Goal: Navigation & Orientation: Find specific page/section

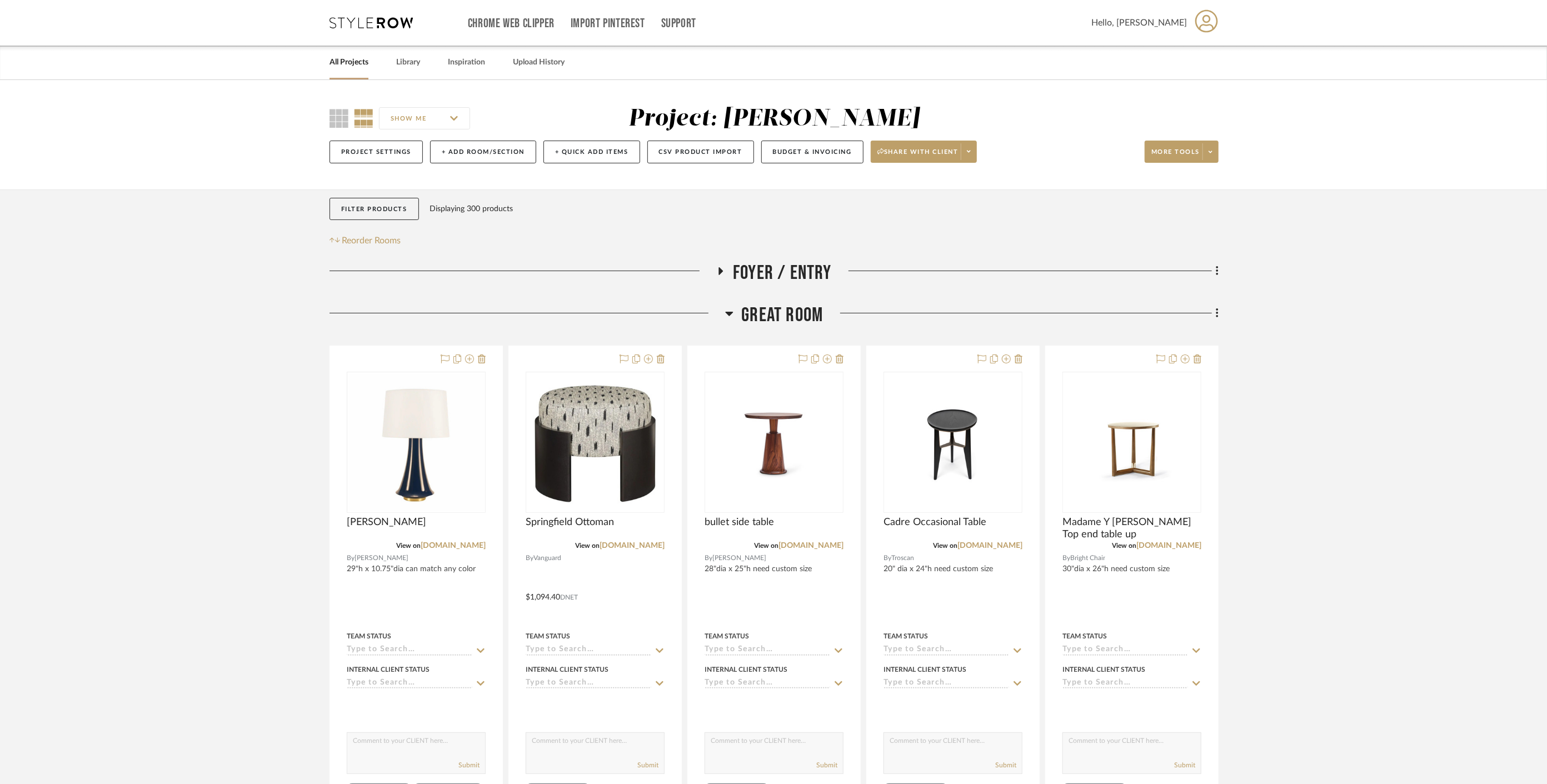
click at [356, 61] on link "All Projects" at bounding box center [349, 62] width 39 height 15
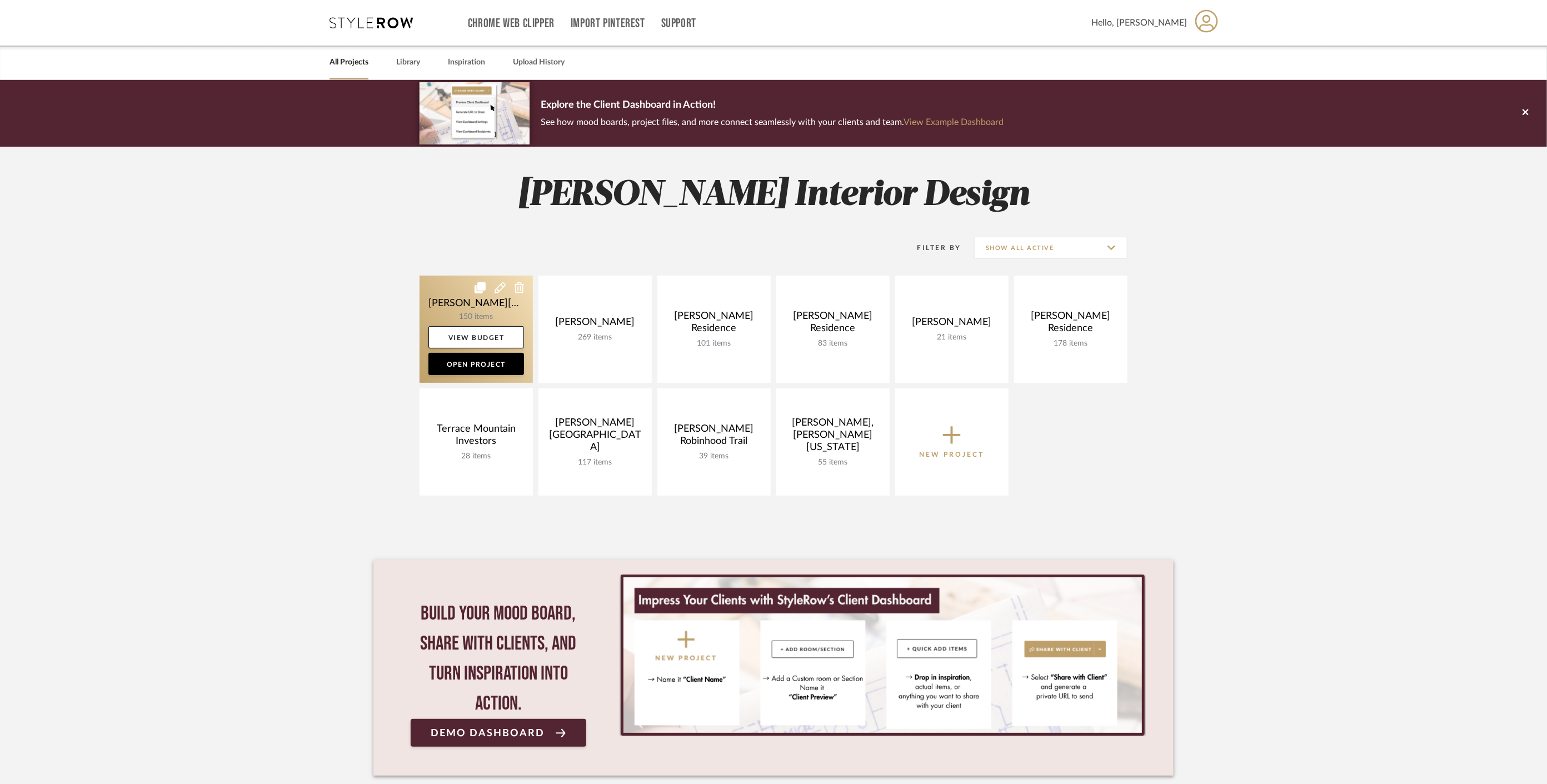
click at [462, 299] on link at bounding box center [476, 329] width 114 height 107
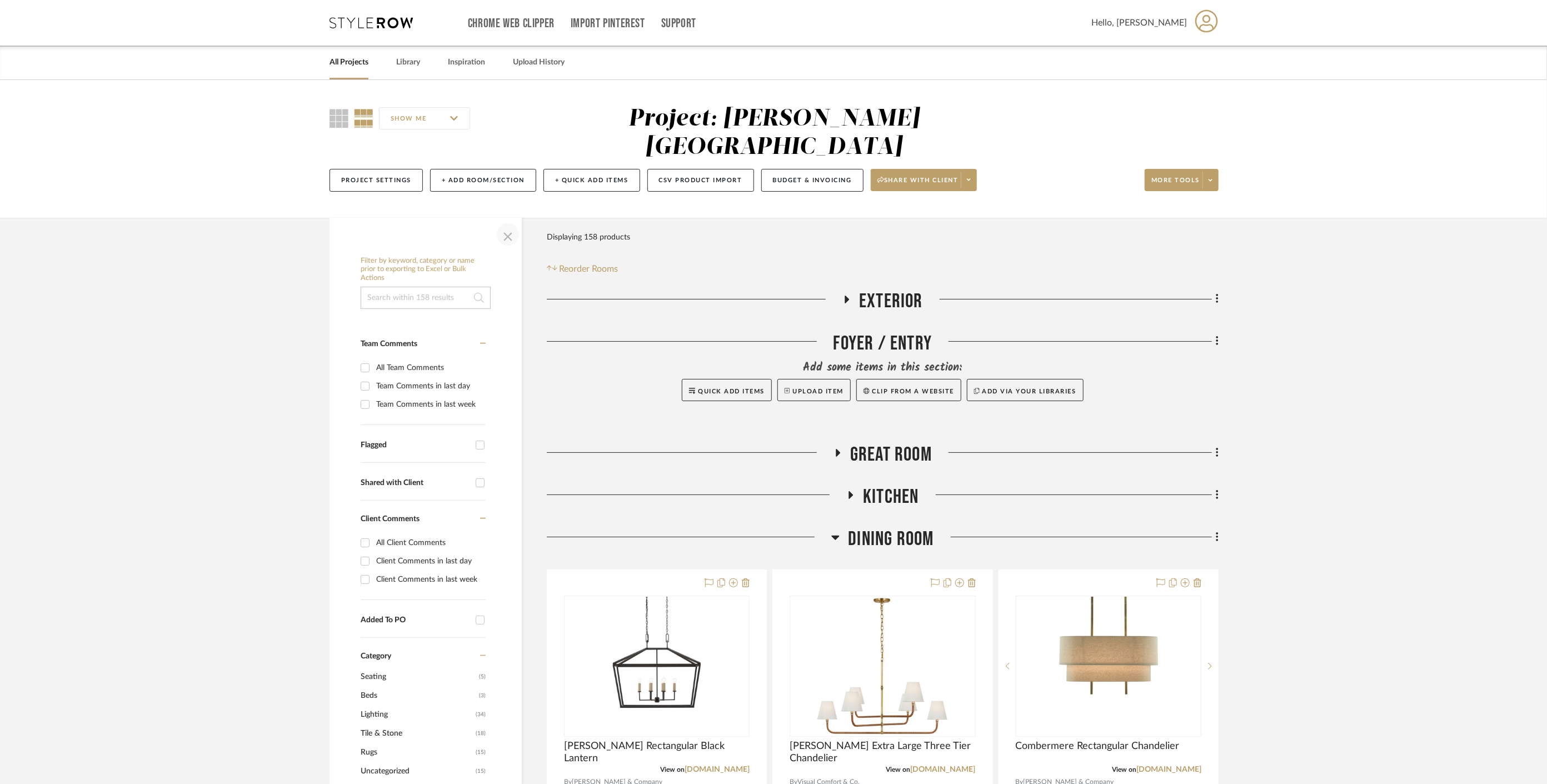
click at [505, 221] on span "button" at bounding box center [508, 234] width 26 height 26
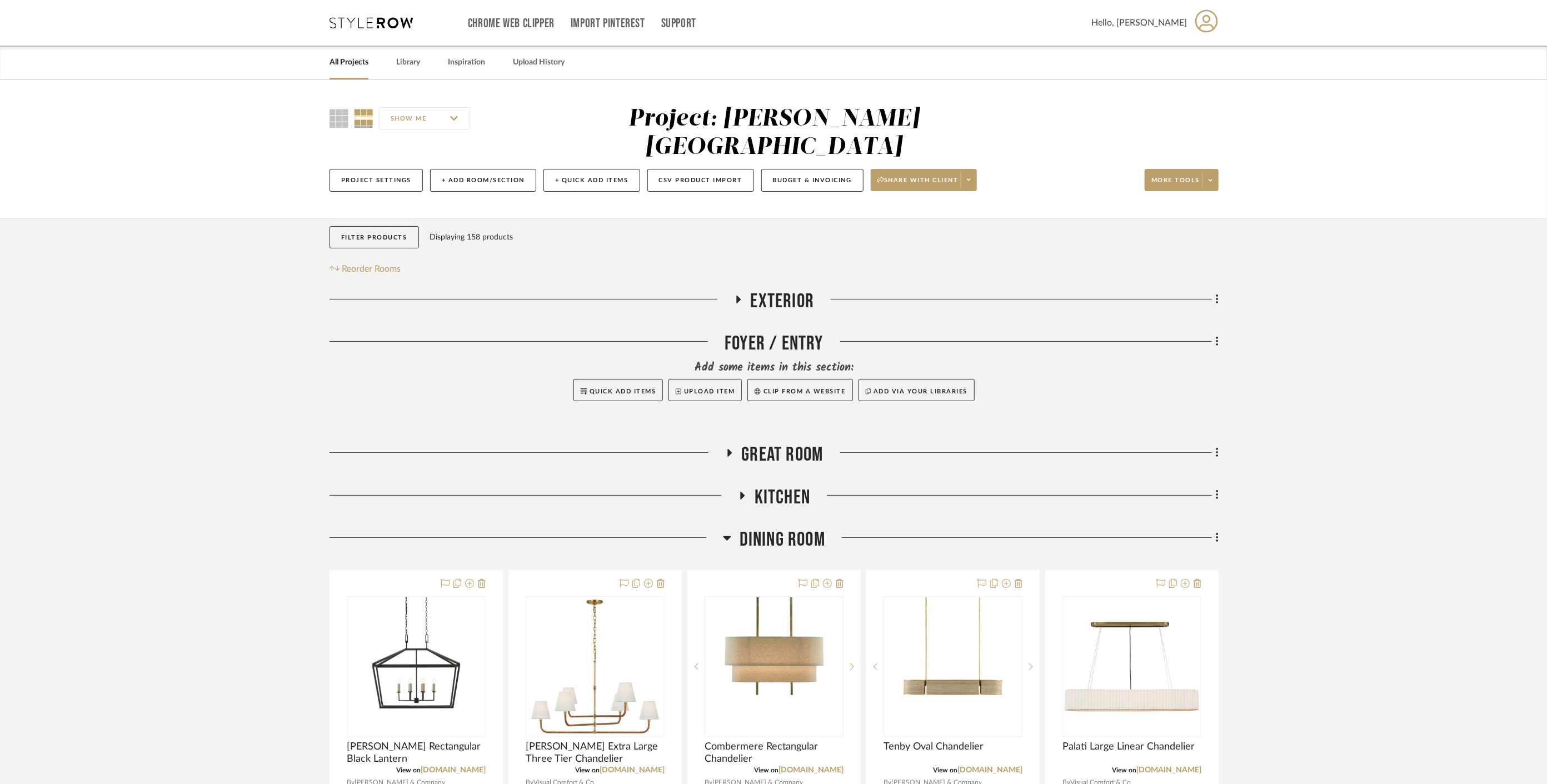
click at [775, 528] on span "Dining Room" at bounding box center [783, 540] width 85 height 24
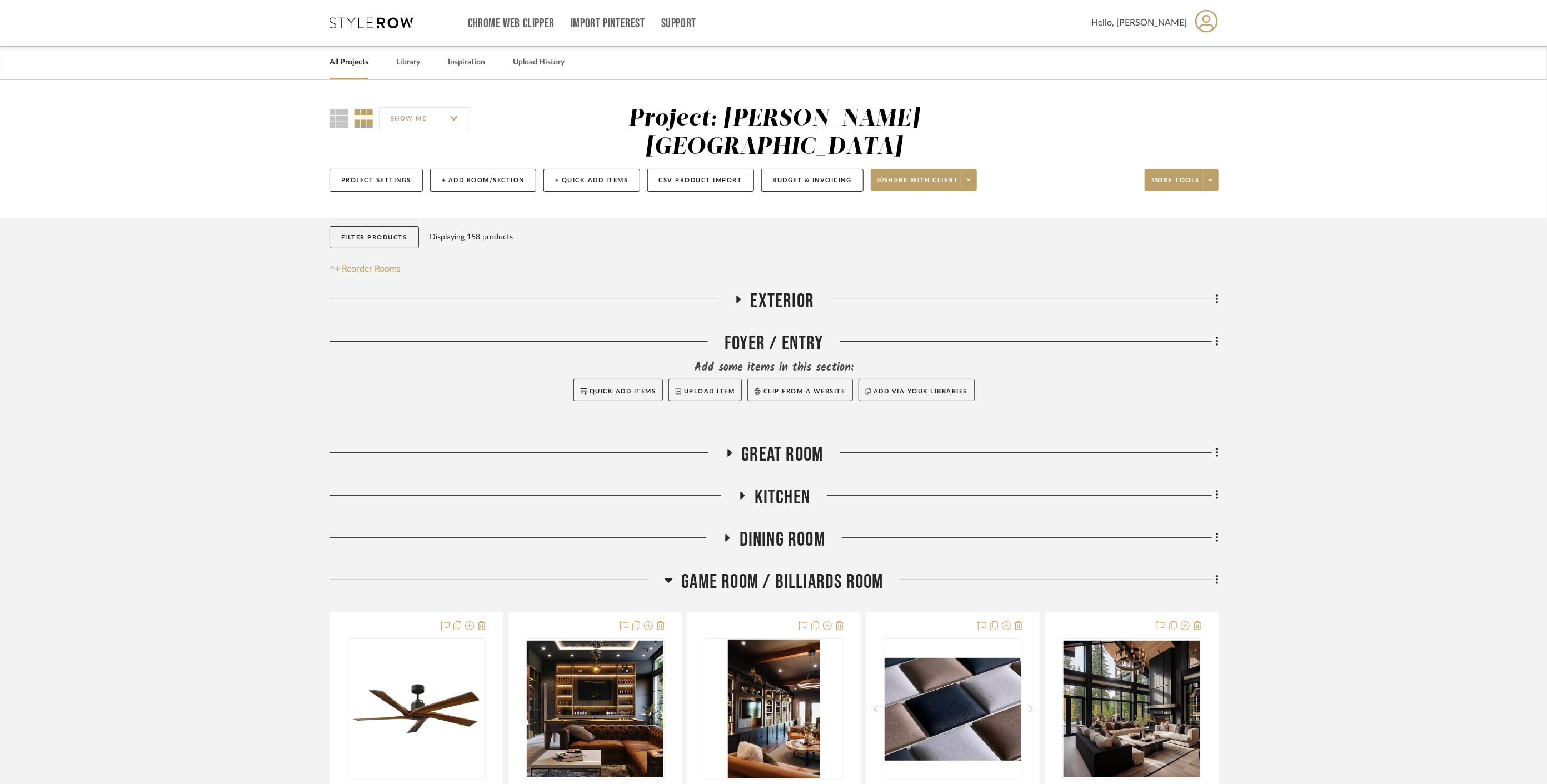
click at [762, 570] on span "Game Room / Billiards Room" at bounding box center [782, 582] width 202 height 24
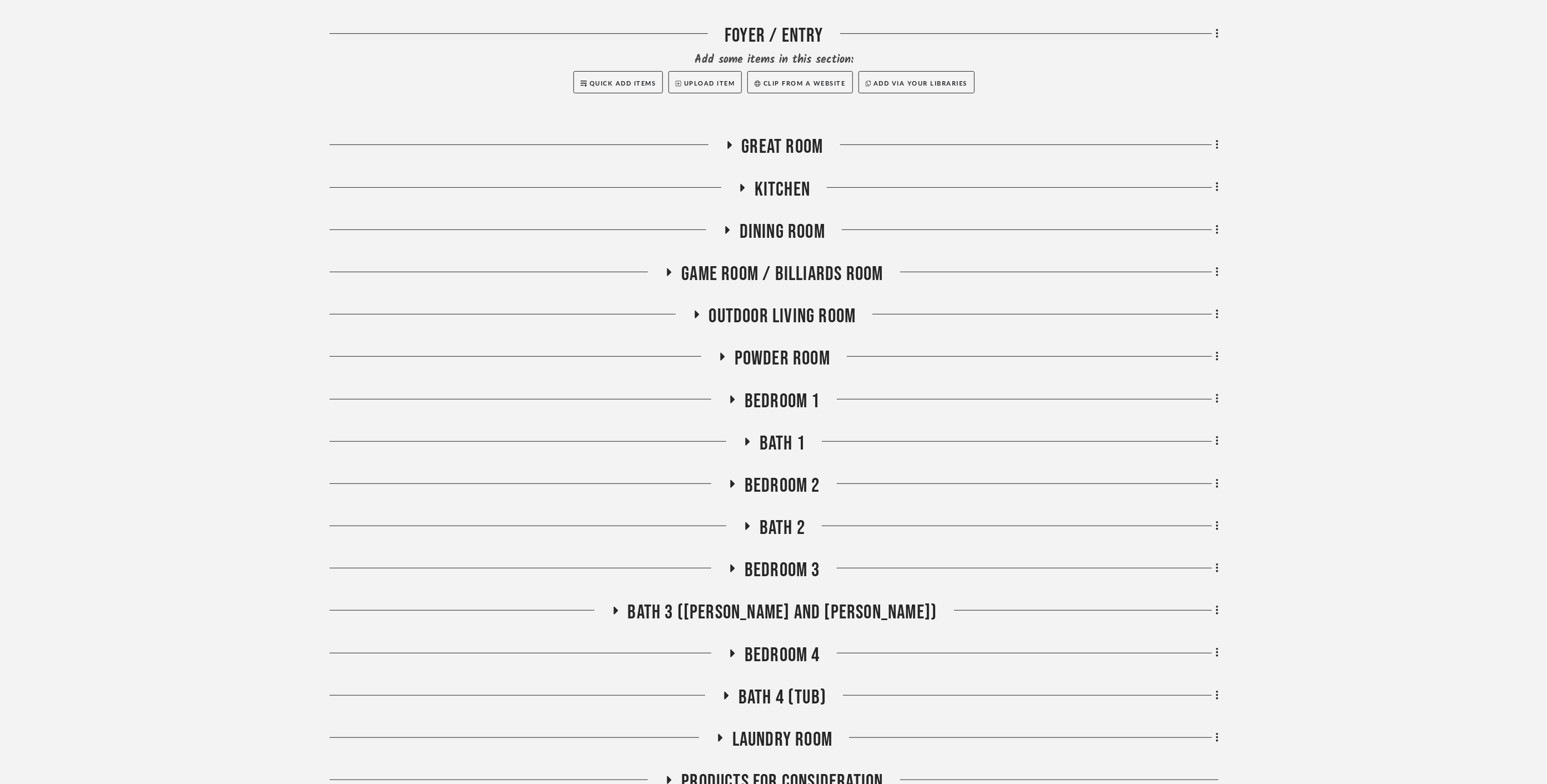
scroll to position [309, 0]
click at [767, 558] on span "Bedroom 3" at bounding box center [783, 570] width 76 height 24
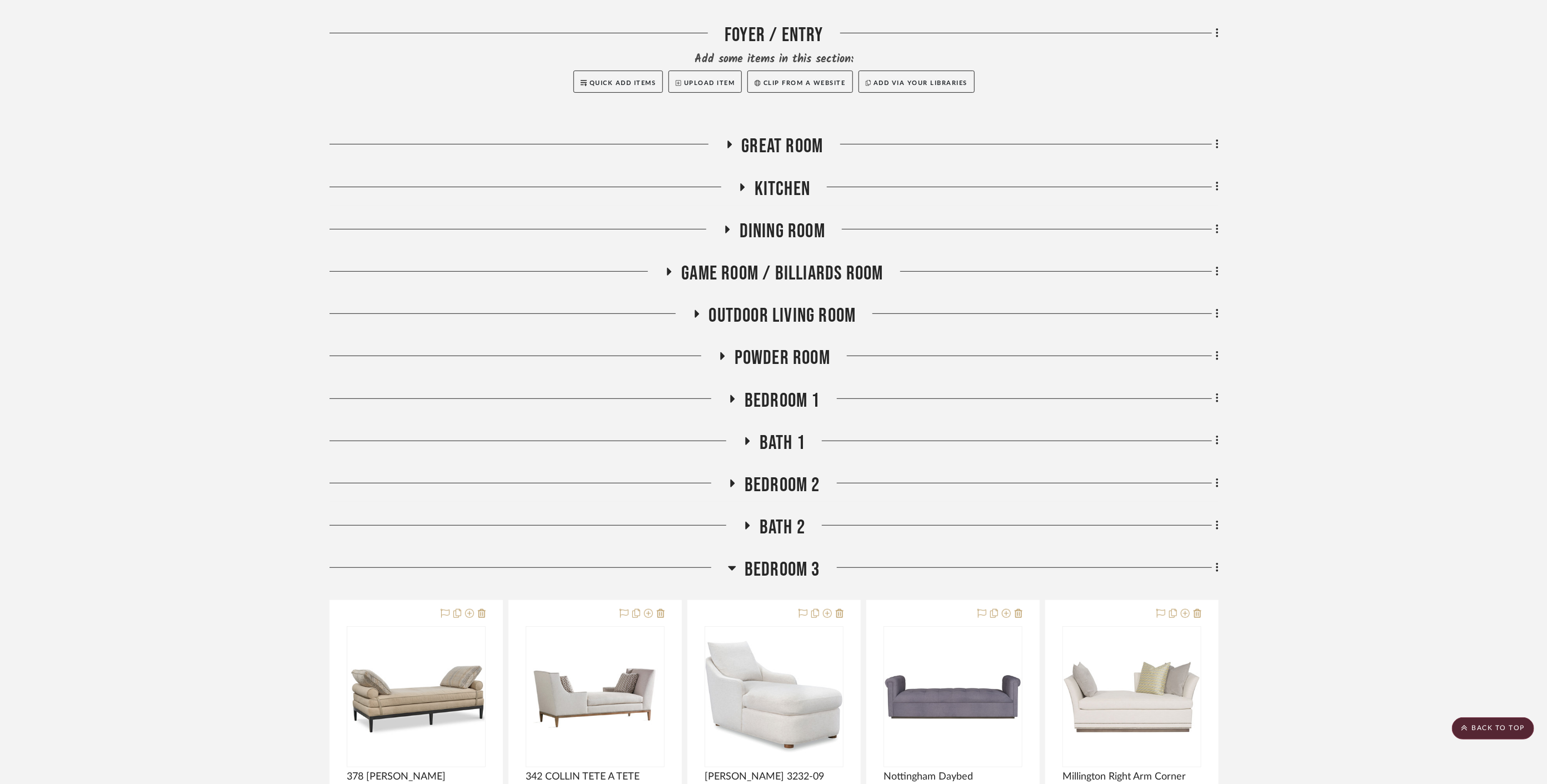
click at [770, 558] on span "Bedroom 3" at bounding box center [783, 570] width 76 height 24
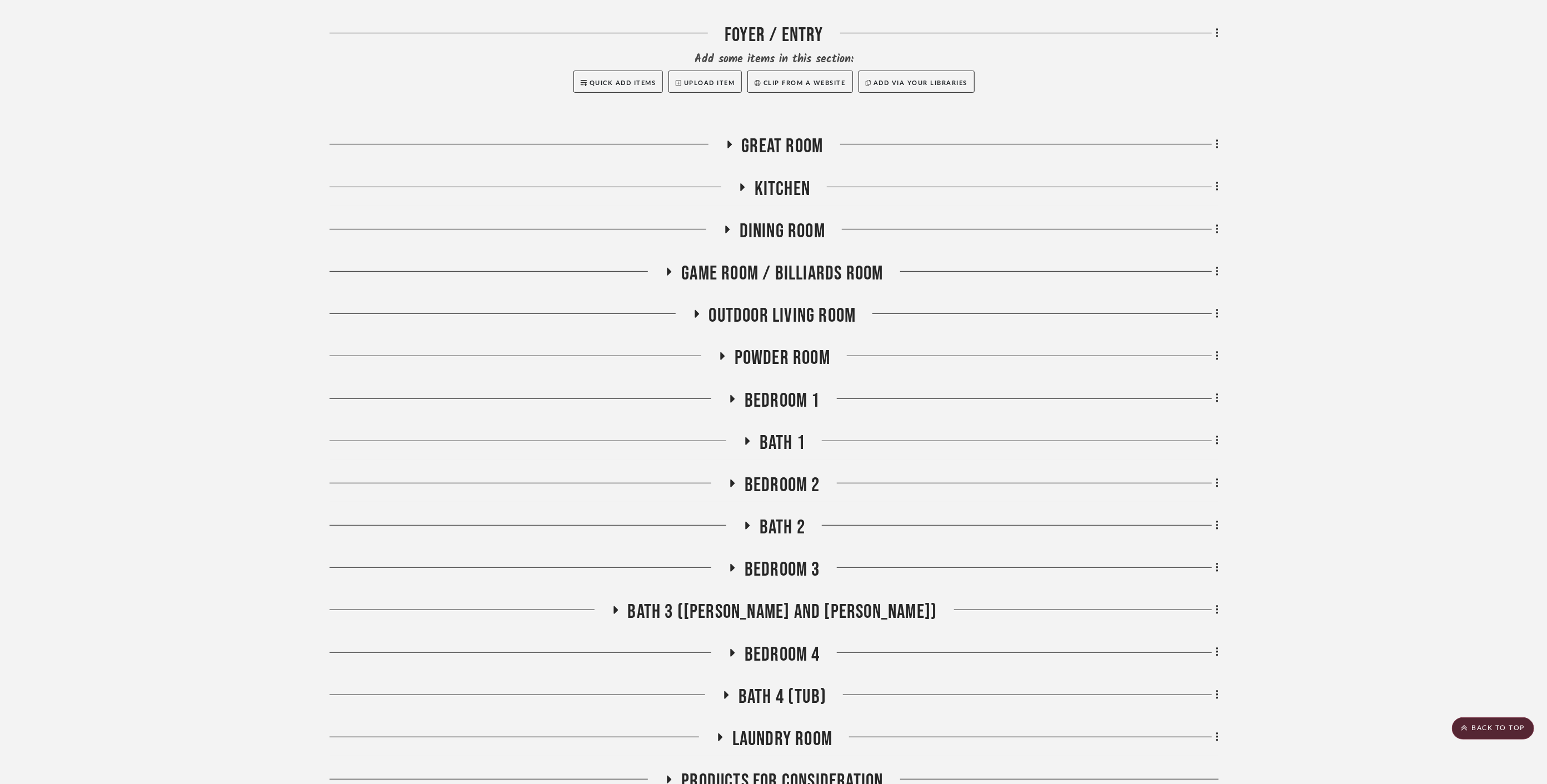
click at [775, 439] on div "Exterior Foyer / Entry Add some items in this section: Quick Add Items Upload I…" at bounding box center [774, 397] width 889 height 833
click at [773, 473] on span "Bedroom 2" at bounding box center [783, 485] width 76 height 24
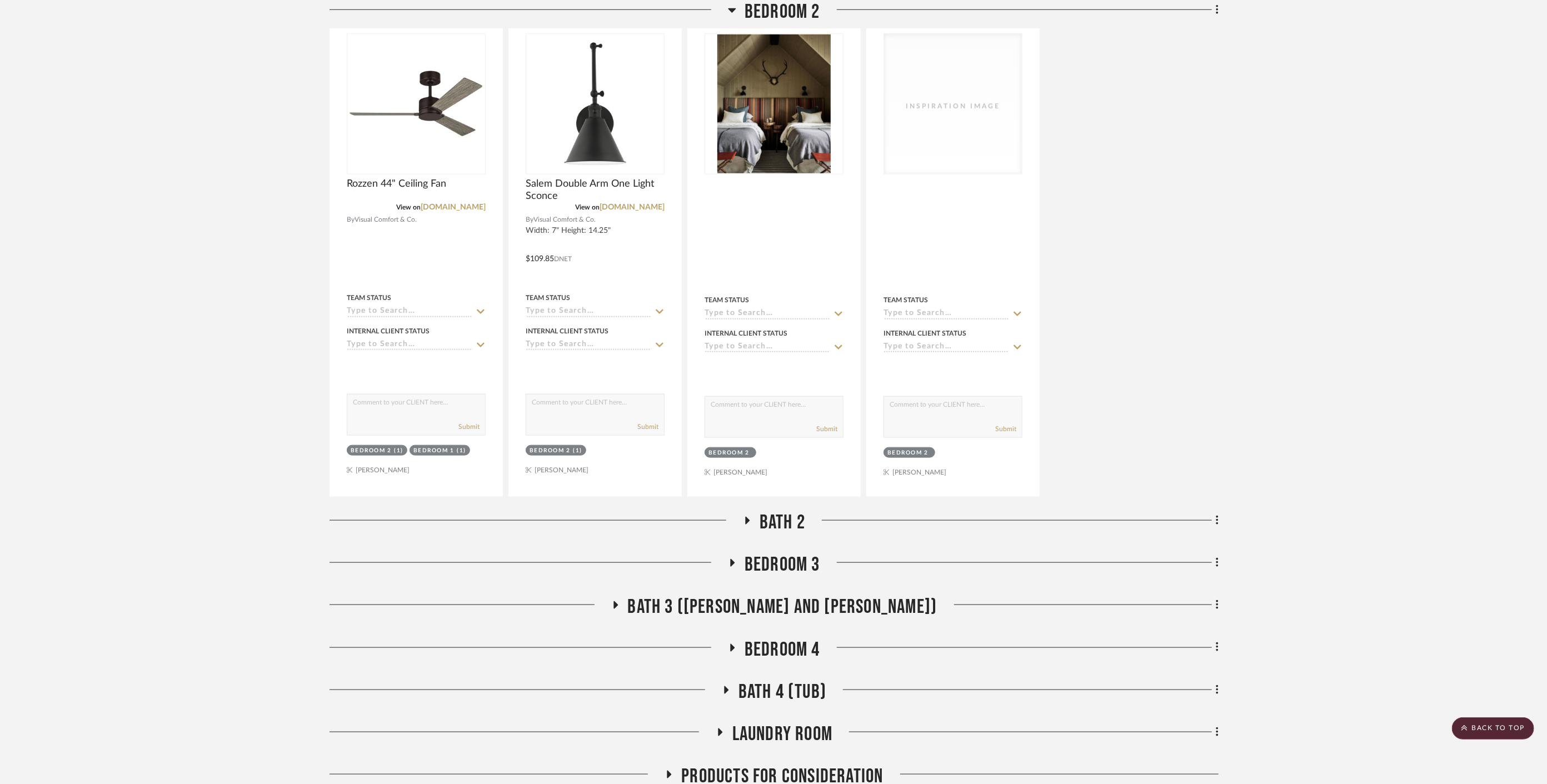
scroll to position [900, 0]
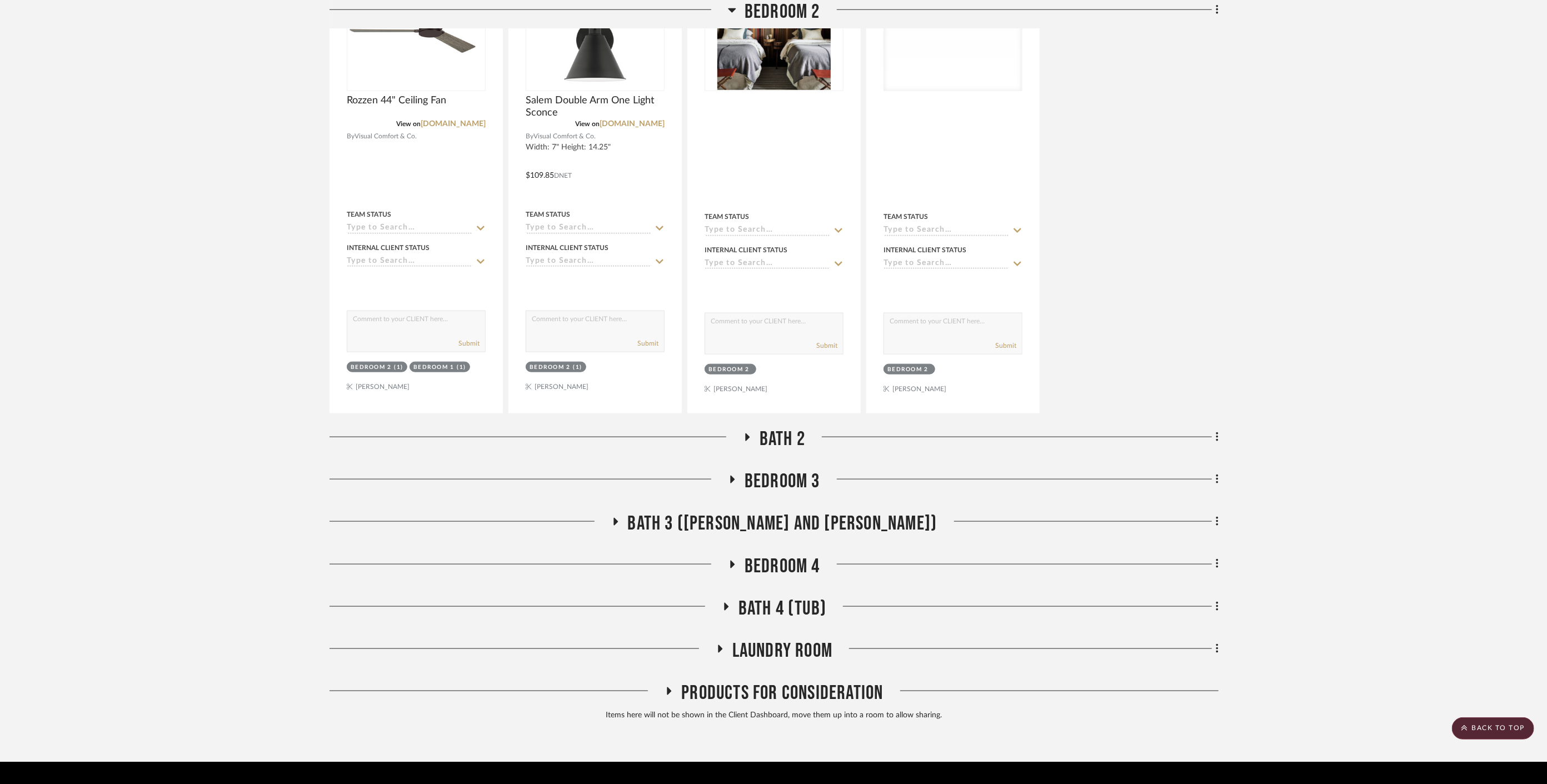
click at [773, 469] on span "Bedroom 3" at bounding box center [783, 481] width 76 height 24
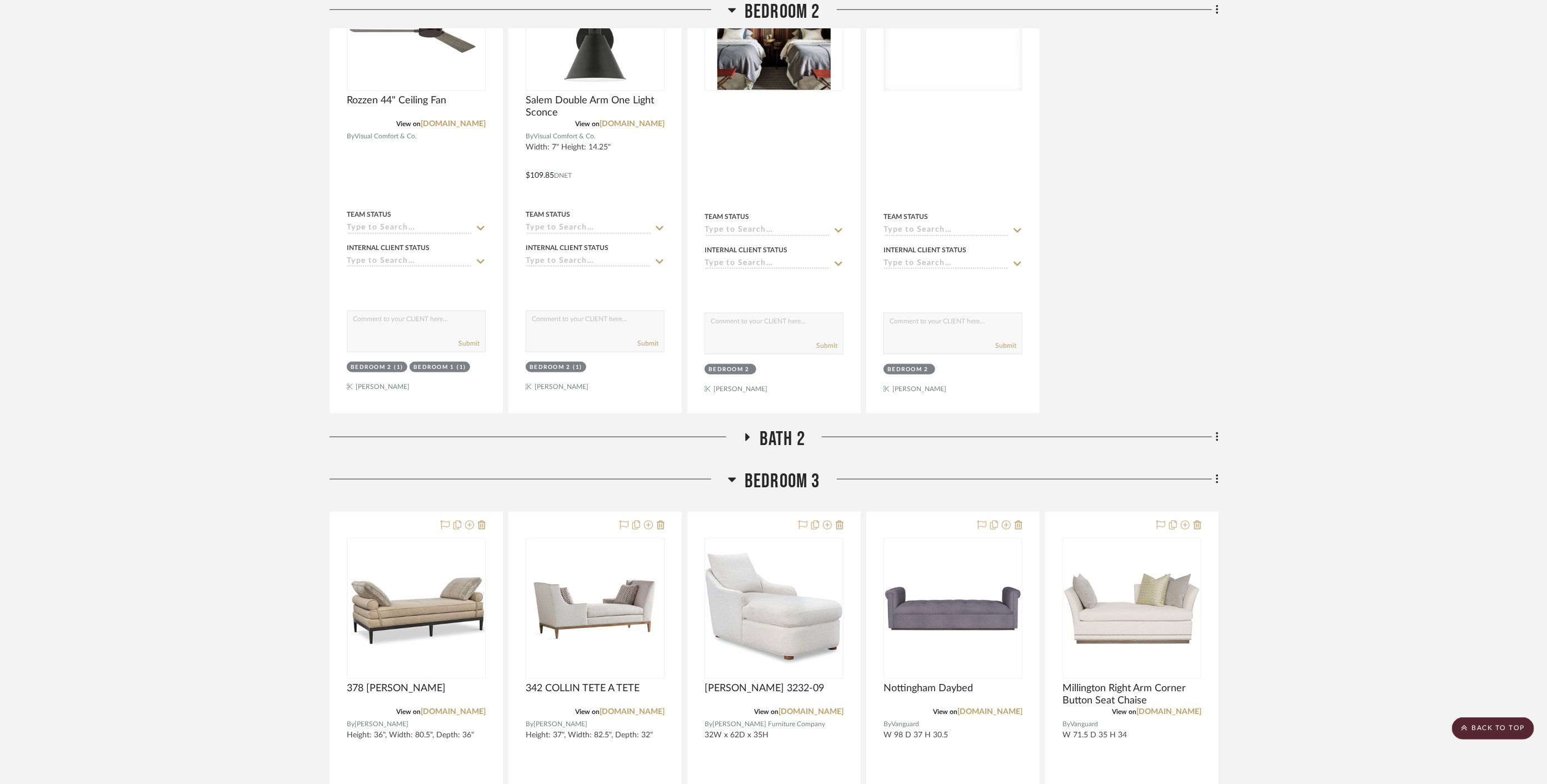
click at [773, 469] on span "Bedroom 3" at bounding box center [783, 481] width 76 height 24
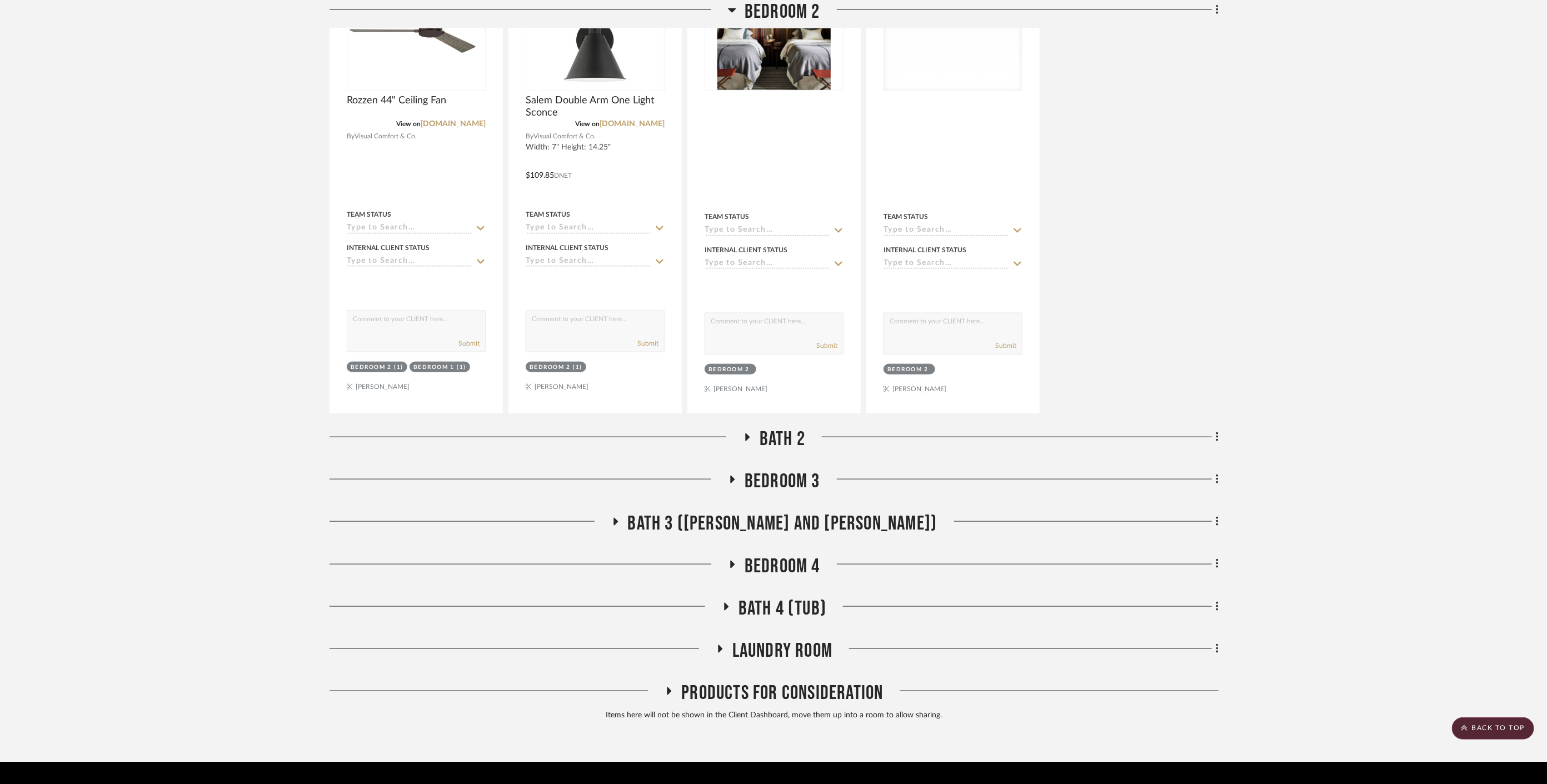
click at [773, 469] on span "Bedroom 3" at bounding box center [783, 481] width 76 height 24
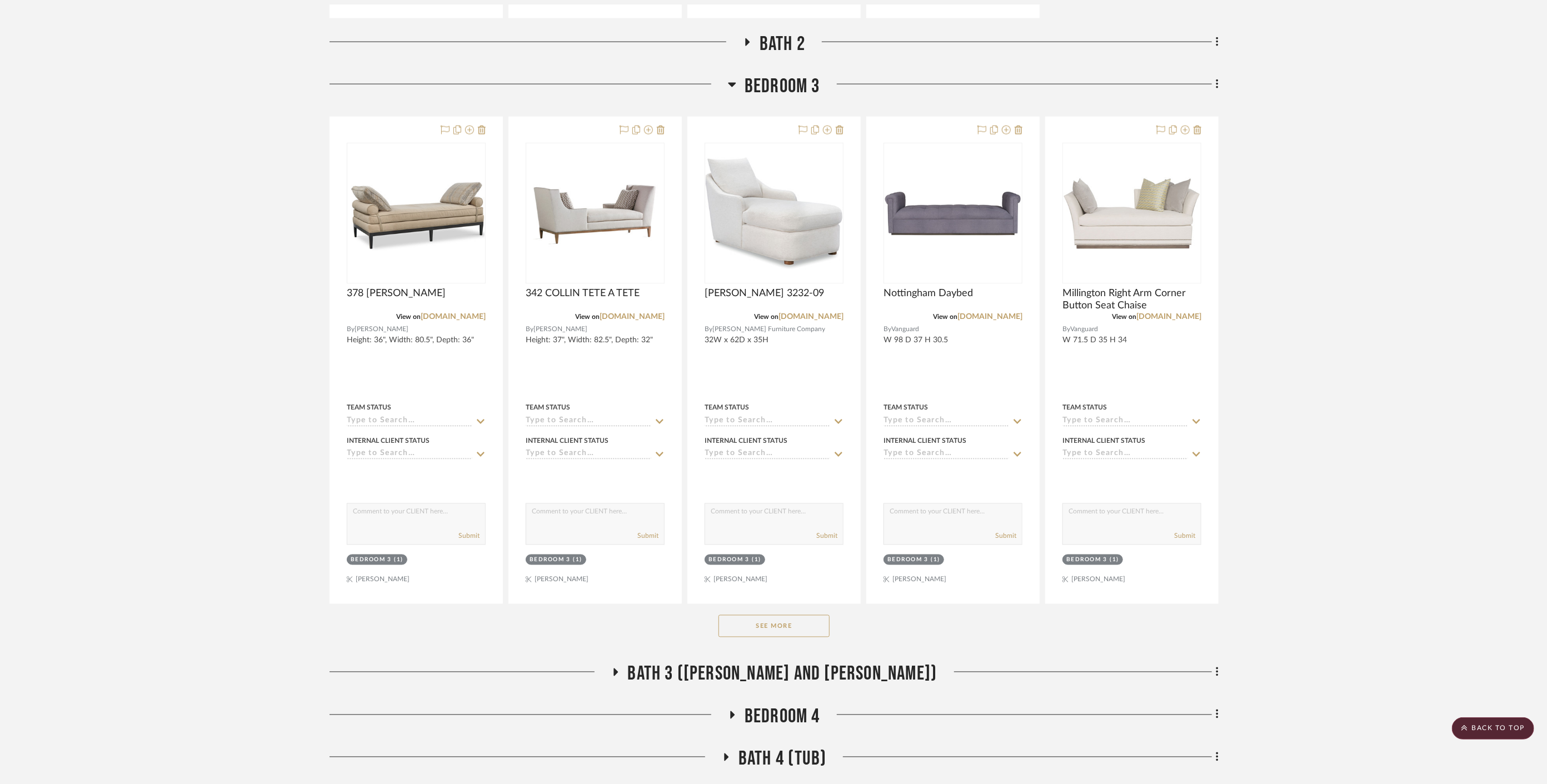
scroll to position [1331, 0]
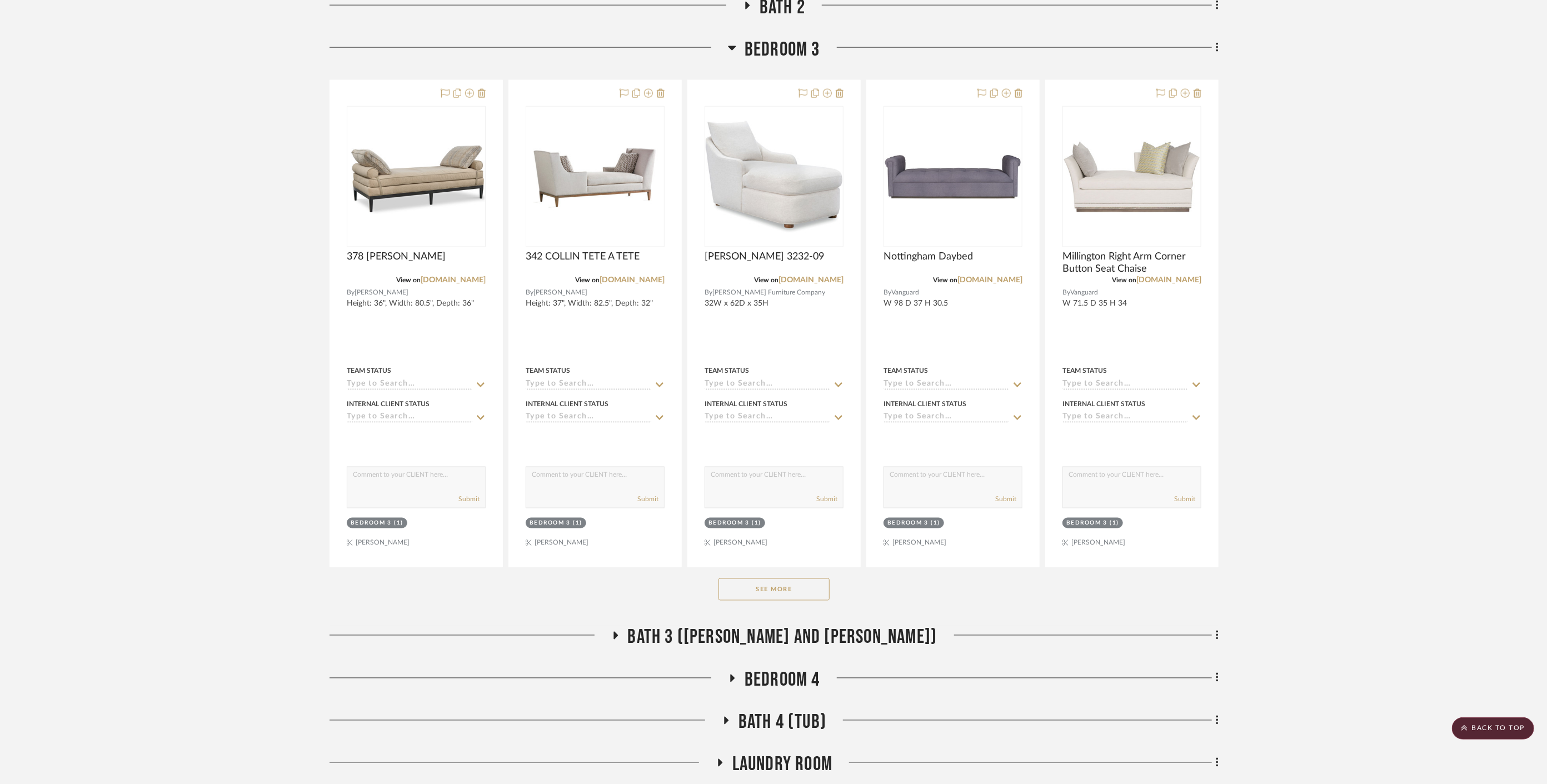
click at [787, 668] on span "Bedroom 4" at bounding box center [783, 680] width 76 height 24
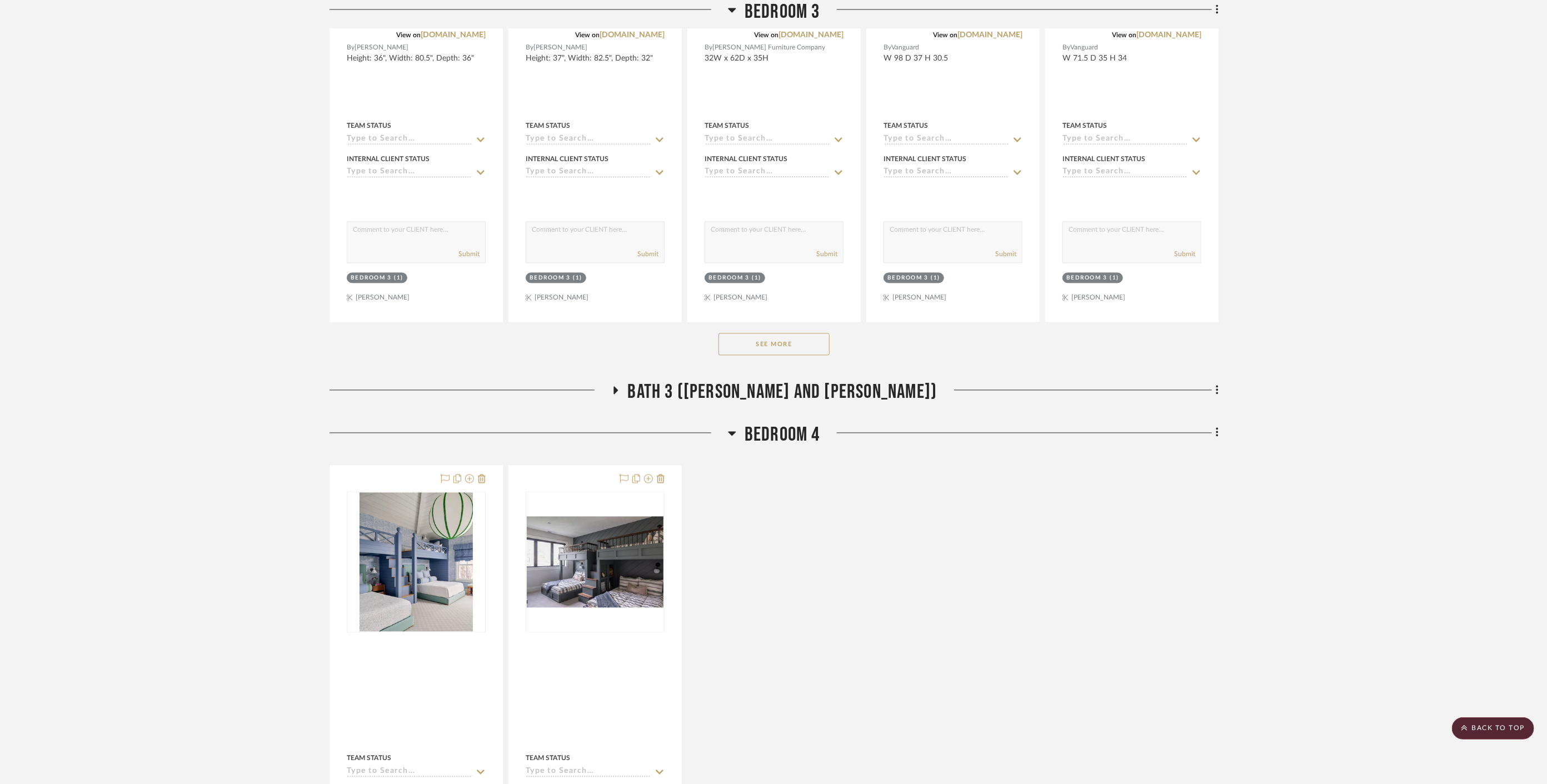
scroll to position [1579, 0]
click at [847, 590] on div "Team Status Internal Client Status client Comments: Submit Bedroom 4 Riley Nung…" at bounding box center [774, 708] width 889 height 489
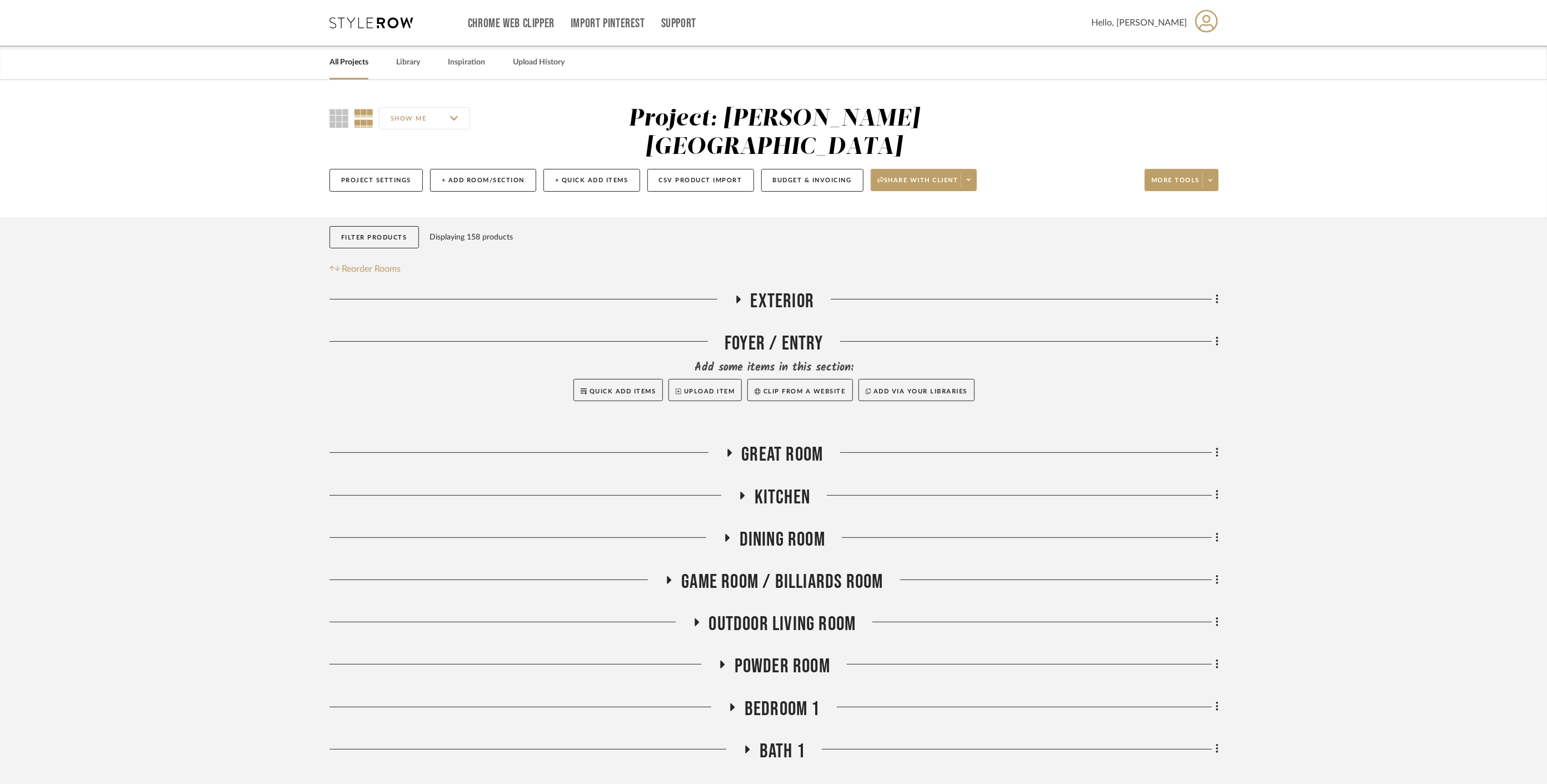
click at [770, 289] on span "Exterior" at bounding box center [783, 301] width 64 height 24
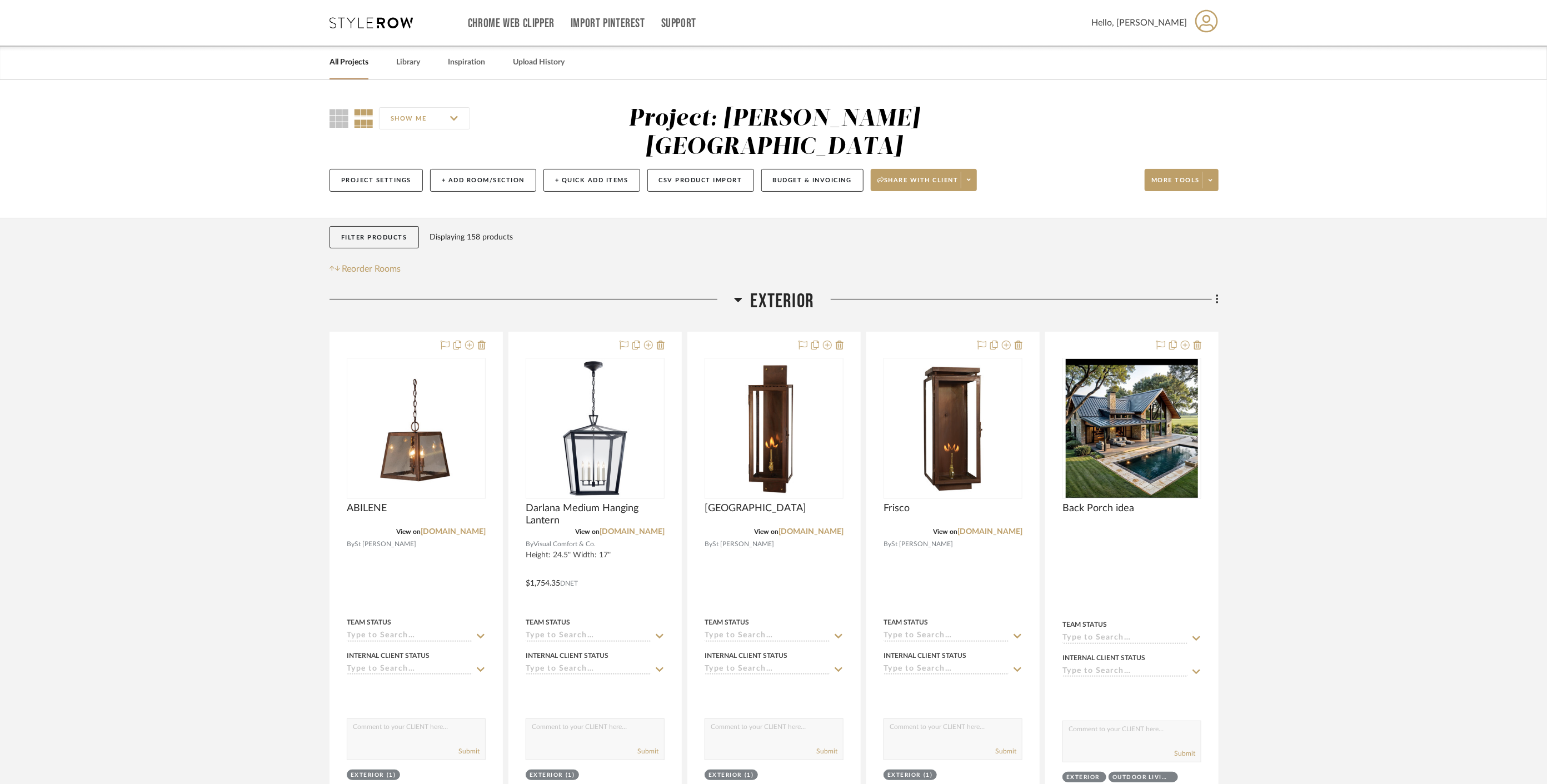
click at [770, 289] on span "Exterior" at bounding box center [783, 301] width 64 height 24
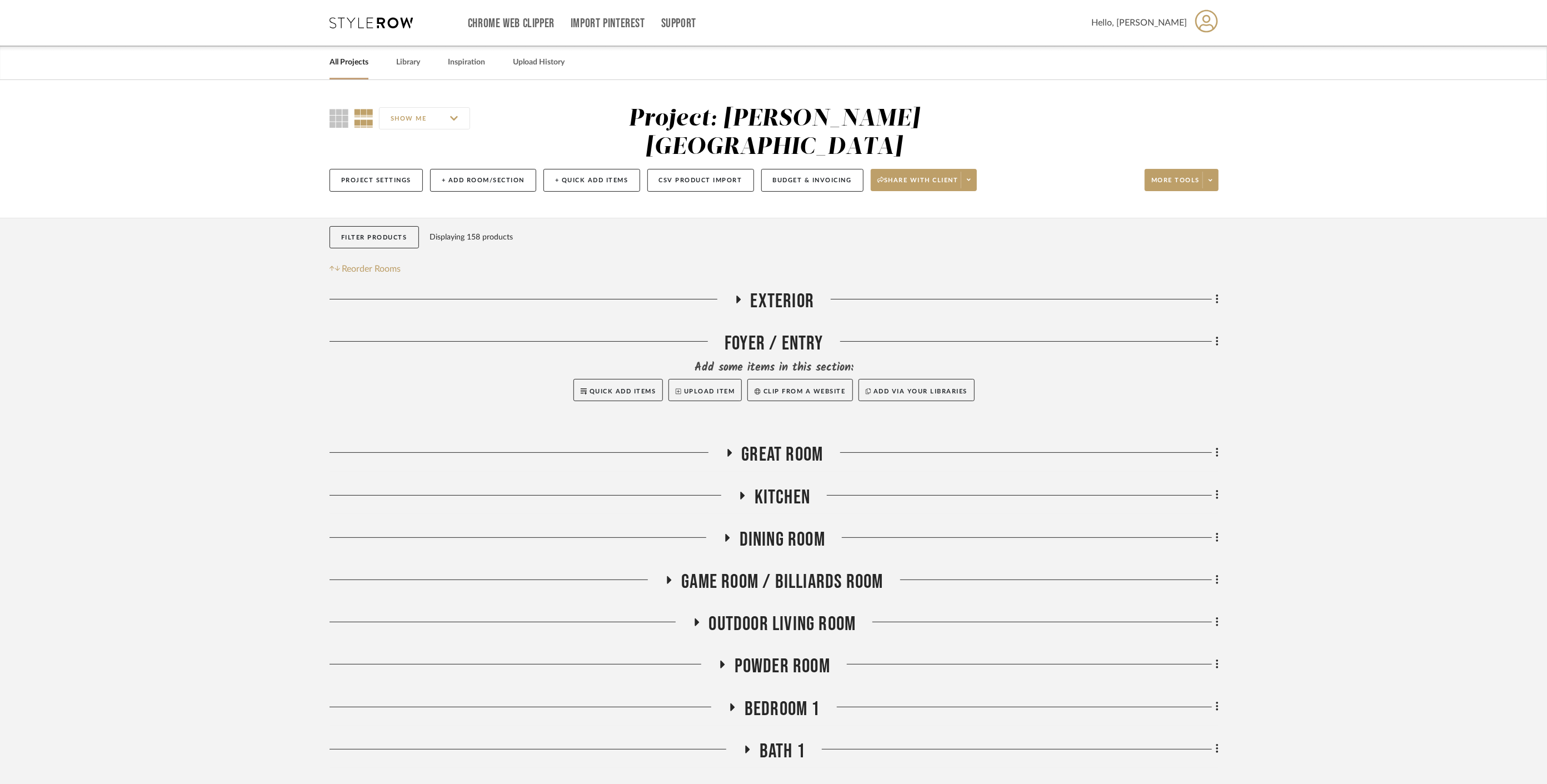
click at [769, 331] on div "Foyer / Entry" at bounding box center [774, 345] width 889 height 28
click at [773, 442] on span "Great Room" at bounding box center [783, 454] width 82 height 24
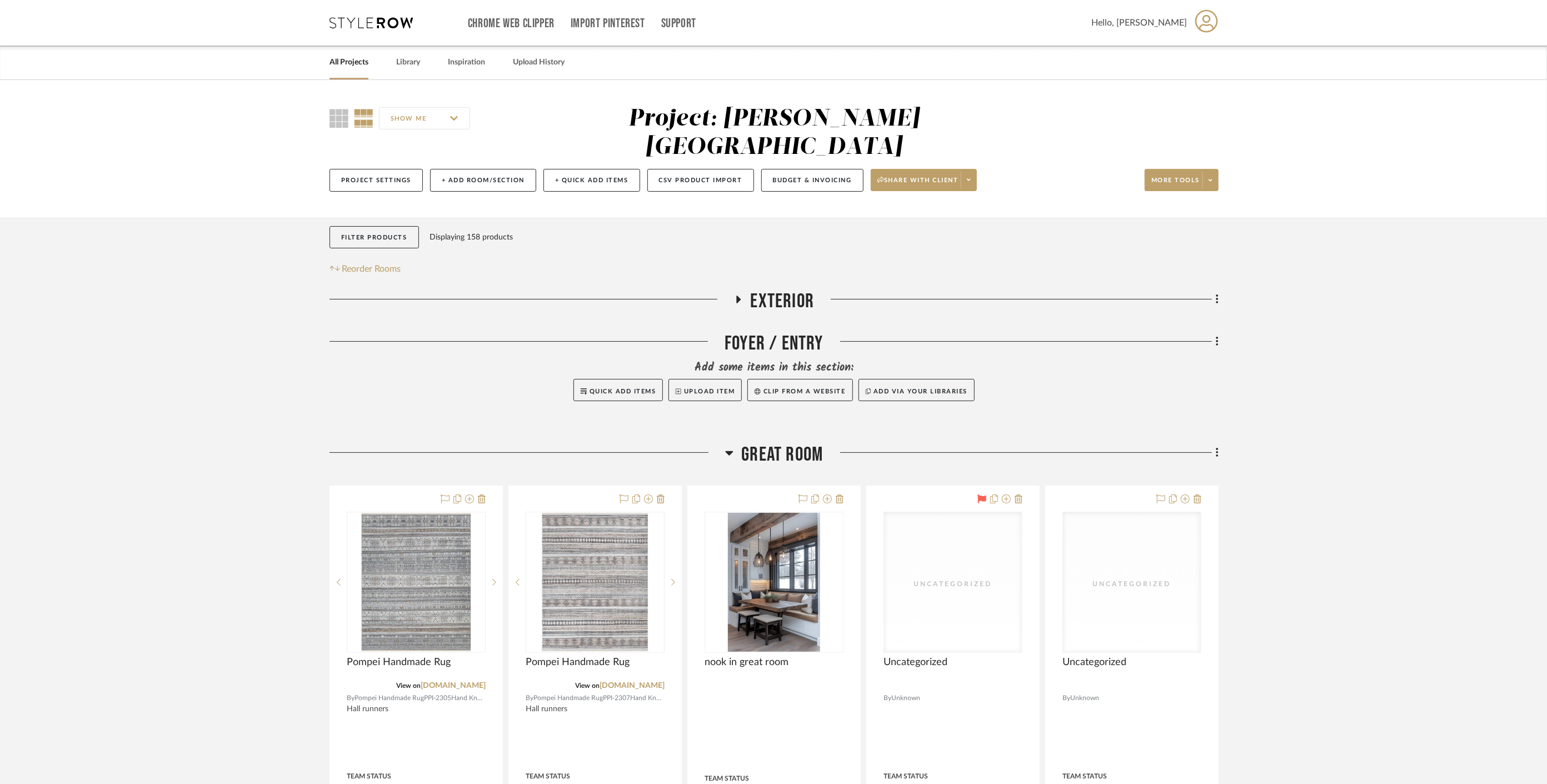
click at [773, 442] on span "Great Room" at bounding box center [783, 454] width 82 height 24
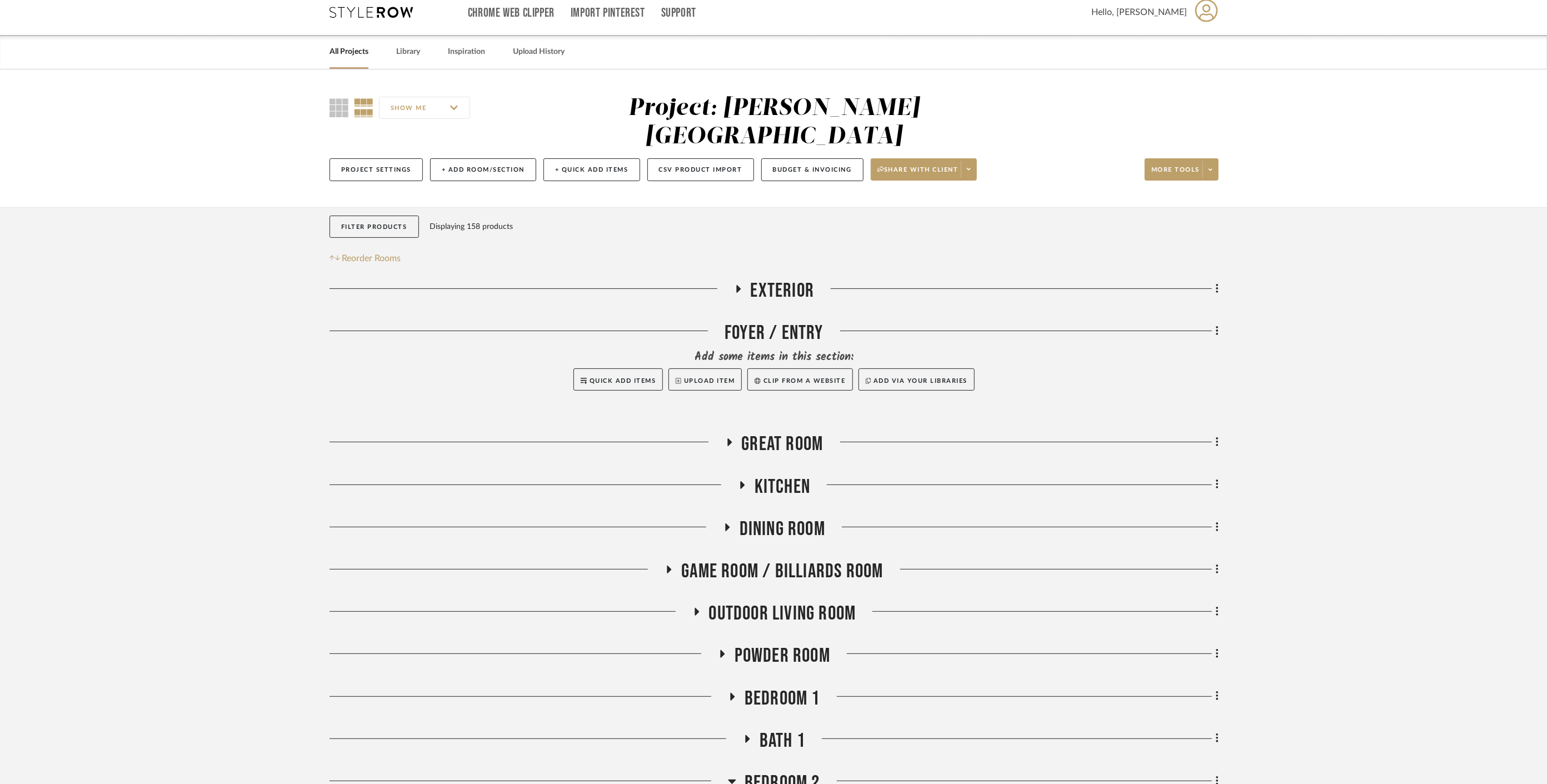
scroll to position [185, 0]
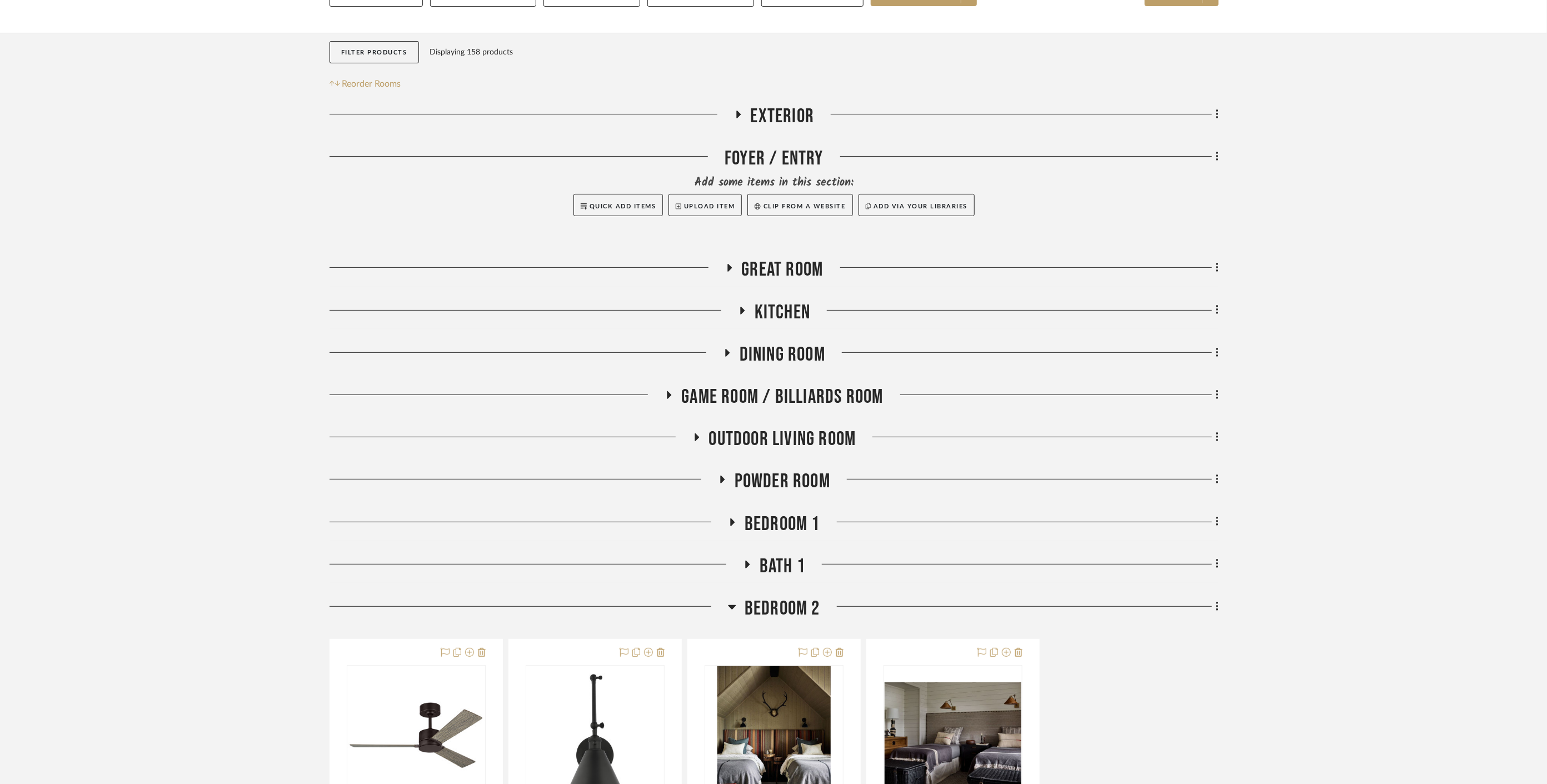
click at [775, 301] on span "Kitchen" at bounding box center [783, 313] width 56 height 24
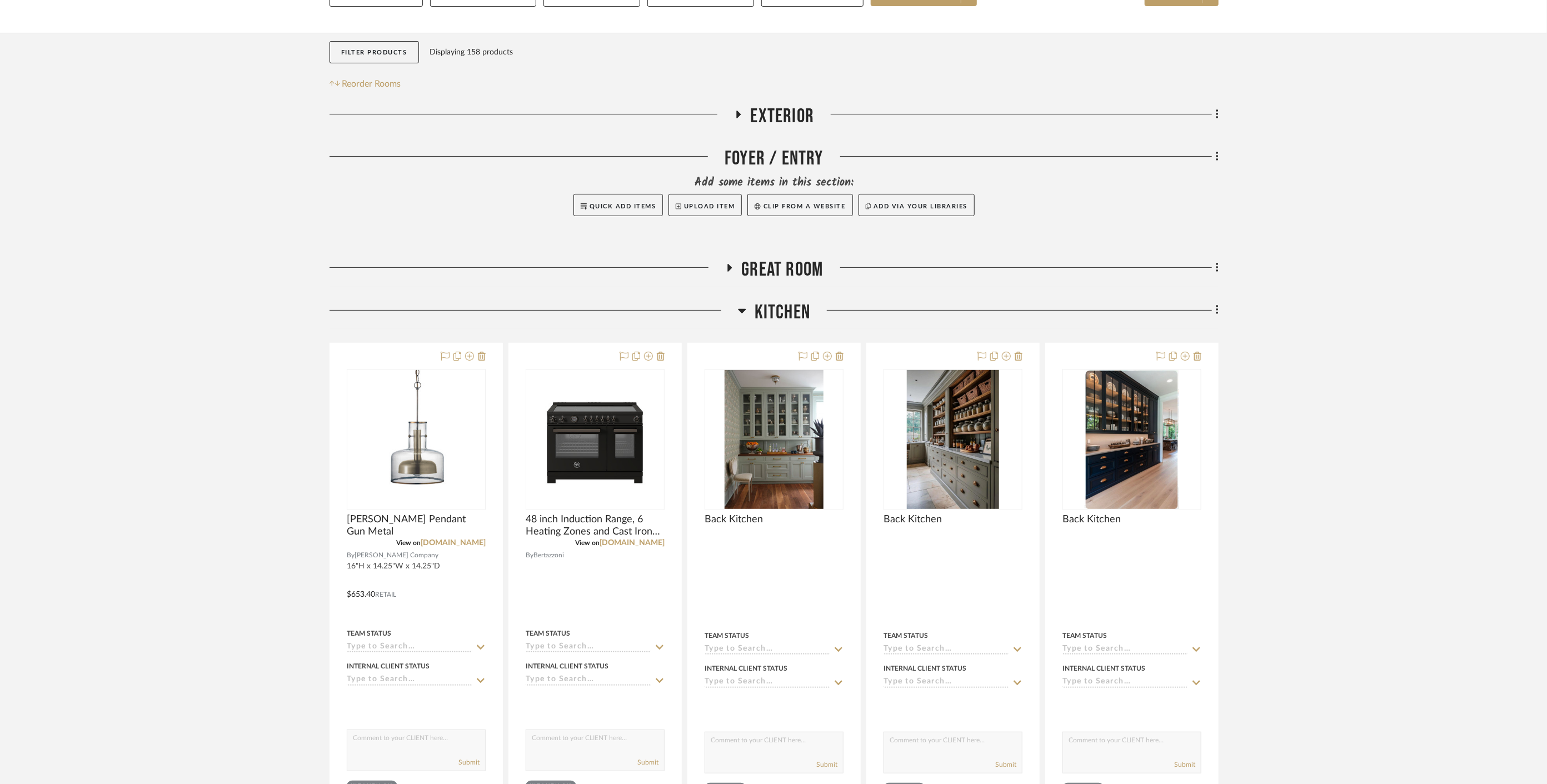
click at [775, 301] on span "Kitchen" at bounding box center [783, 313] width 56 height 24
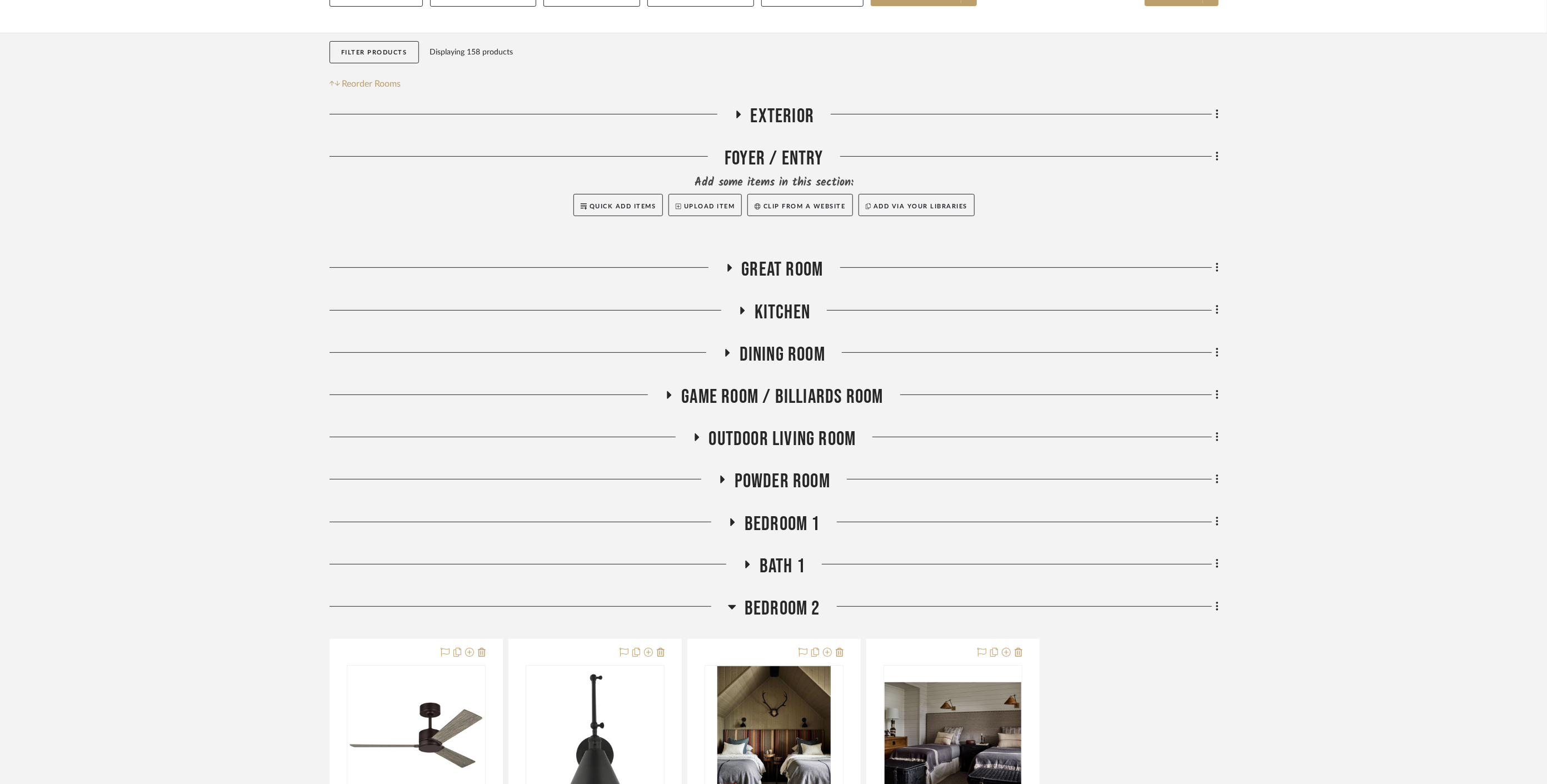
click at [778, 343] on span "Dining Room" at bounding box center [783, 355] width 85 height 24
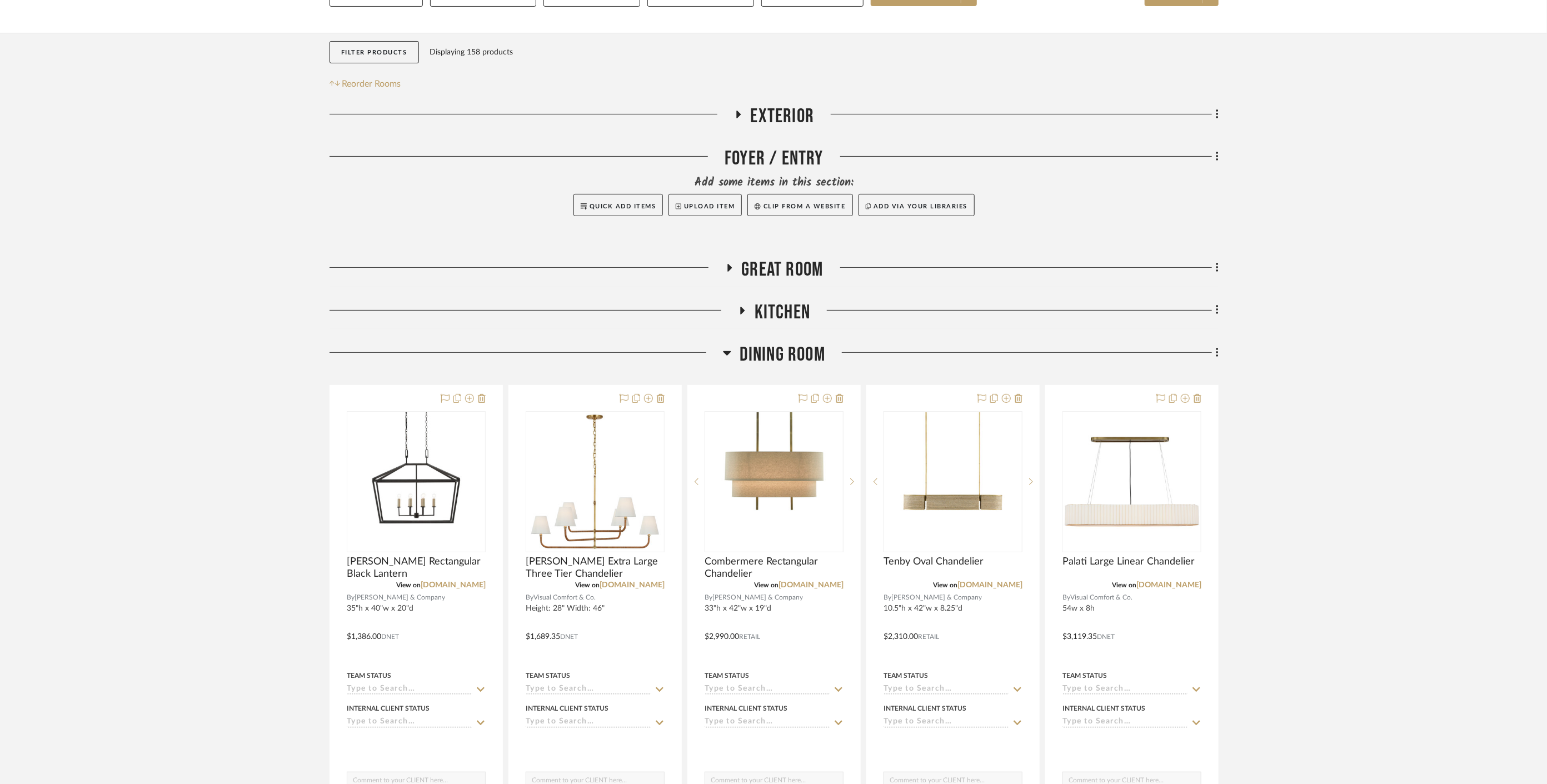
click at [778, 343] on span "Dining Room" at bounding box center [783, 355] width 85 height 24
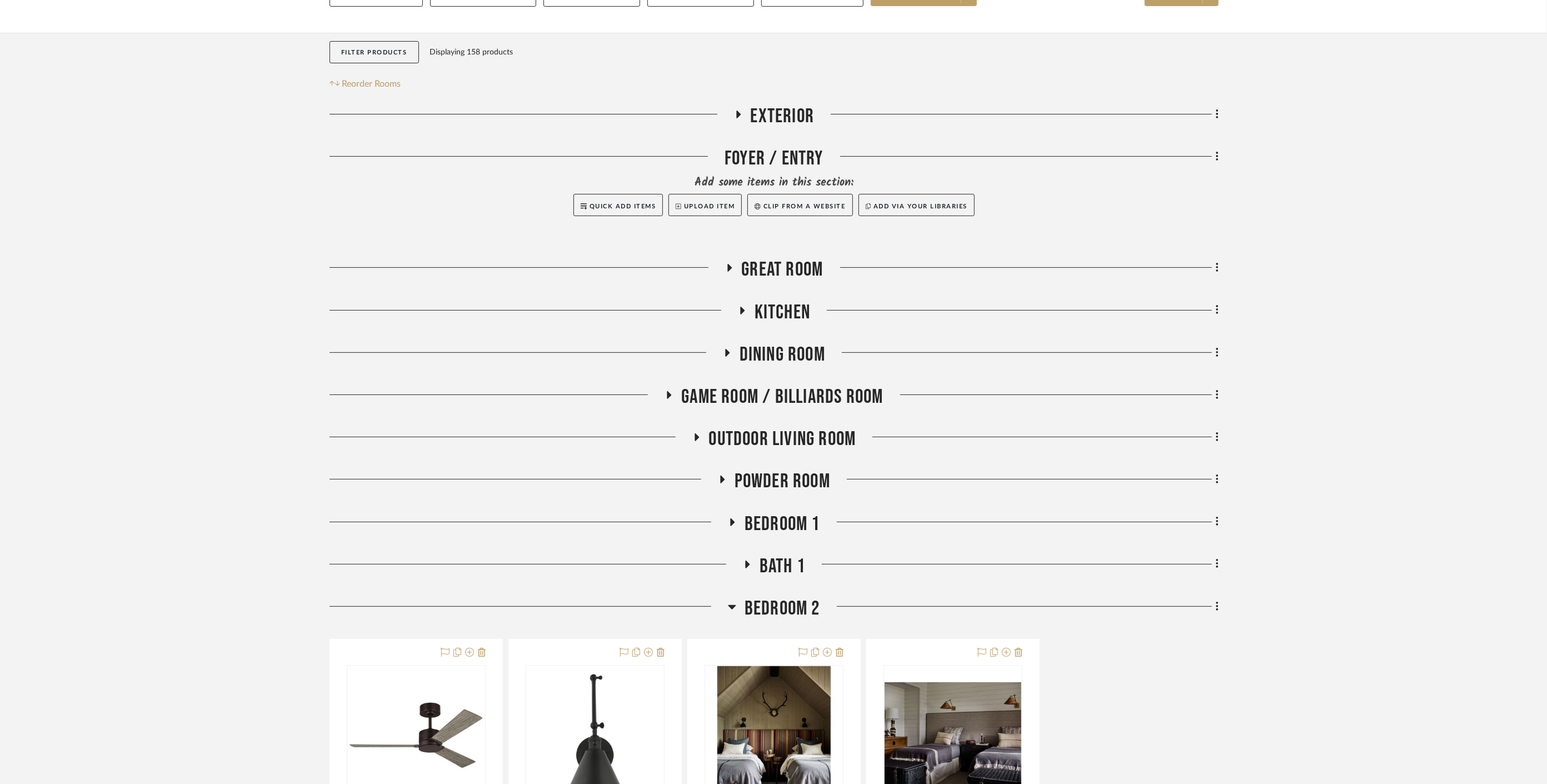
click at [782, 385] on span "Game Room / Billiards Room" at bounding box center [782, 397] width 202 height 24
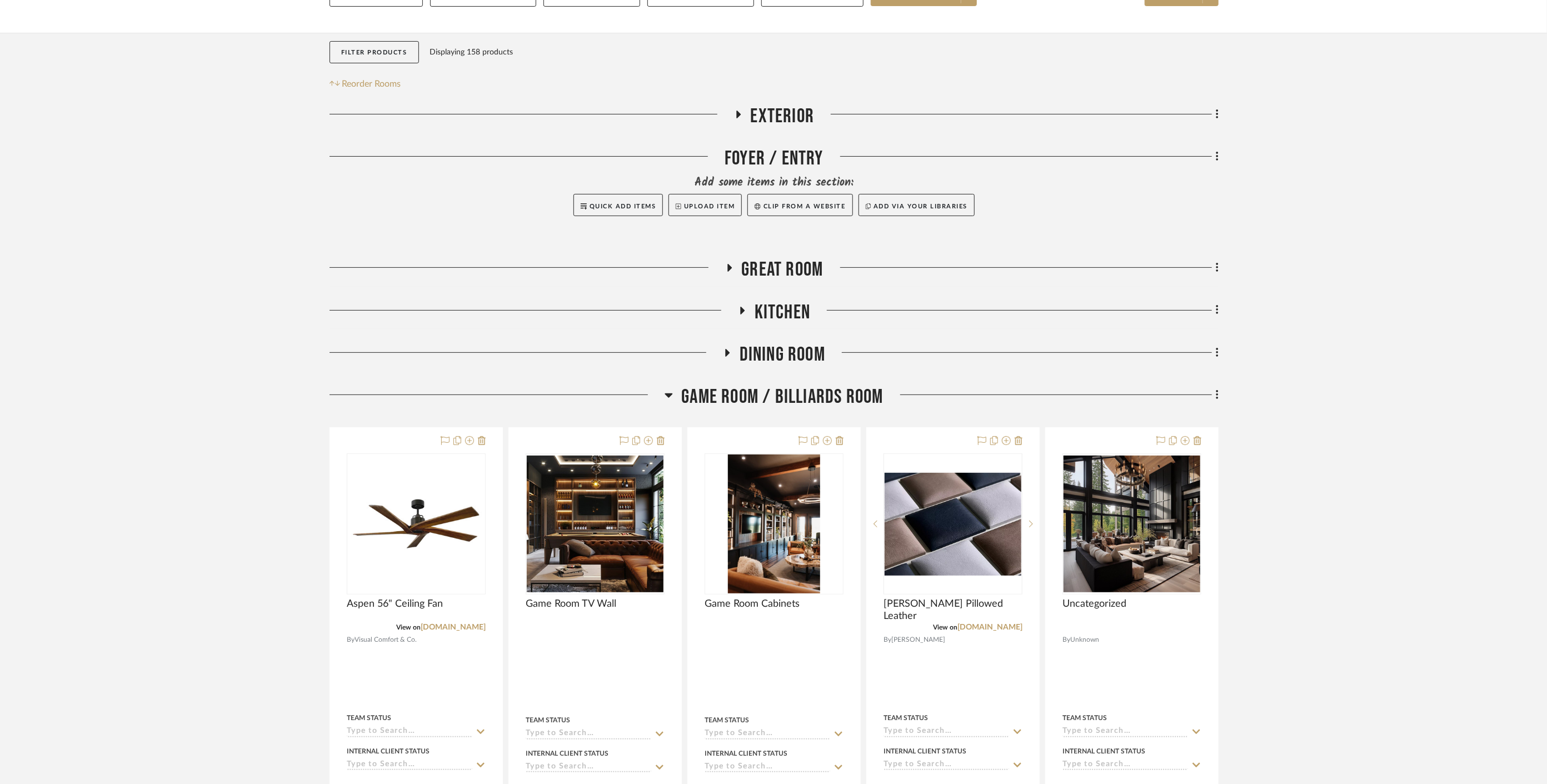
click at [782, 385] on span "Game Room / Billiards Room" at bounding box center [782, 397] width 202 height 24
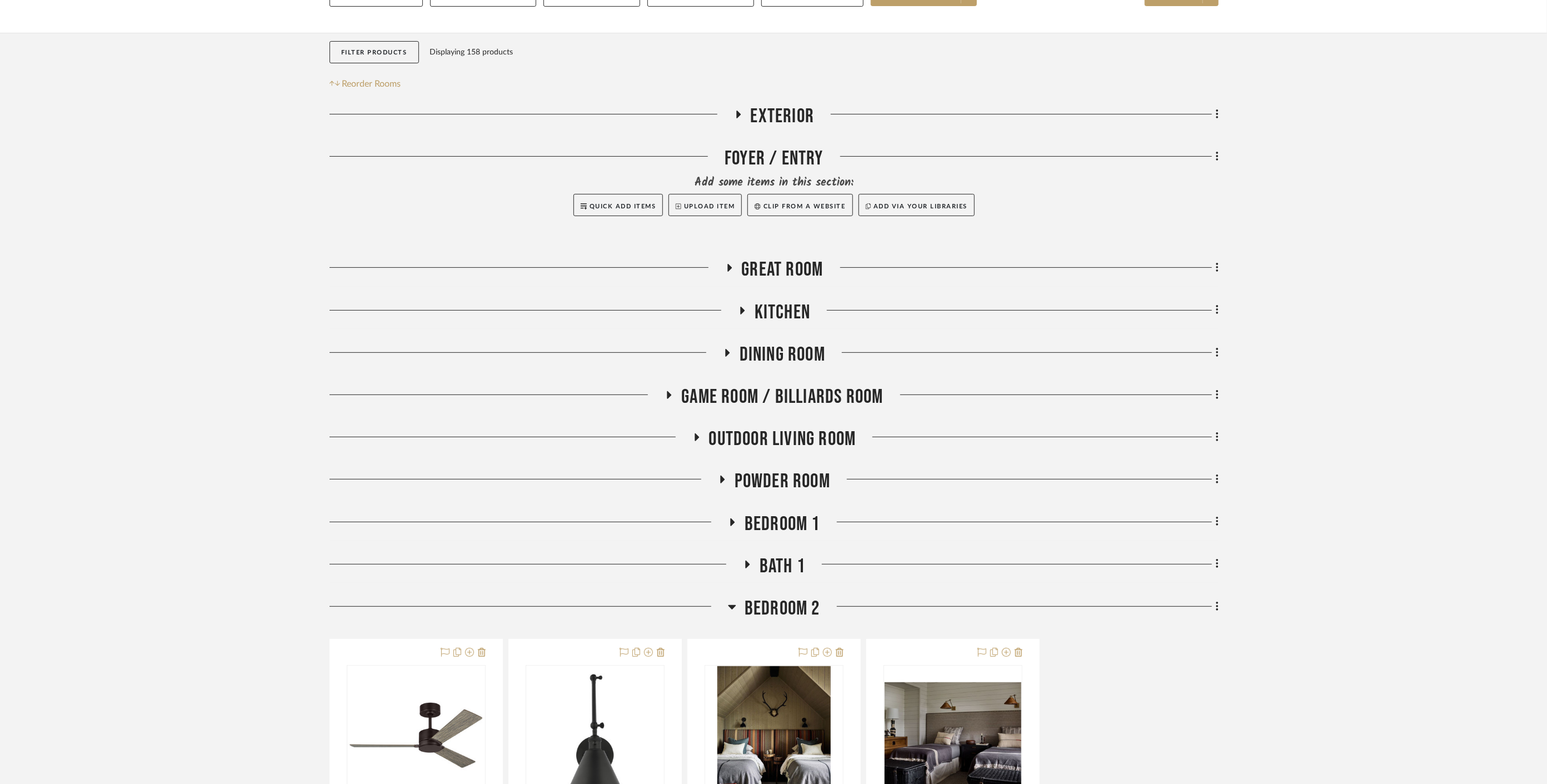
click at [787, 427] on span "Outdoor living room" at bounding box center [783, 439] width 147 height 24
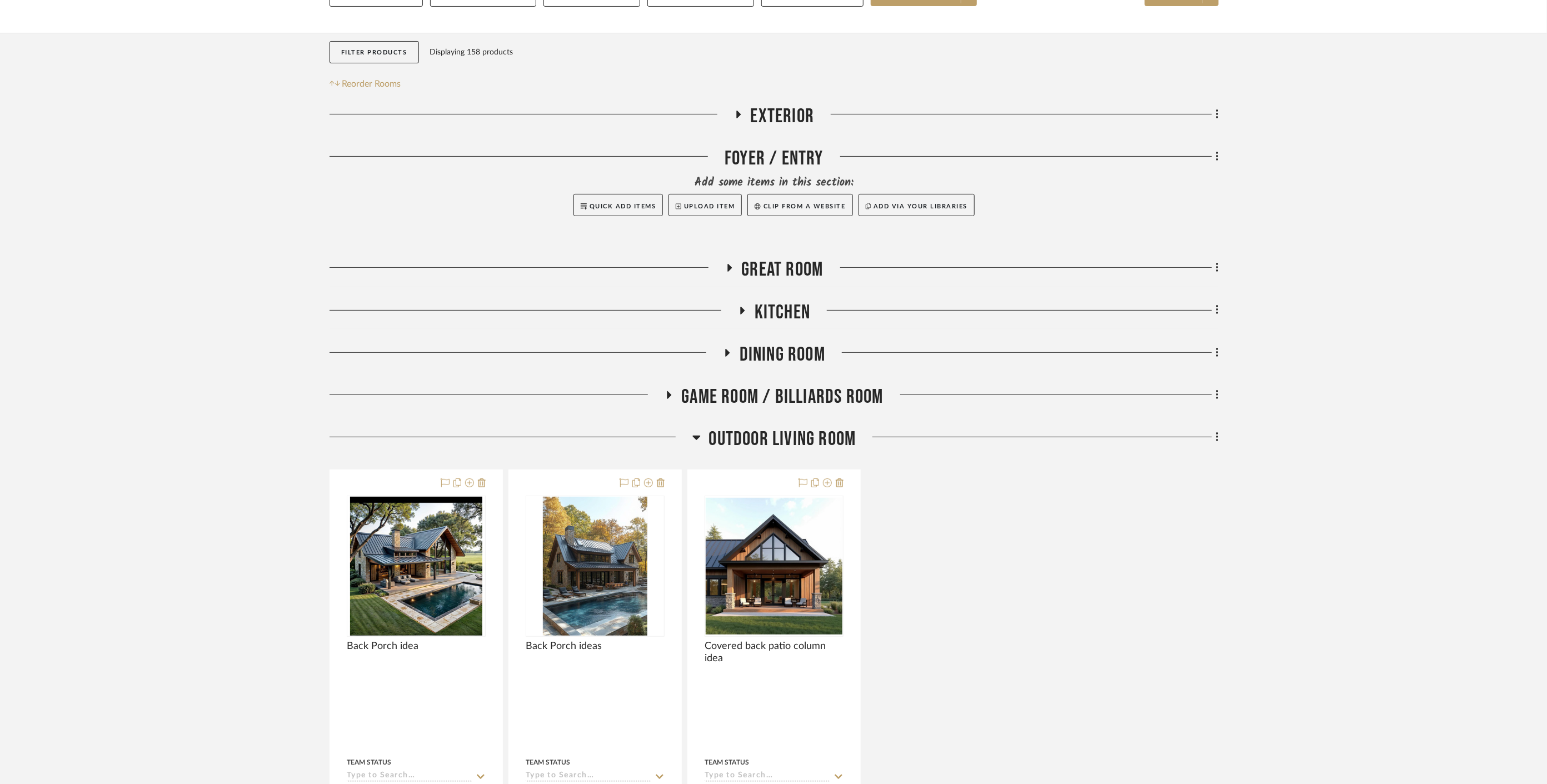
click at [789, 427] on span "Outdoor living room" at bounding box center [783, 439] width 147 height 24
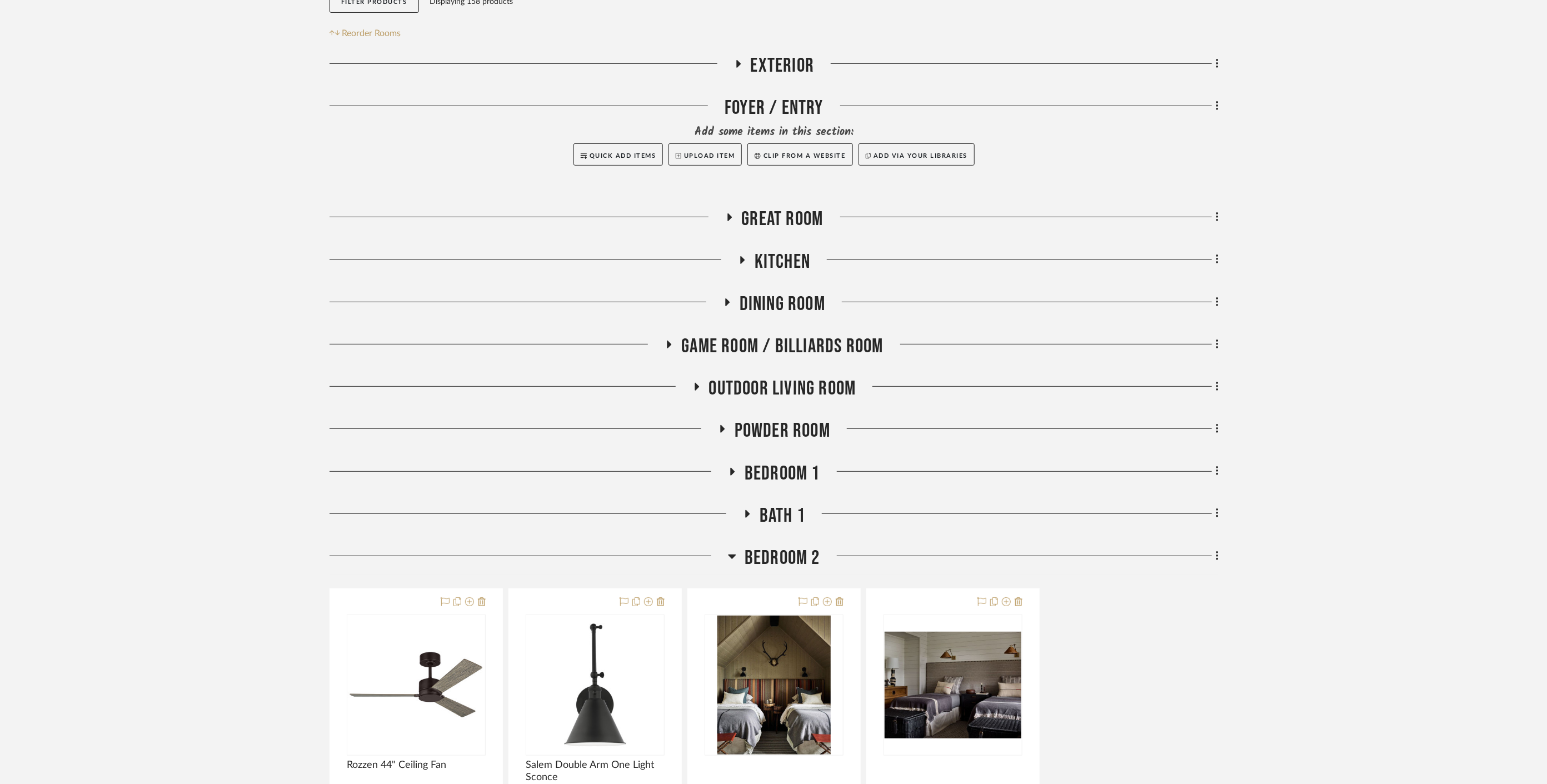
scroll to position [432, 0]
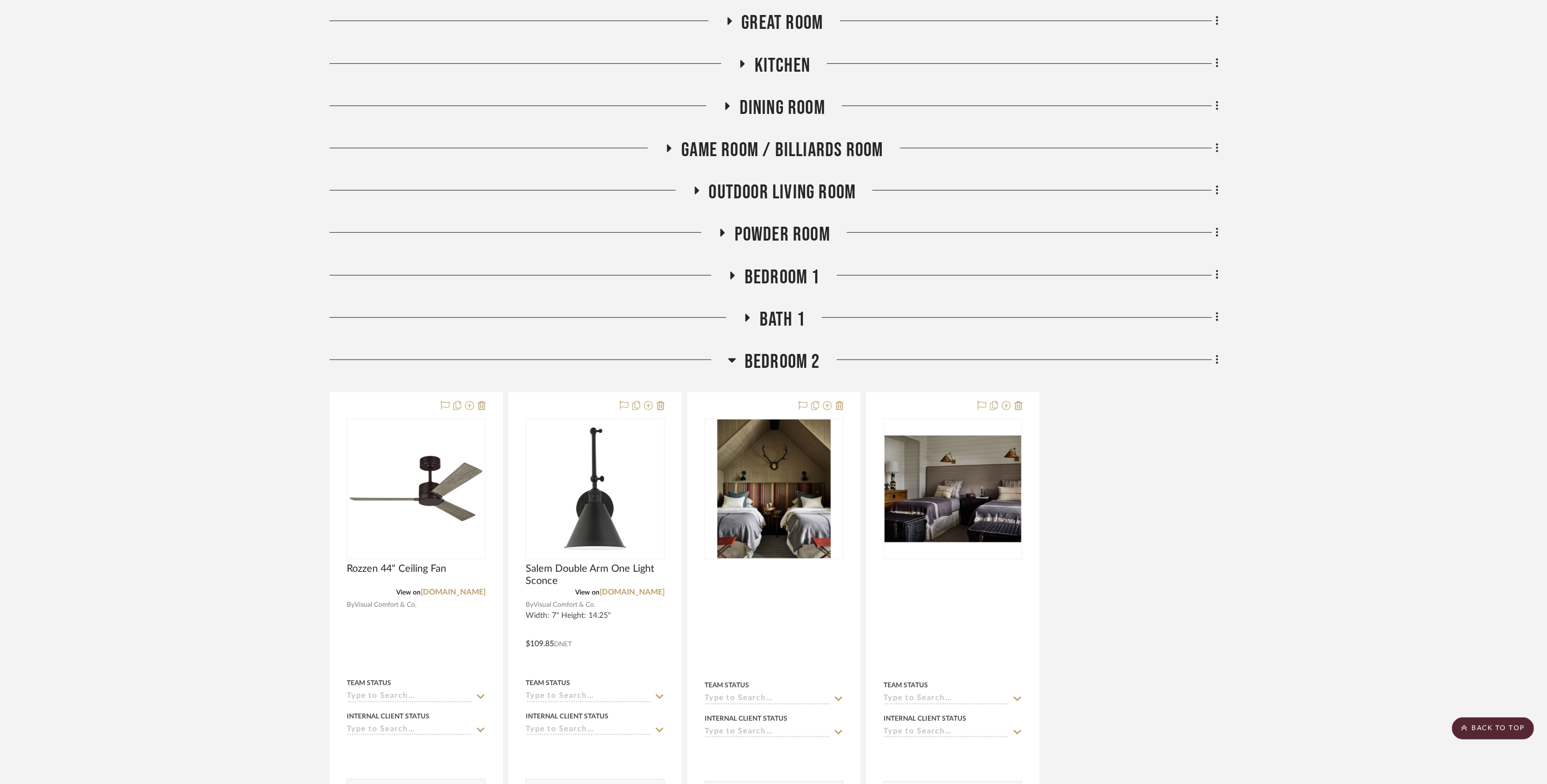
click at [784, 223] on span "Powder Room" at bounding box center [782, 235] width 95 height 24
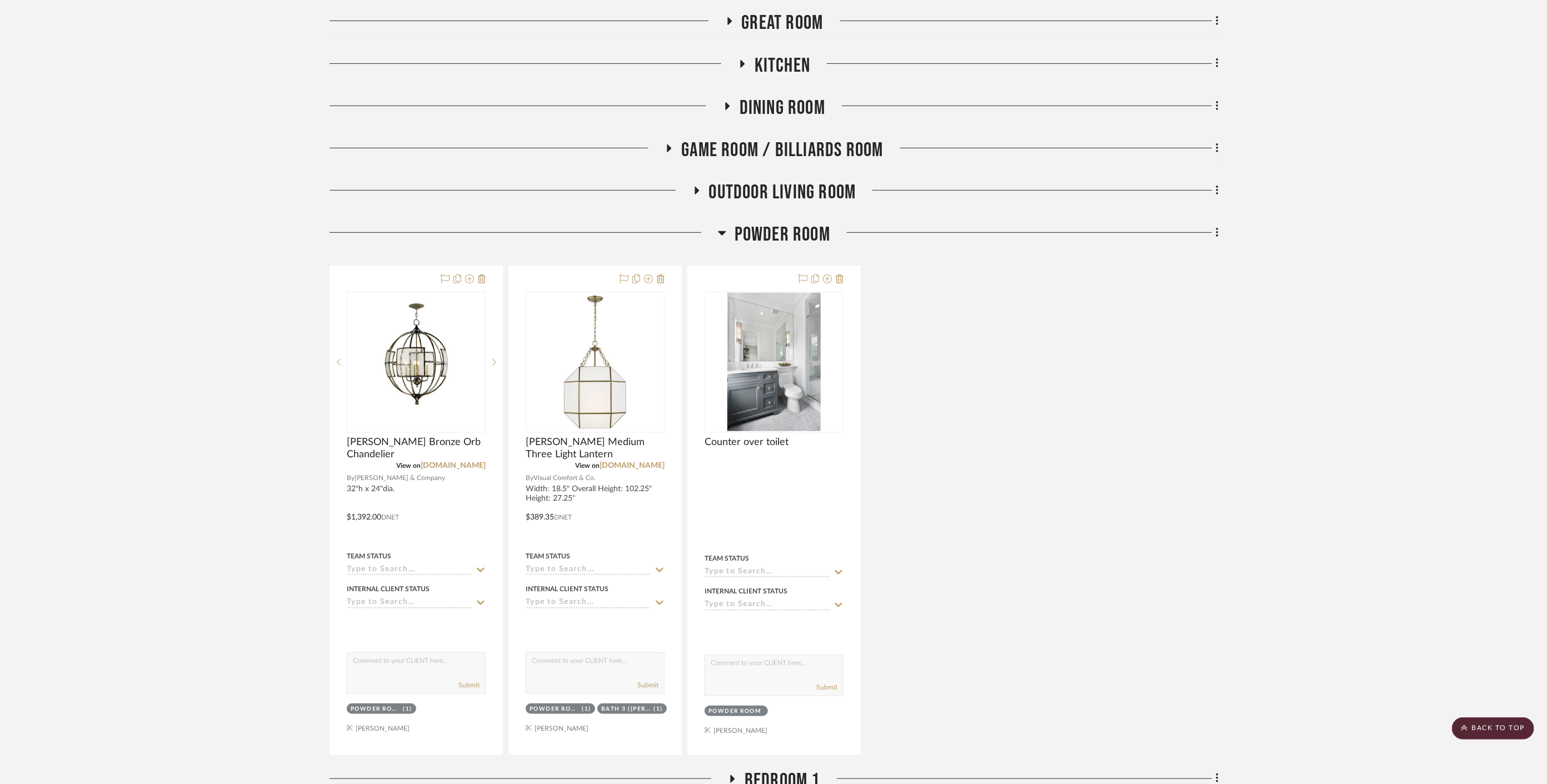
click at [784, 223] on span "Powder Room" at bounding box center [782, 235] width 95 height 24
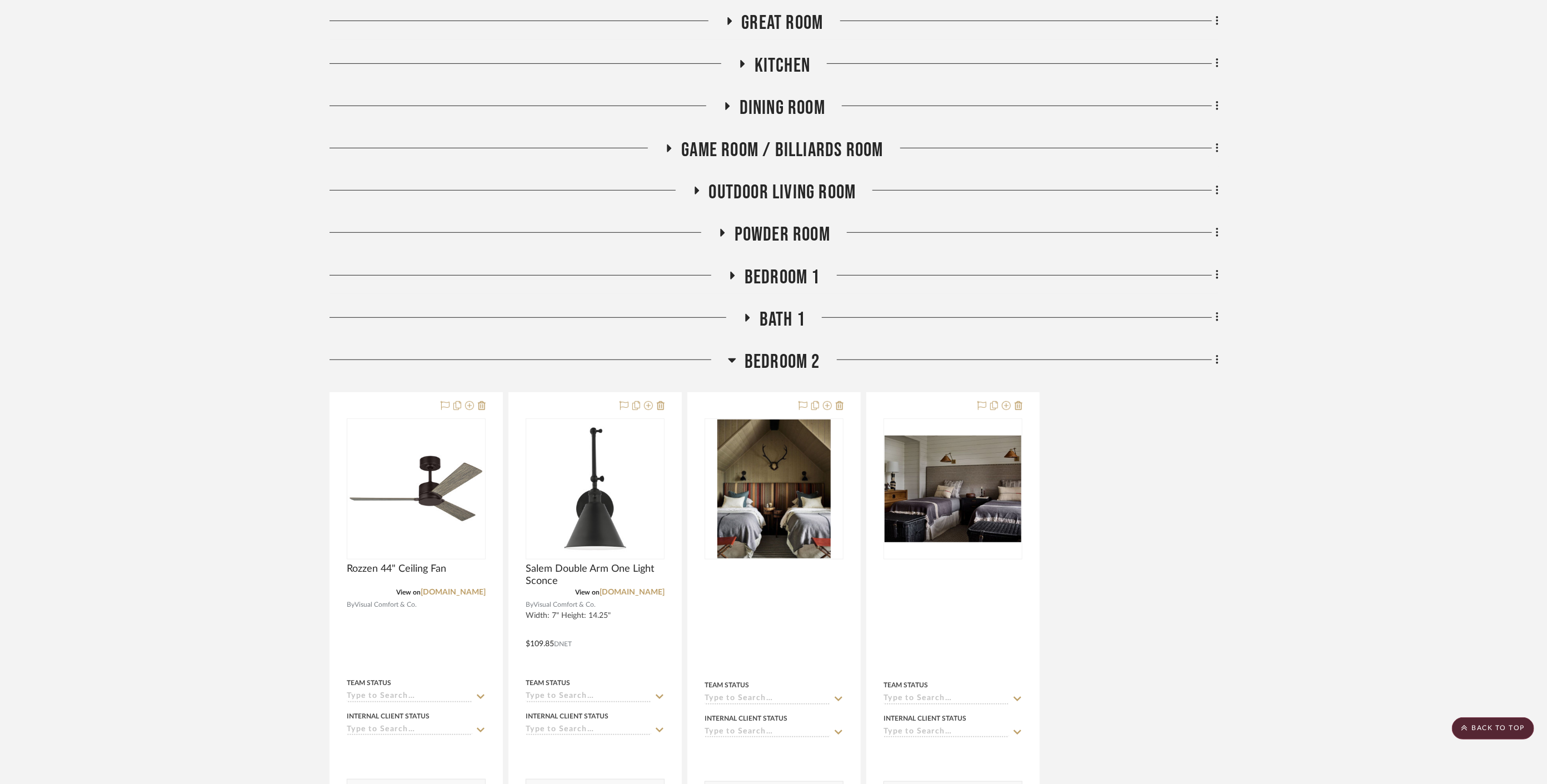
click at [787, 265] on span "Bedroom 1" at bounding box center [783, 277] width 76 height 24
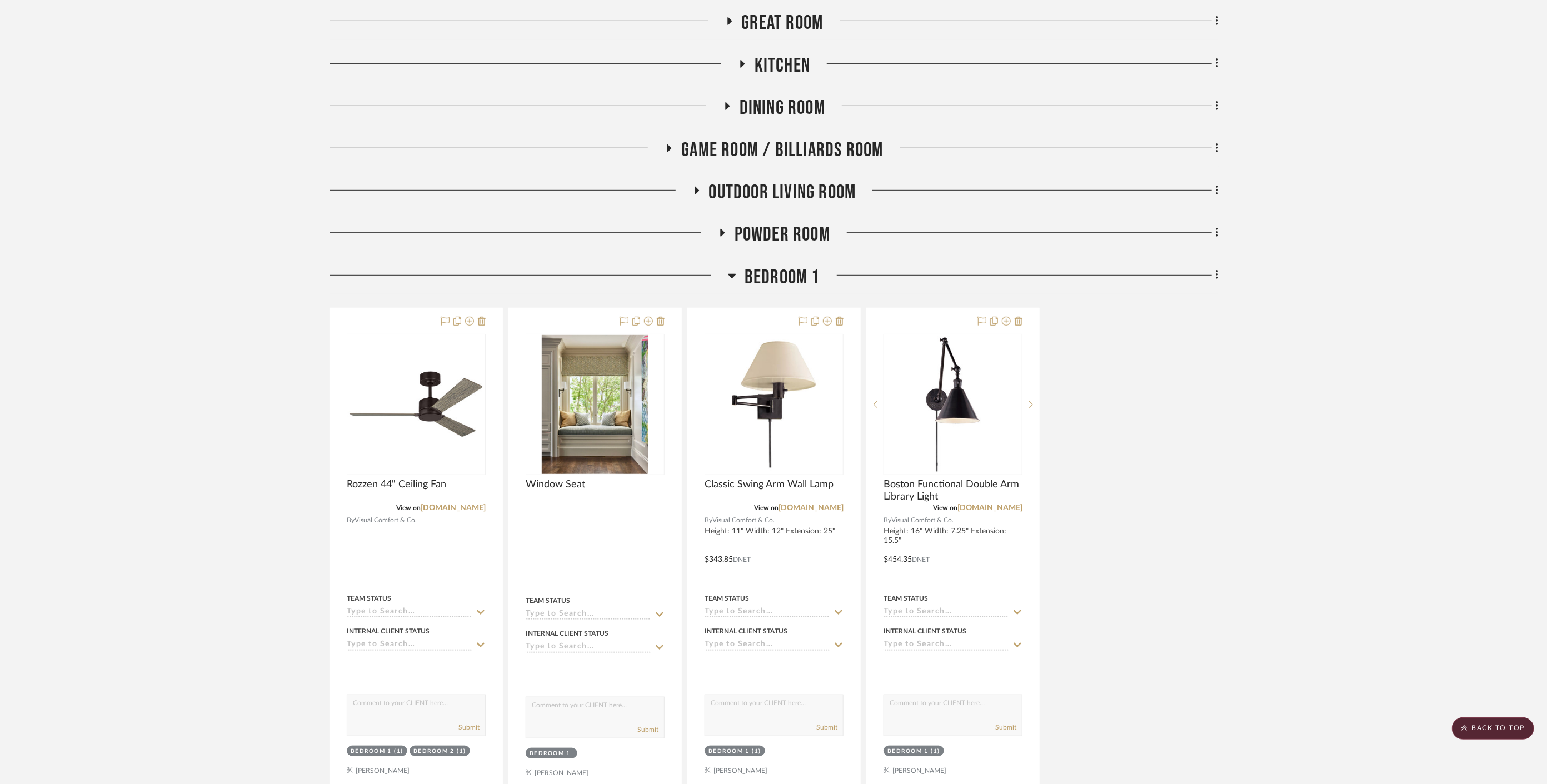
click at [787, 265] on span "Bedroom 1" at bounding box center [783, 277] width 76 height 24
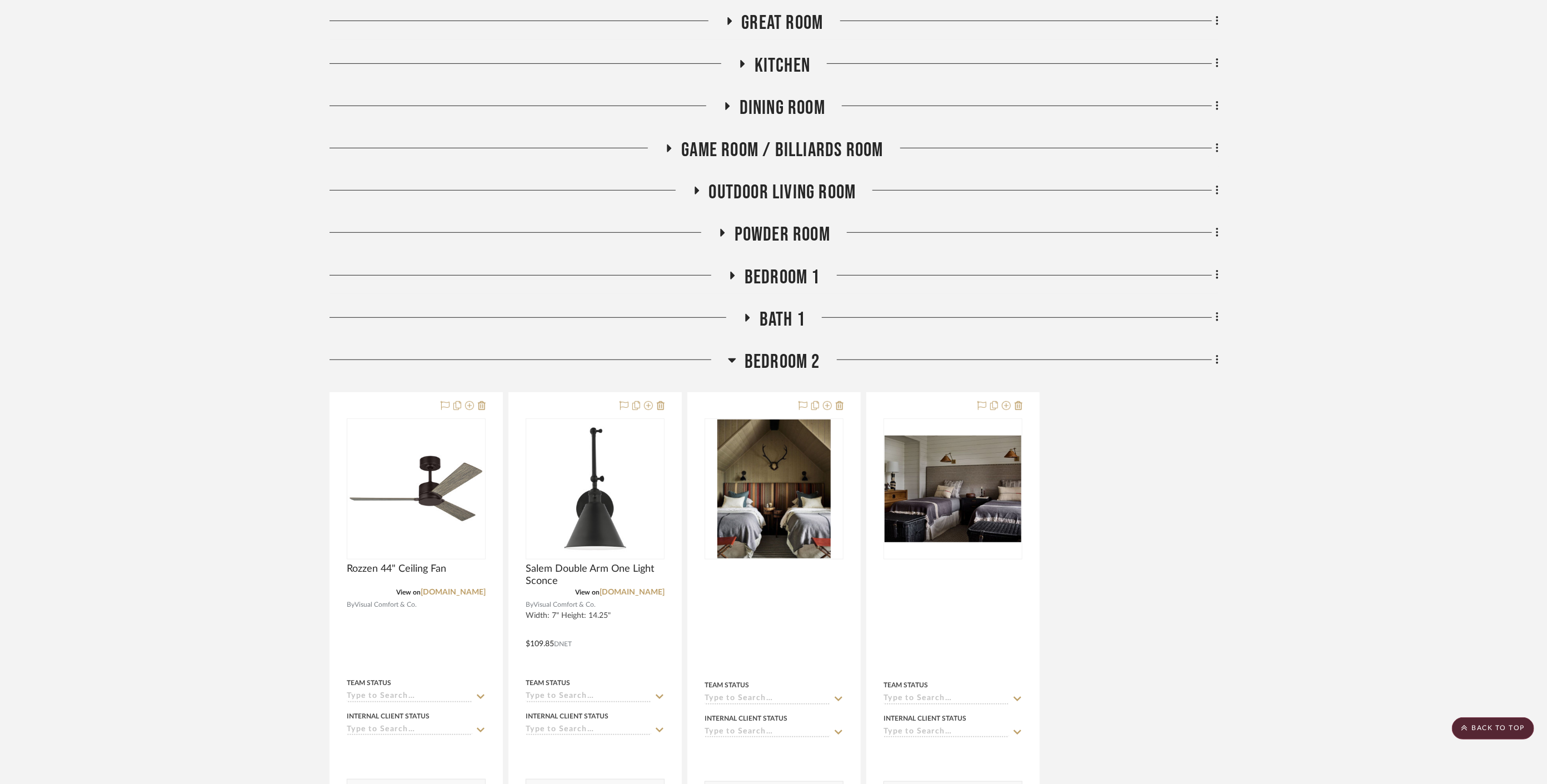
click at [784, 308] on span "Bath 1" at bounding box center [783, 320] width 46 height 24
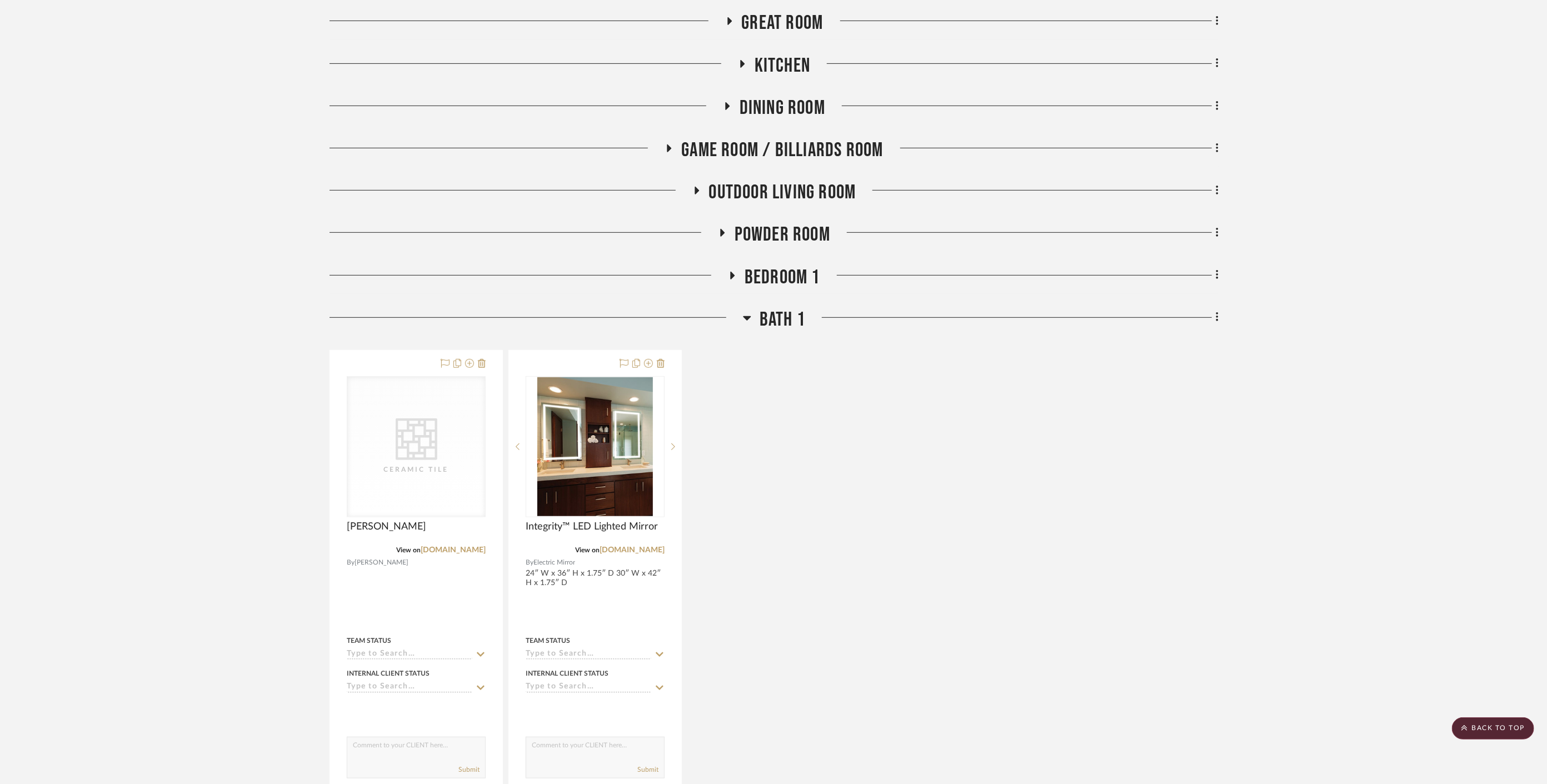
click at [784, 308] on span "Bath 1" at bounding box center [783, 320] width 46 height 24
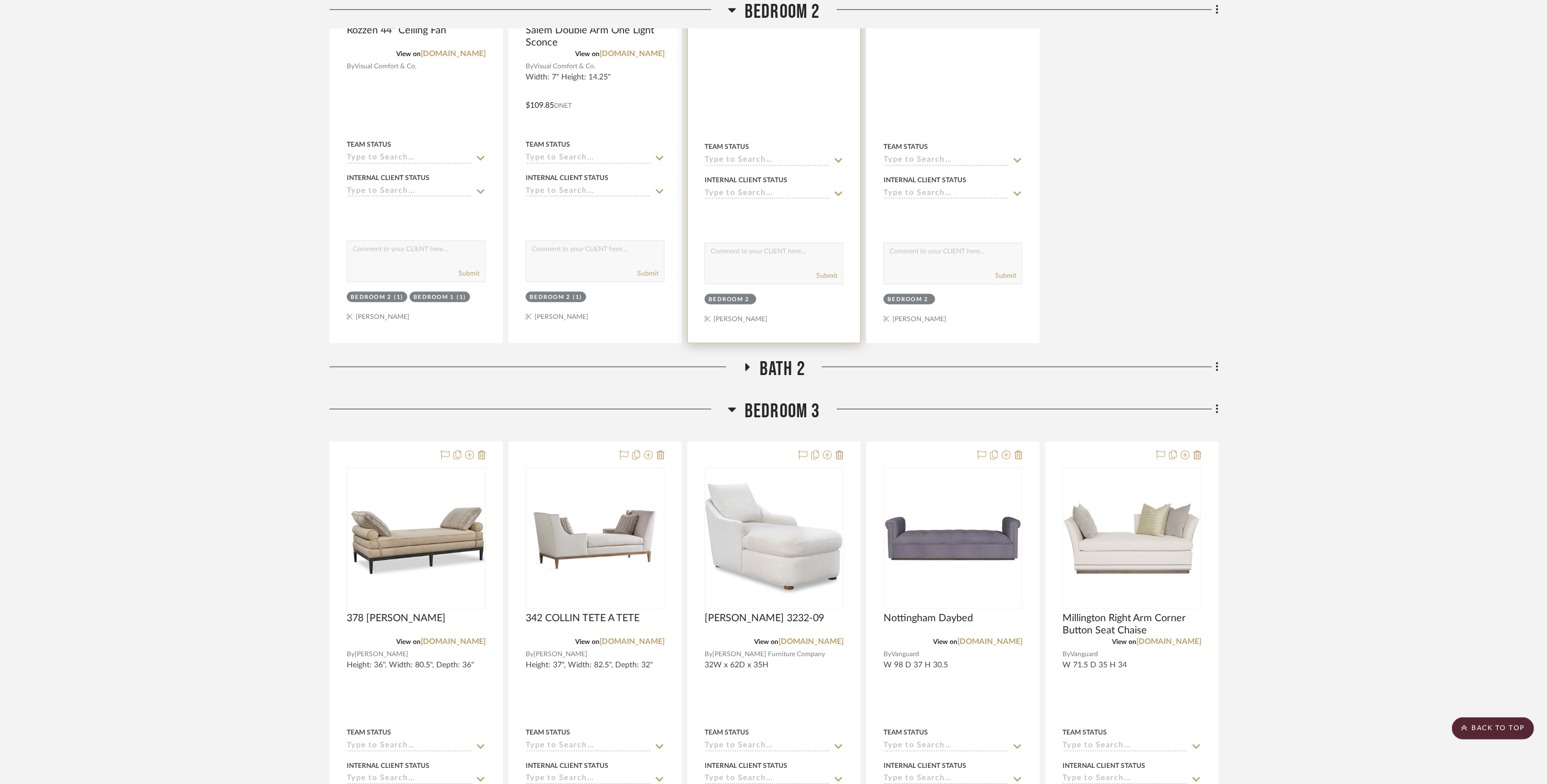
scroll to position [987, 0]
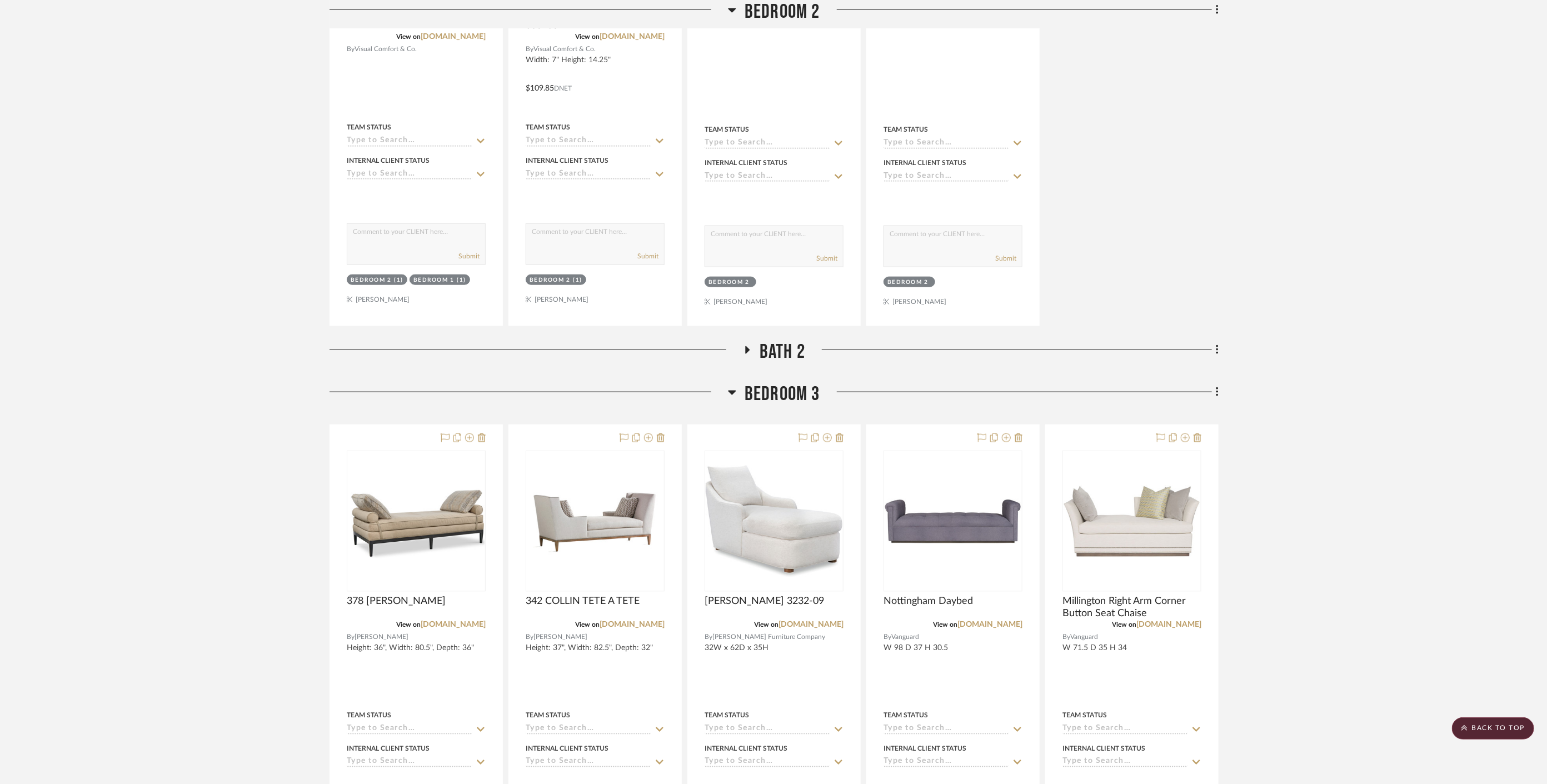
click at [787, 340] on span "Bath 2" at bounding box center [783, 352] width 46 height 24
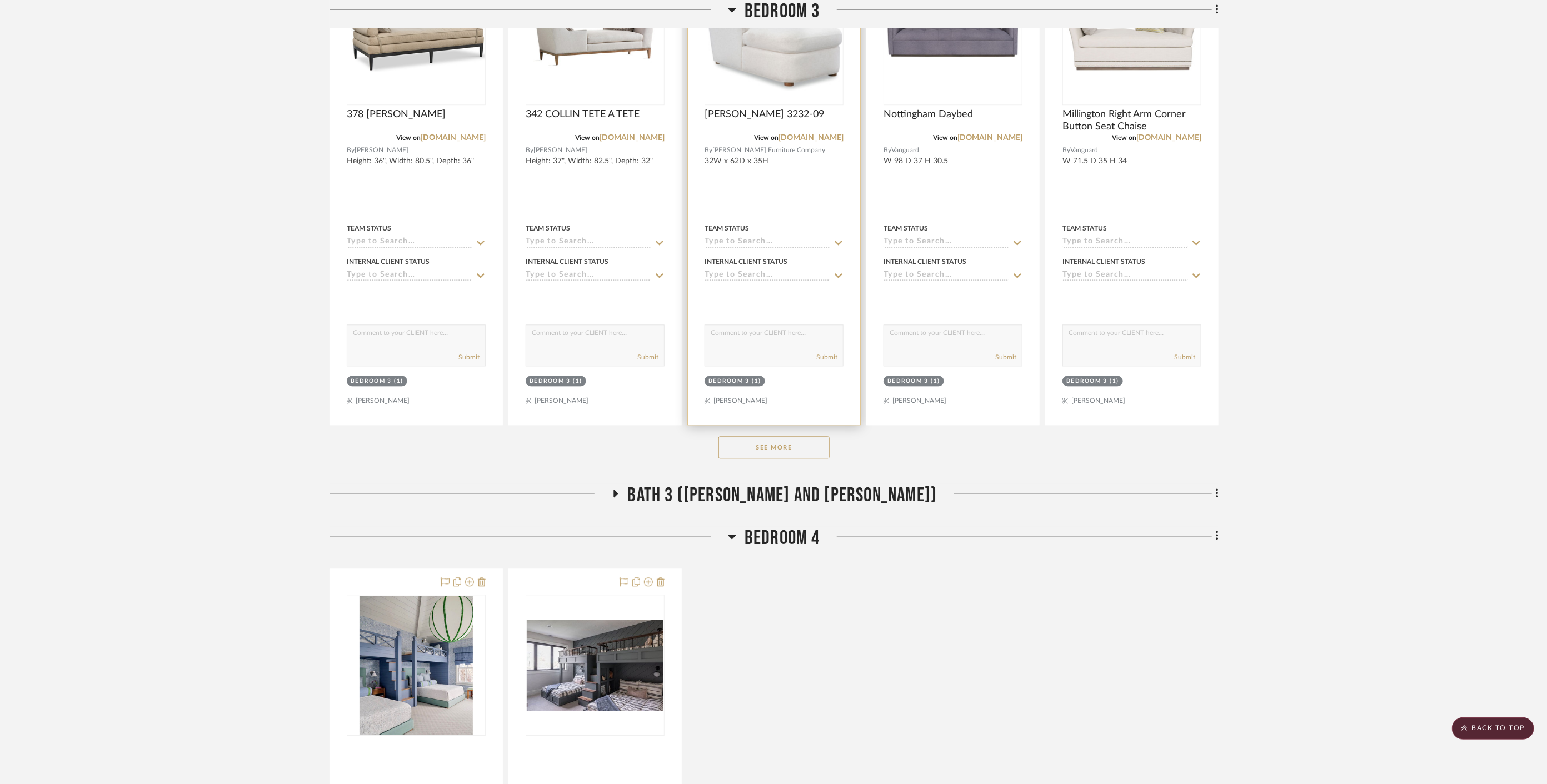
scroll to position [2345, 0]
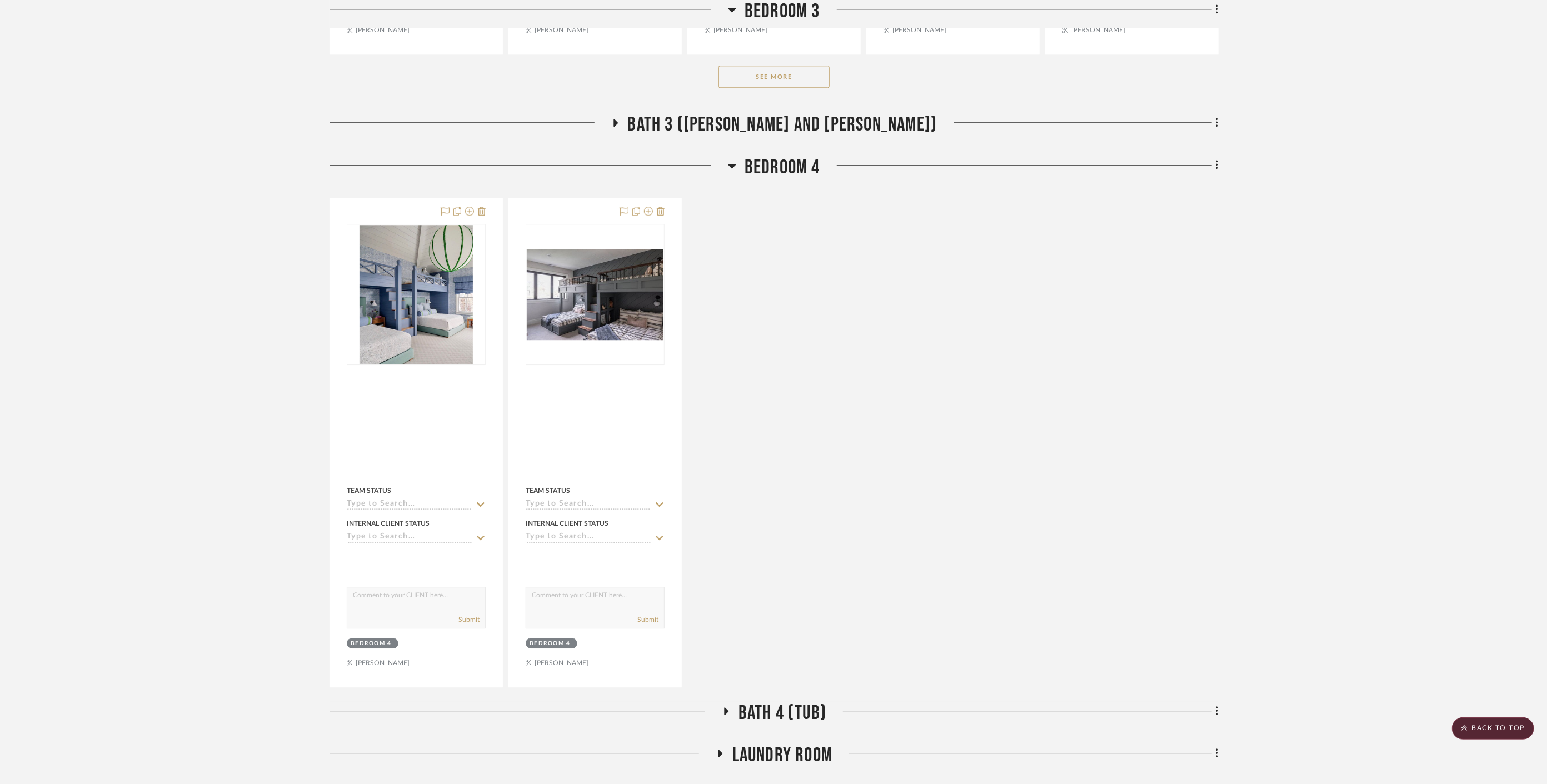
click at [765, 113] on span "Bath 3 (Polly and Mike)" at bounding box center [783, 125] width 309 height 24
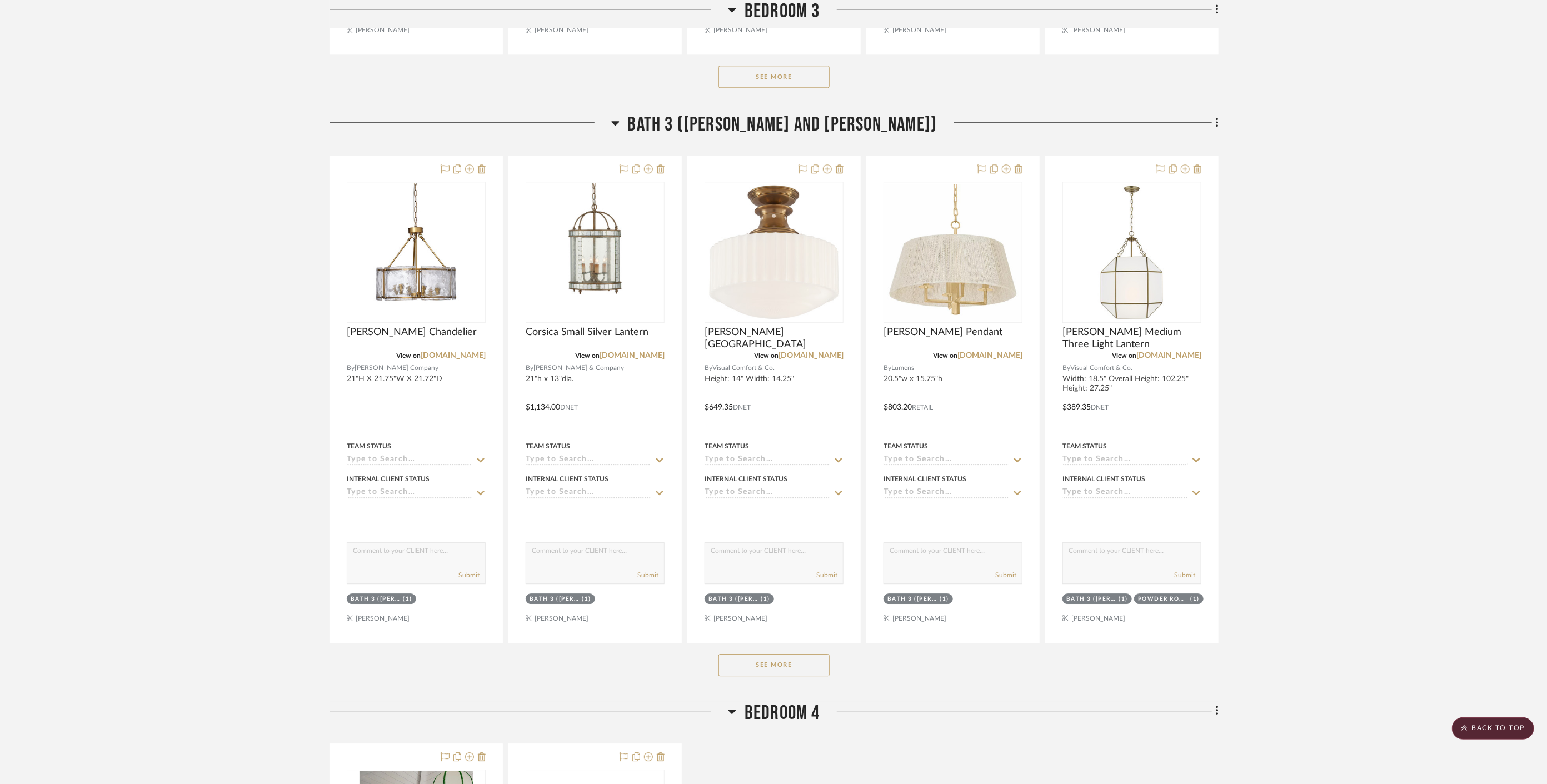
click at [771, 8] on span "Bedroom 3" at bounding box center [783, 12] width 76 height 24
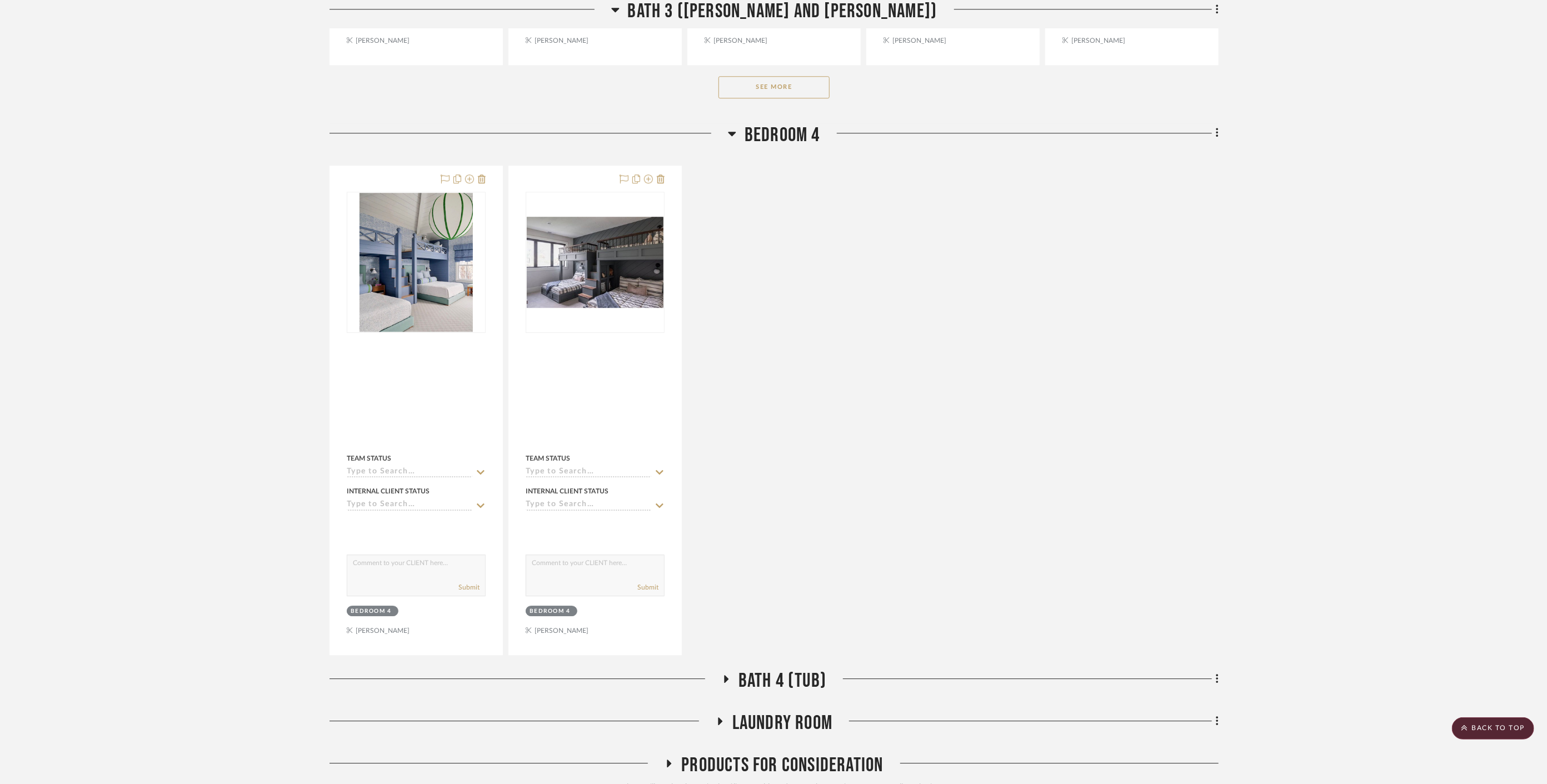
scroll to position [2447, 0]
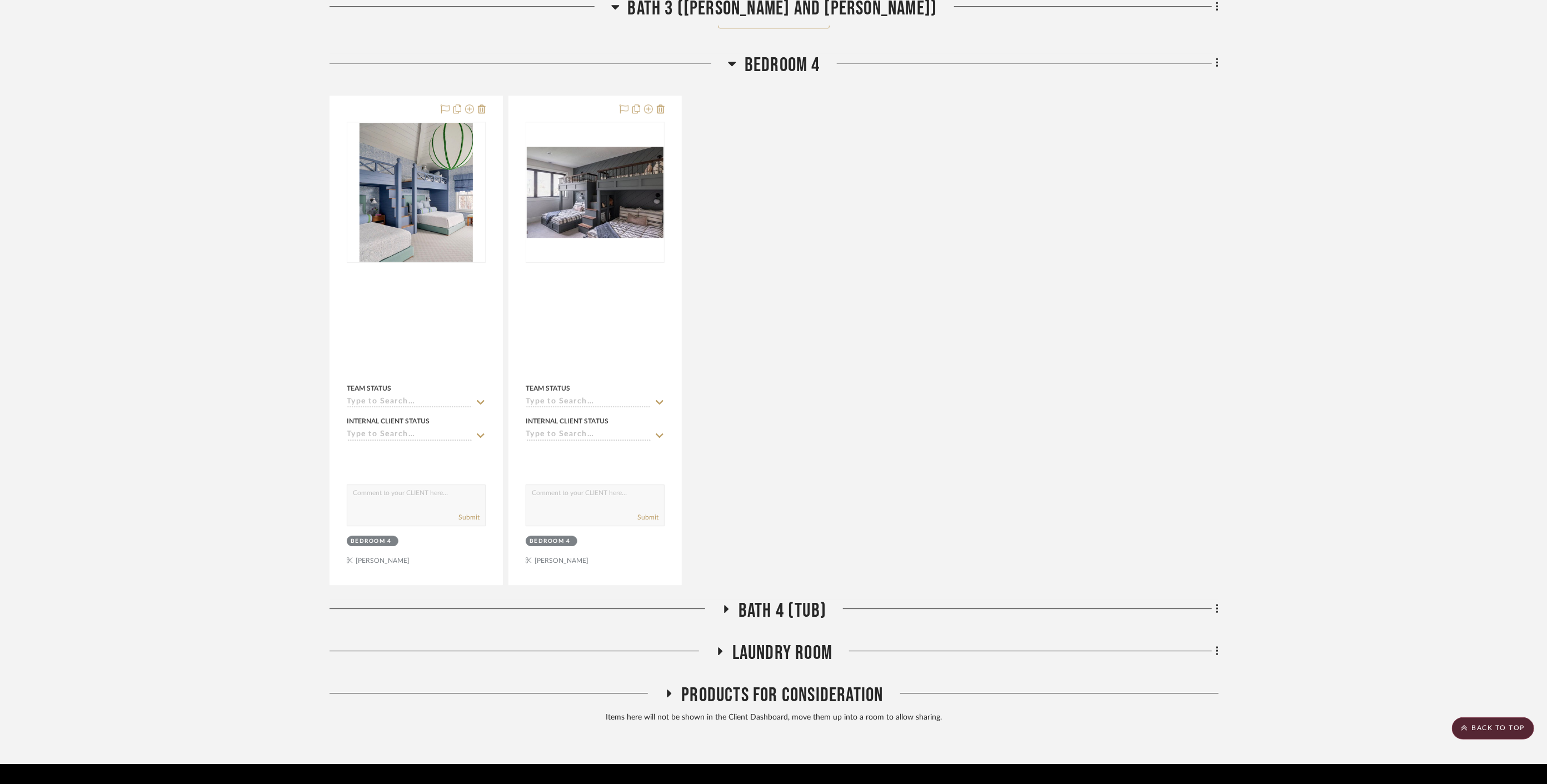
click at [787, 599] on span "Bath 4 (Tub)" at bounding box center [783, 611] width 88 height 24
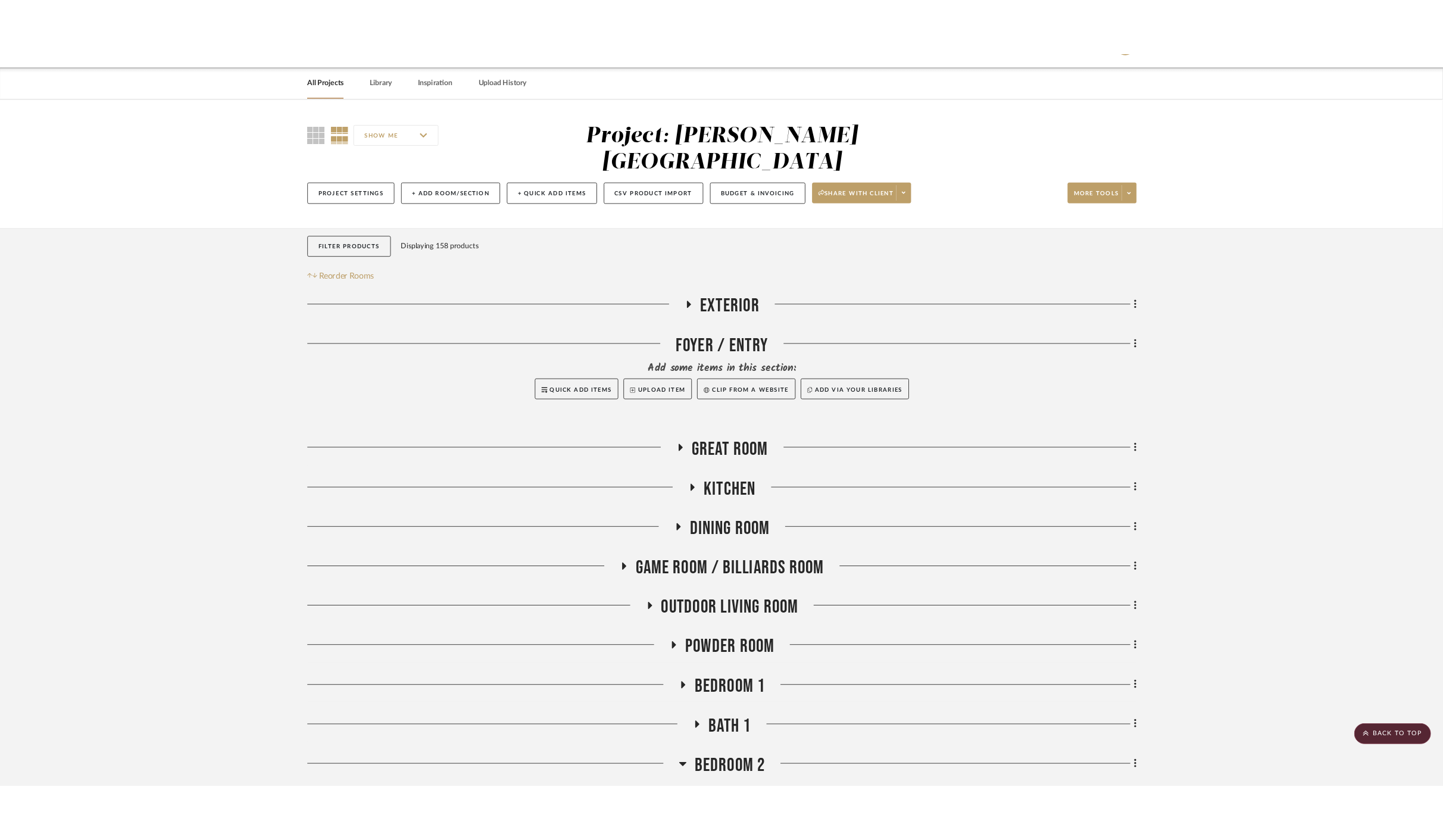
scroll to position [0, 0]
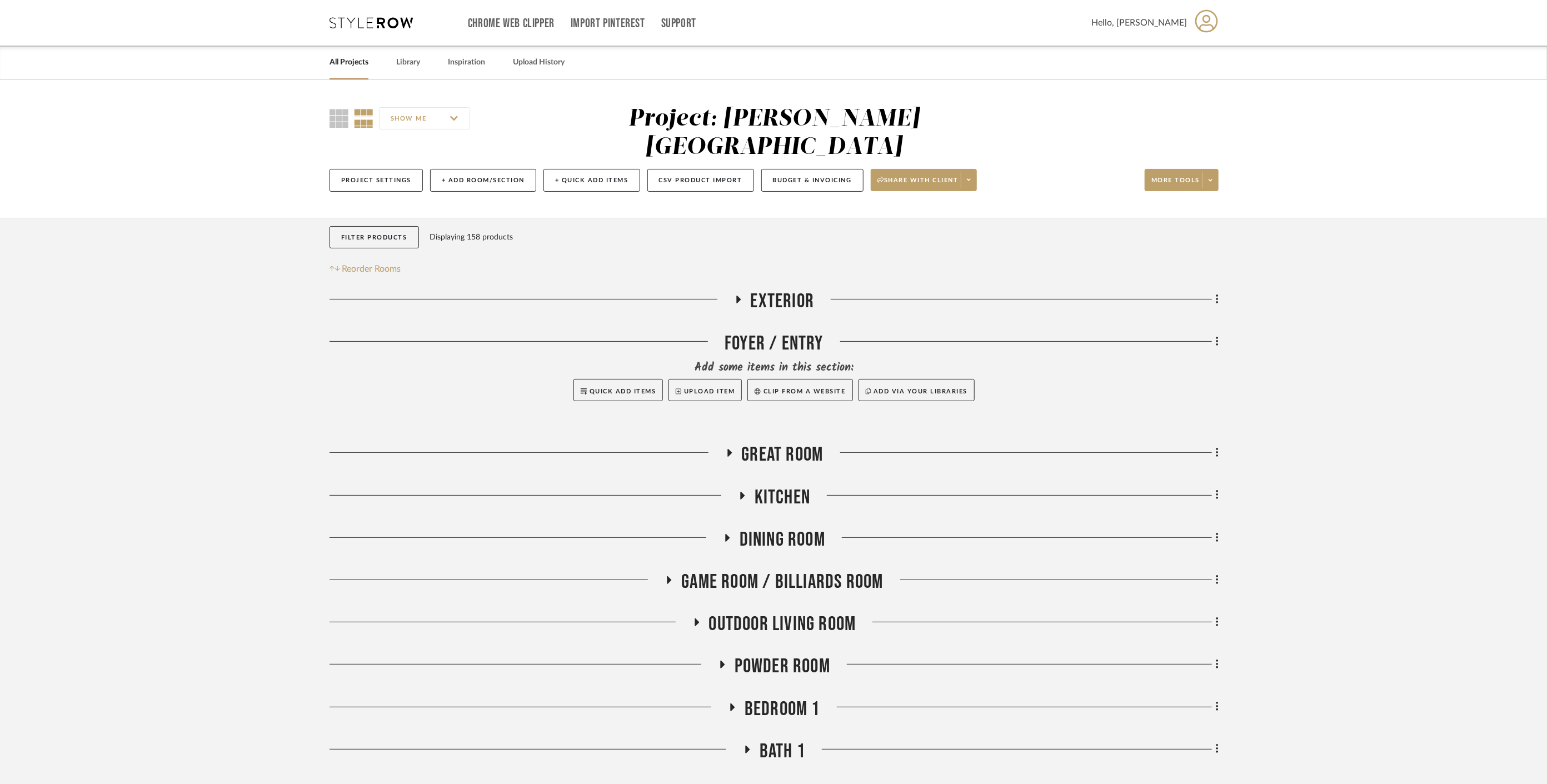
click at [357, 62] on link "All Projects" at bounding box center [349, 62] width 39 height 15
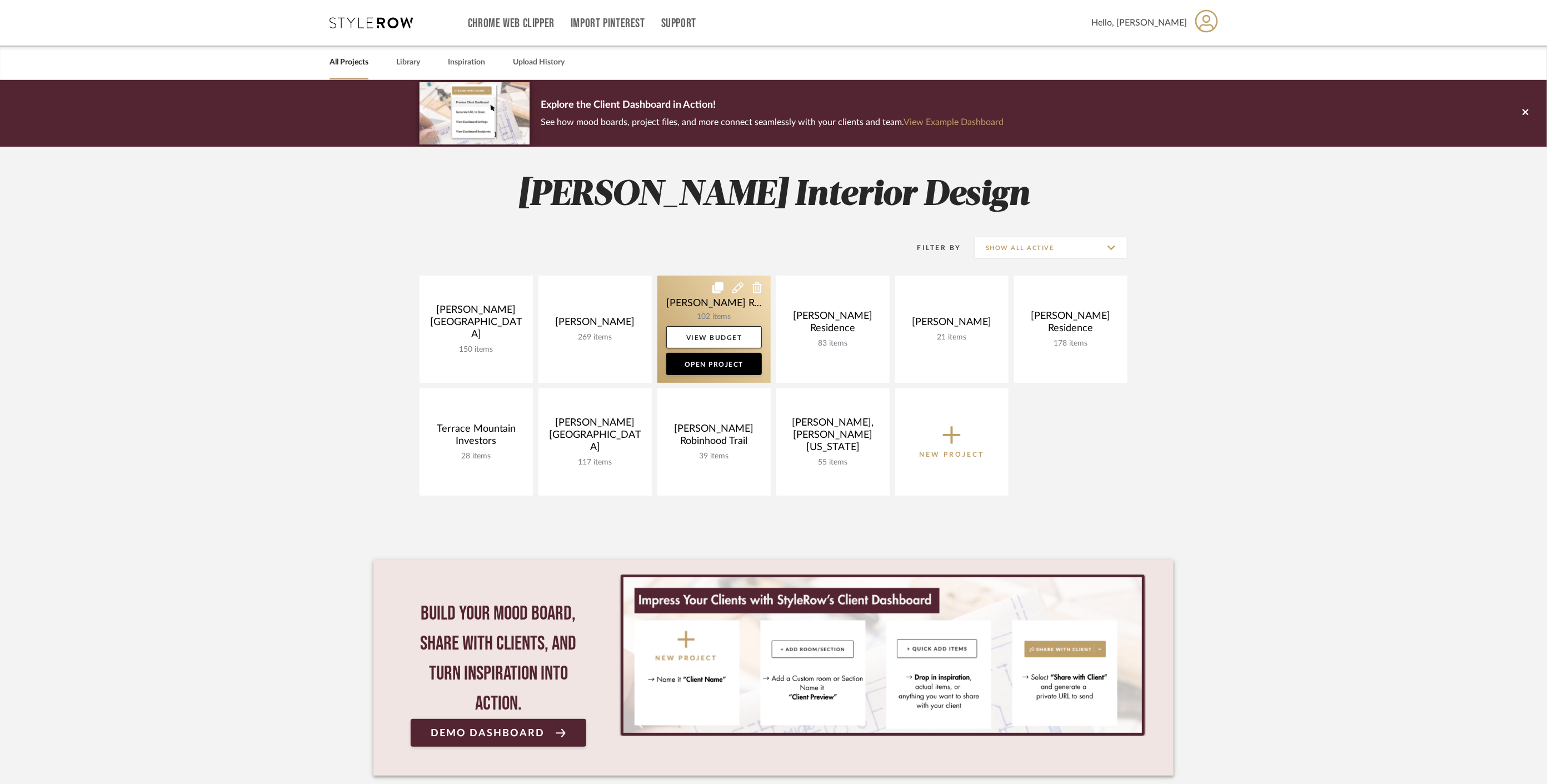
click at [685, 297] on link at bounding box center [714, 329] width 114 height 107
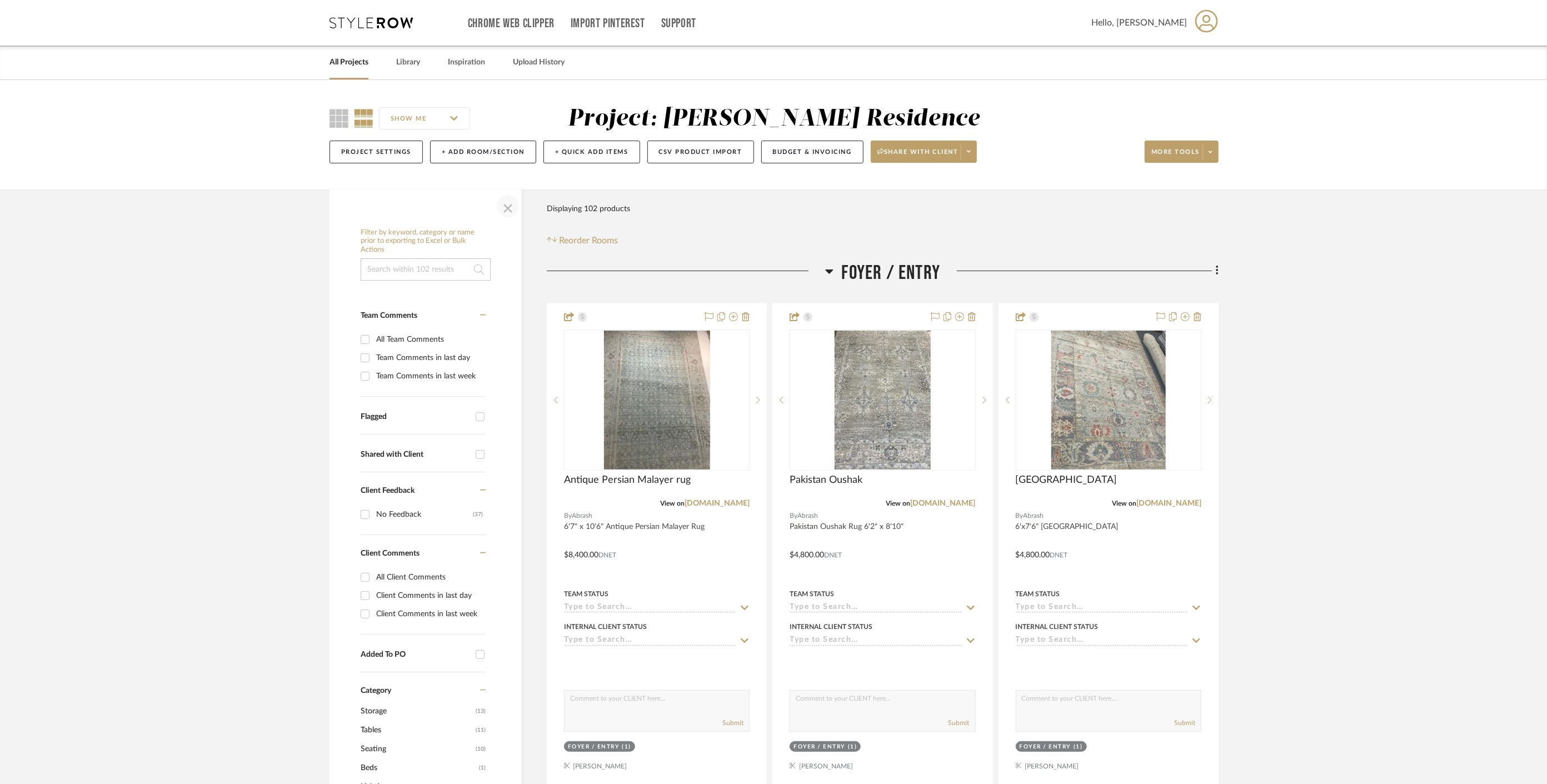
drag, startPoint x: 501, startPoint y: 211, endPoint x: 777, endPoint y: 235, distance: 277.0
click at [501, 211] on span "button" at bounding box center [508, 206] width 26 height 26
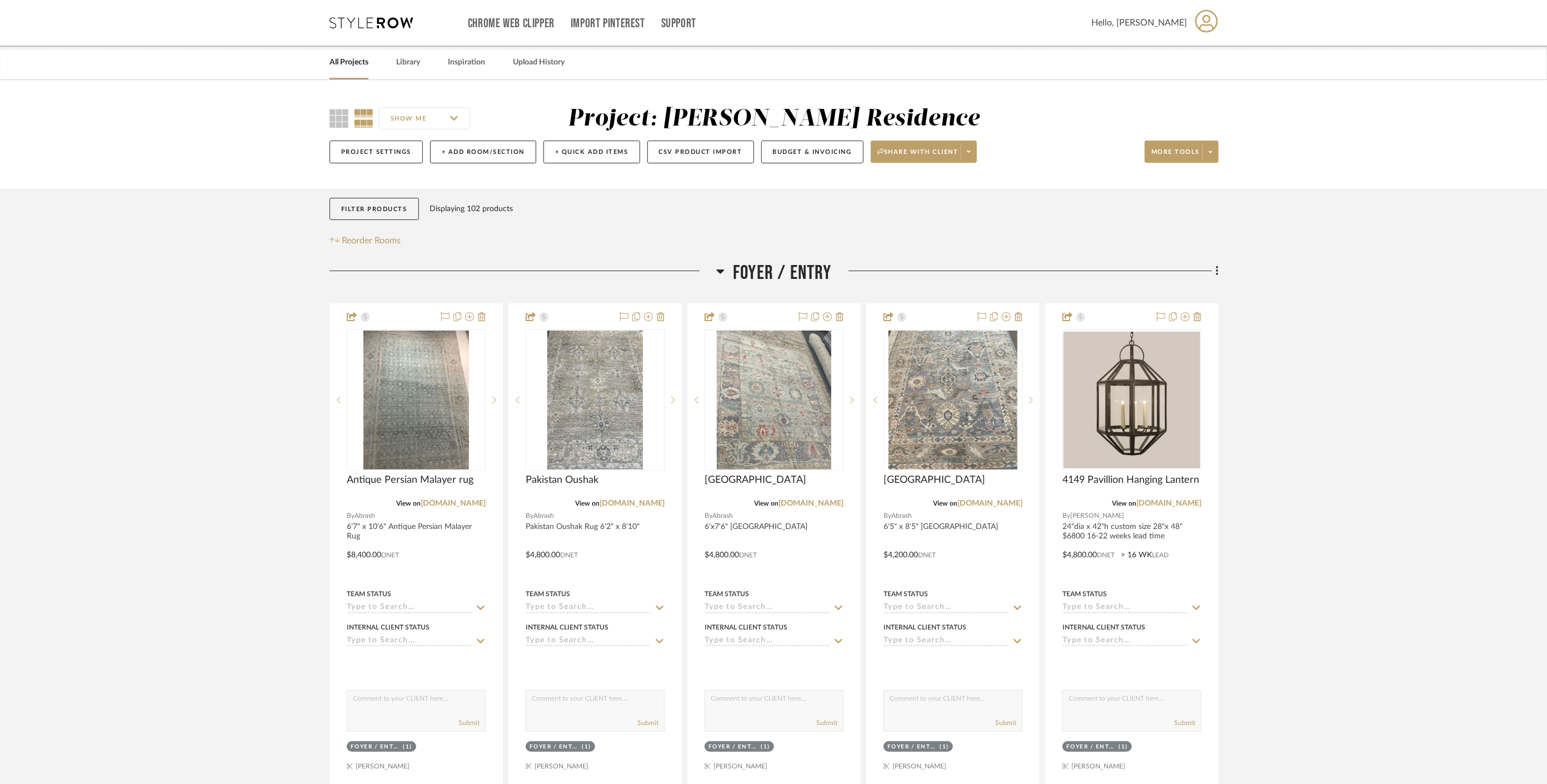
click at [776, 278] on span "Foyer / Entry" at bounding box center [782, 273] width 99 height 24
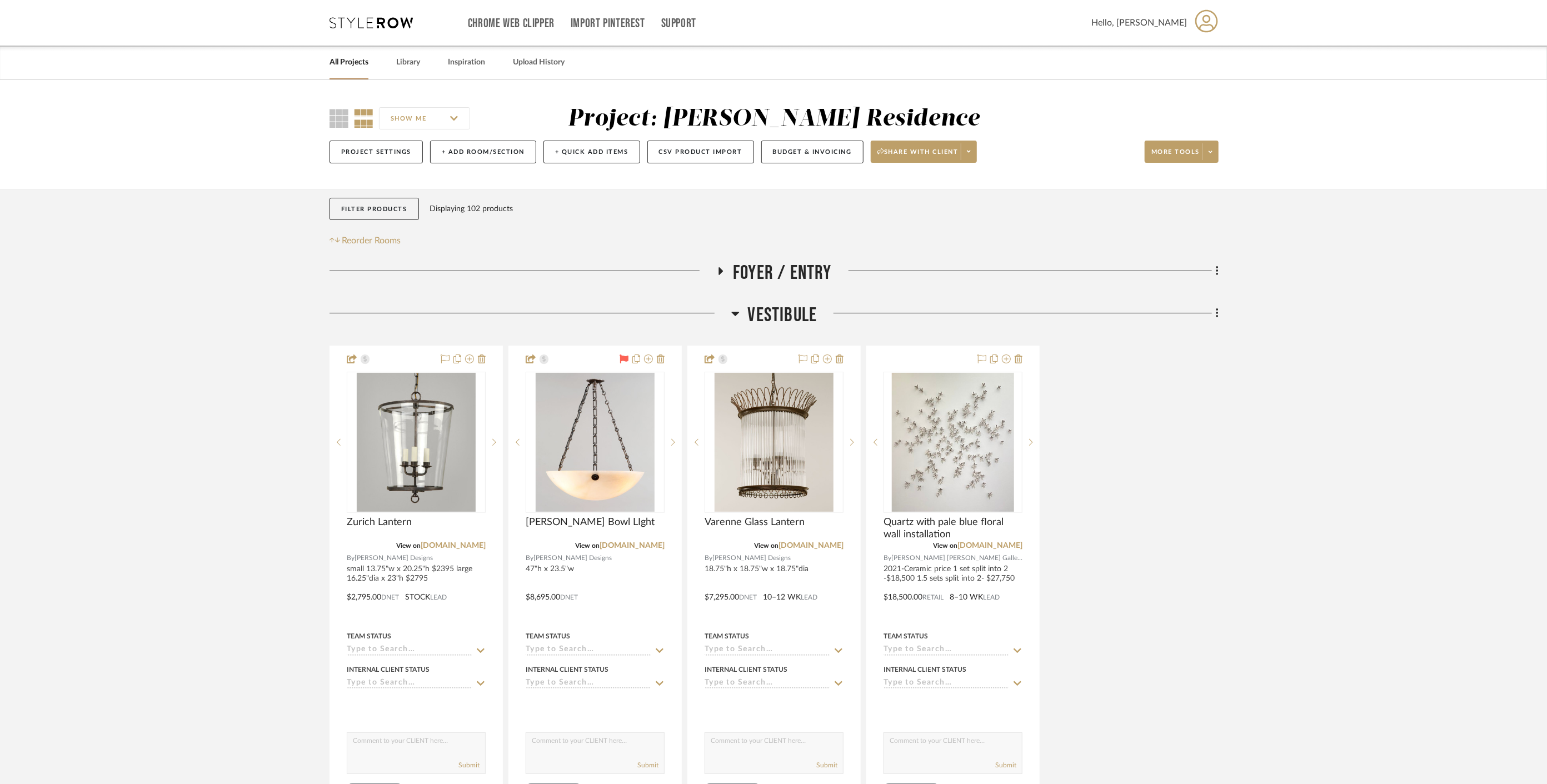
click at [763, 318] on span "Vestibule" at bounding box center [783, 315] width 70 height 24
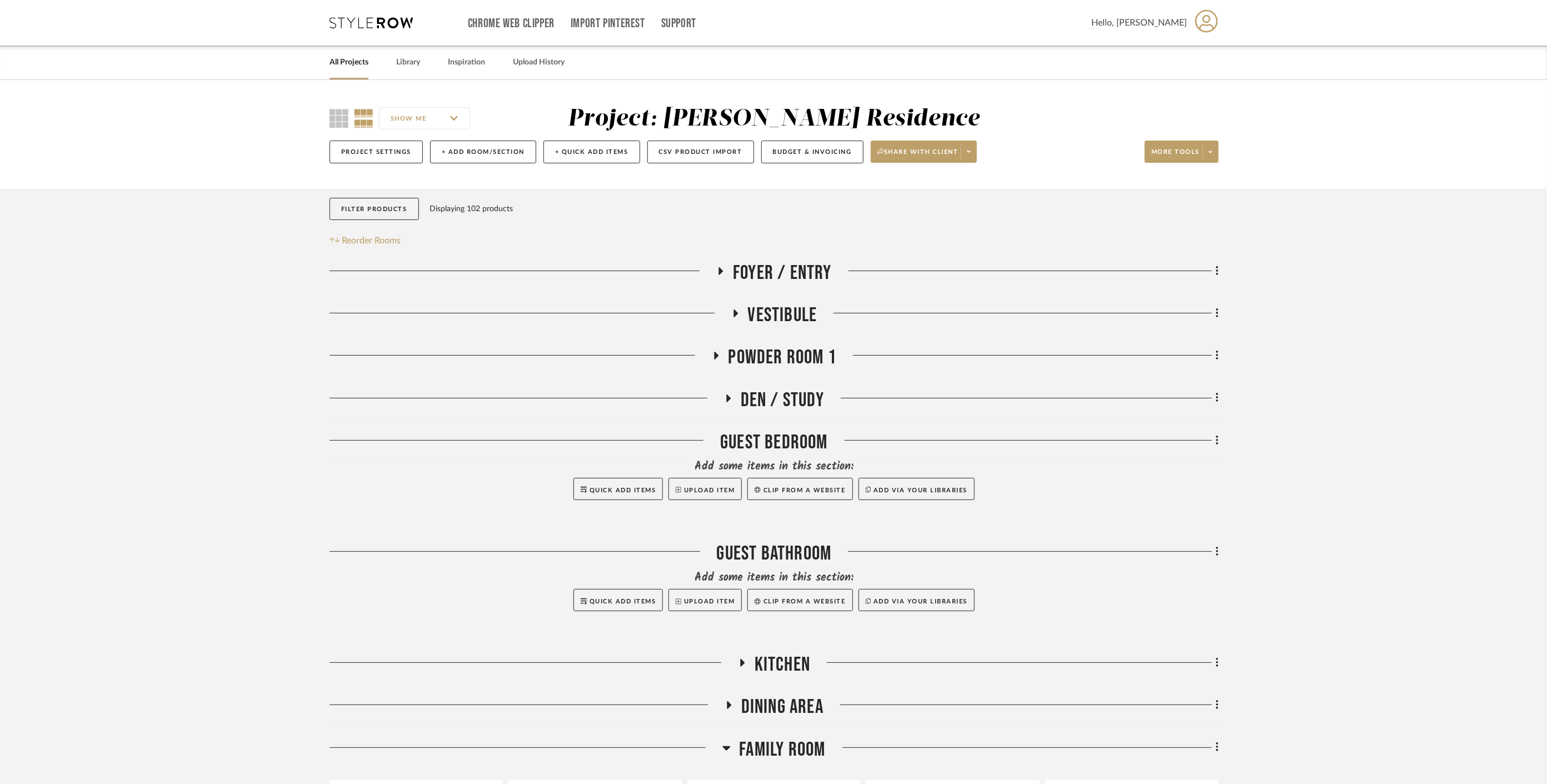
click at [768, 349] on span "Powder Room 1" at bounding box center [783, 358] width 108 height 24
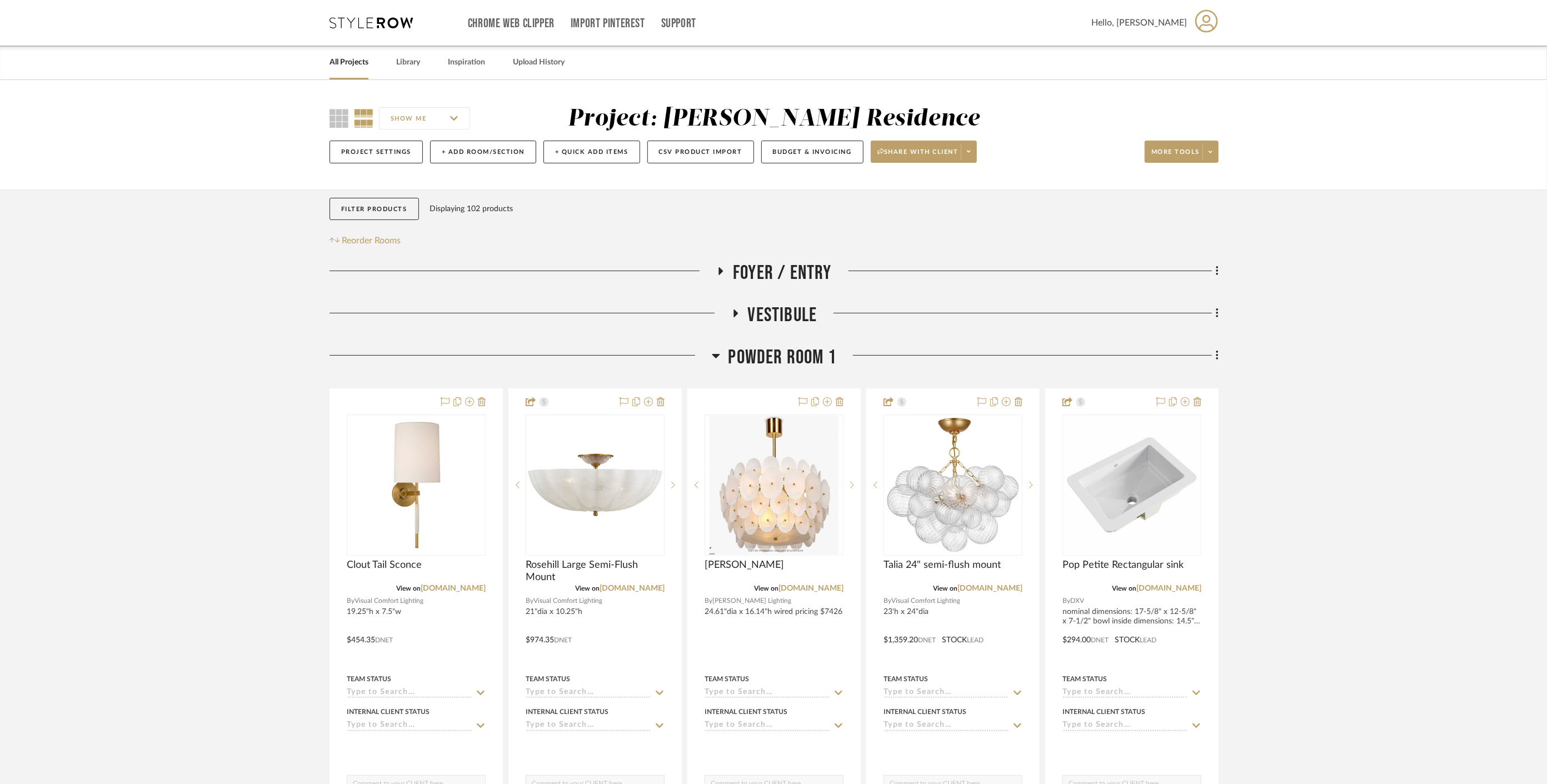
click at [768, 349] on span "Powder Room 1" at bounding box center [783, 358] width 108 height 24
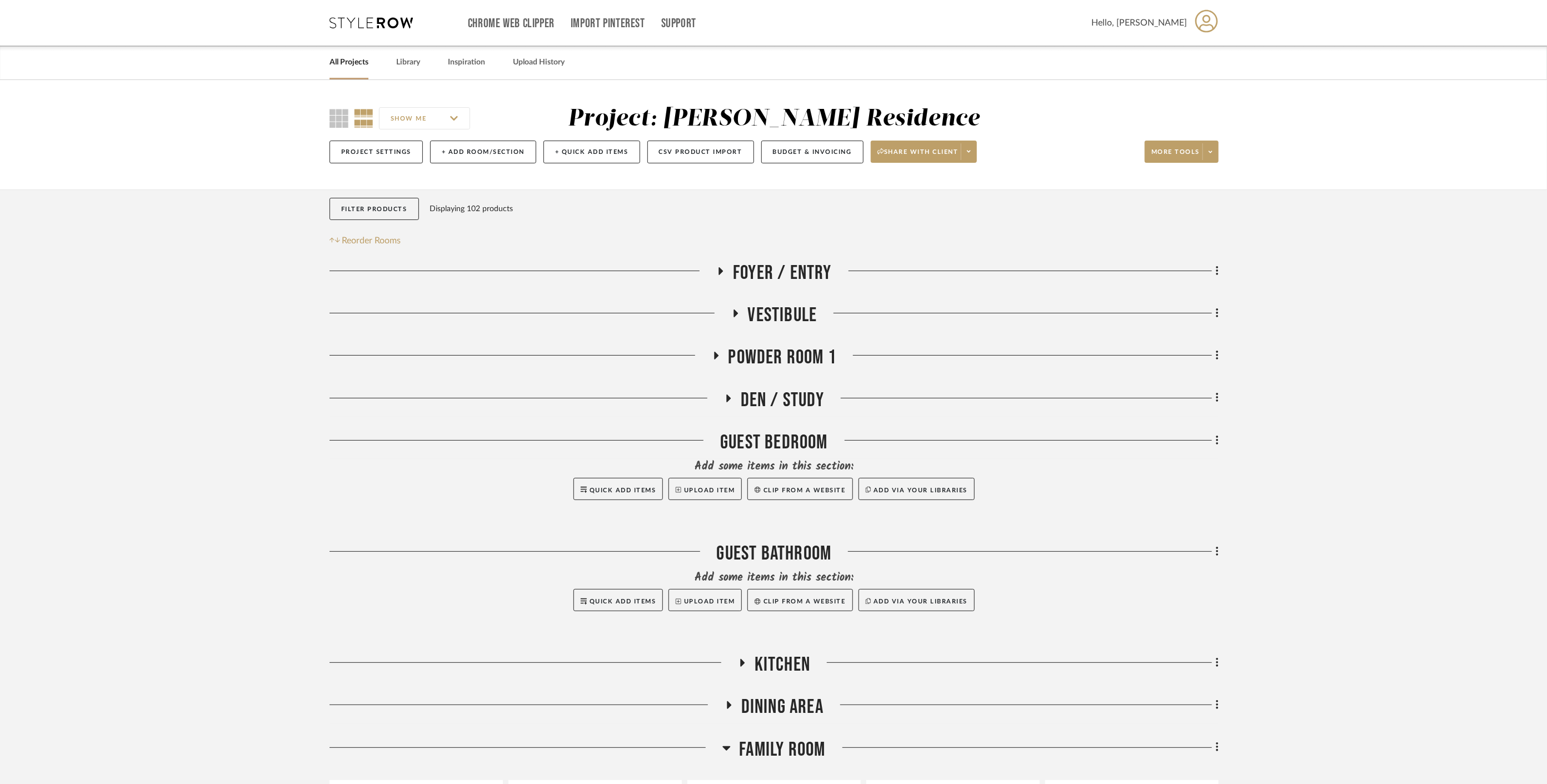
click at [768, 349] on span "Powder Room 1" at bounding box center [783, 358] width 108 height 24
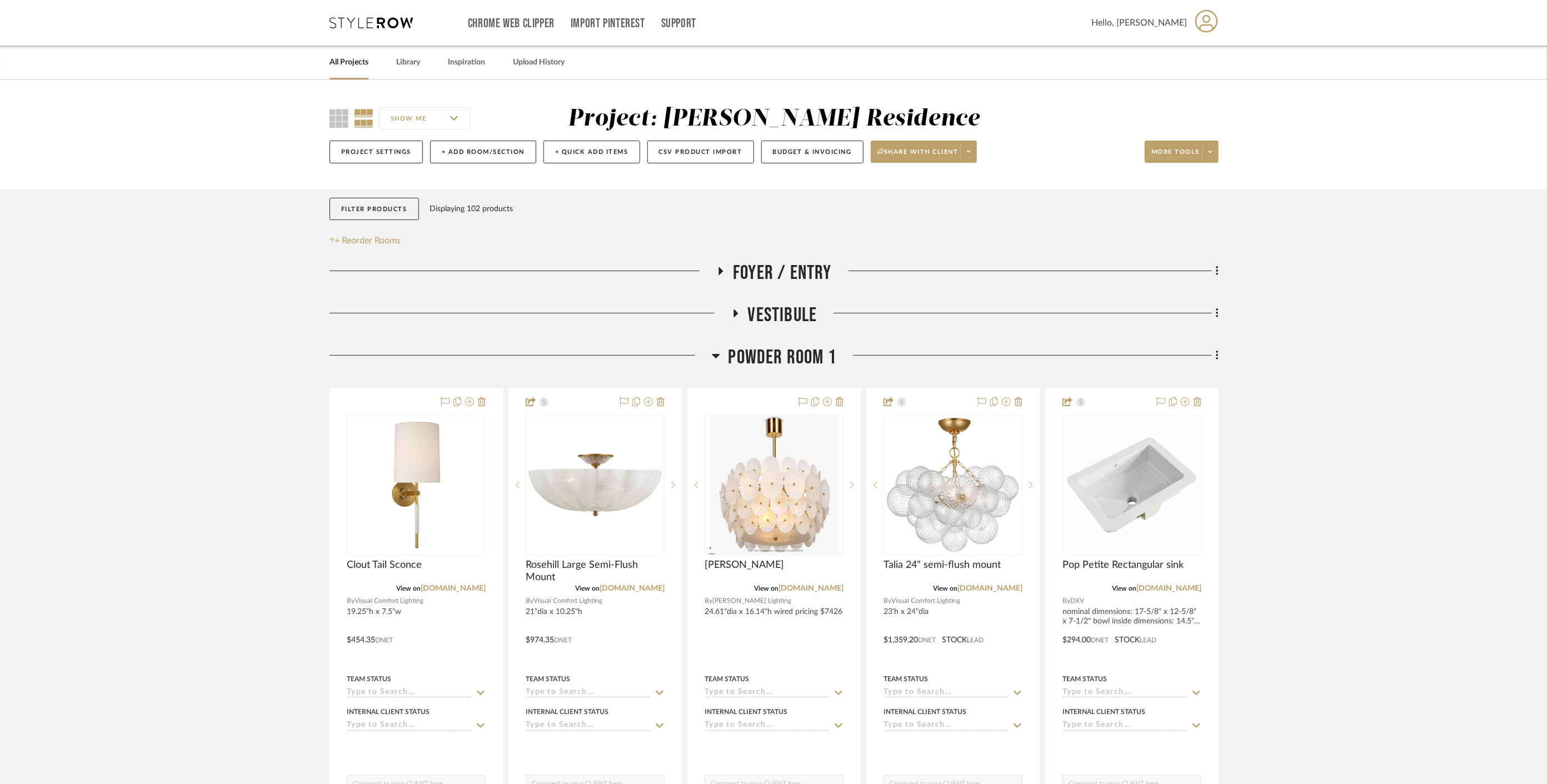
click at [350, 62] on link "All Projects" at bounding box center [349, 62] width 39 height 15
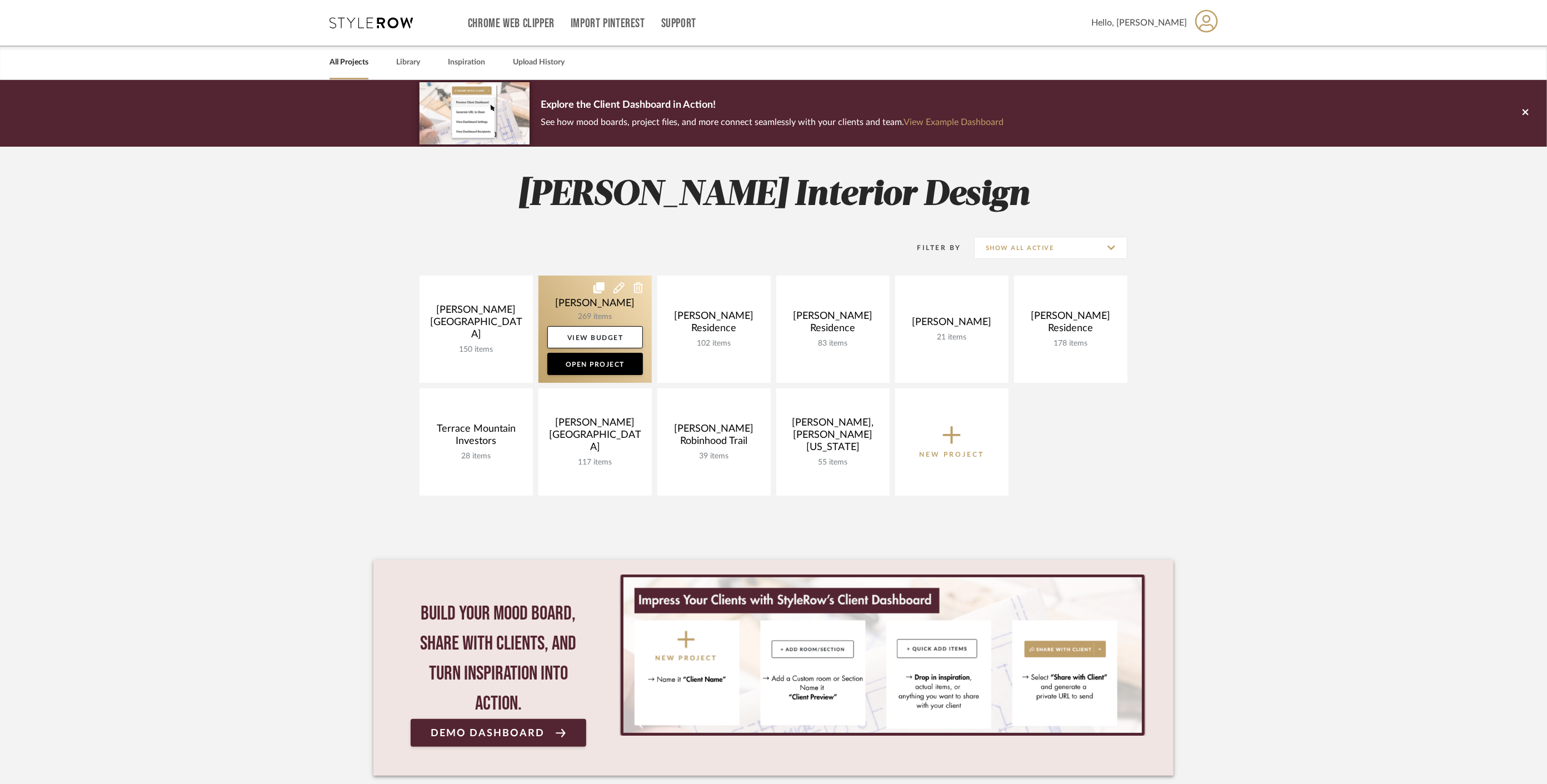
click at [567, 306] on link at bounding box center [595, 329] width 114 height 107
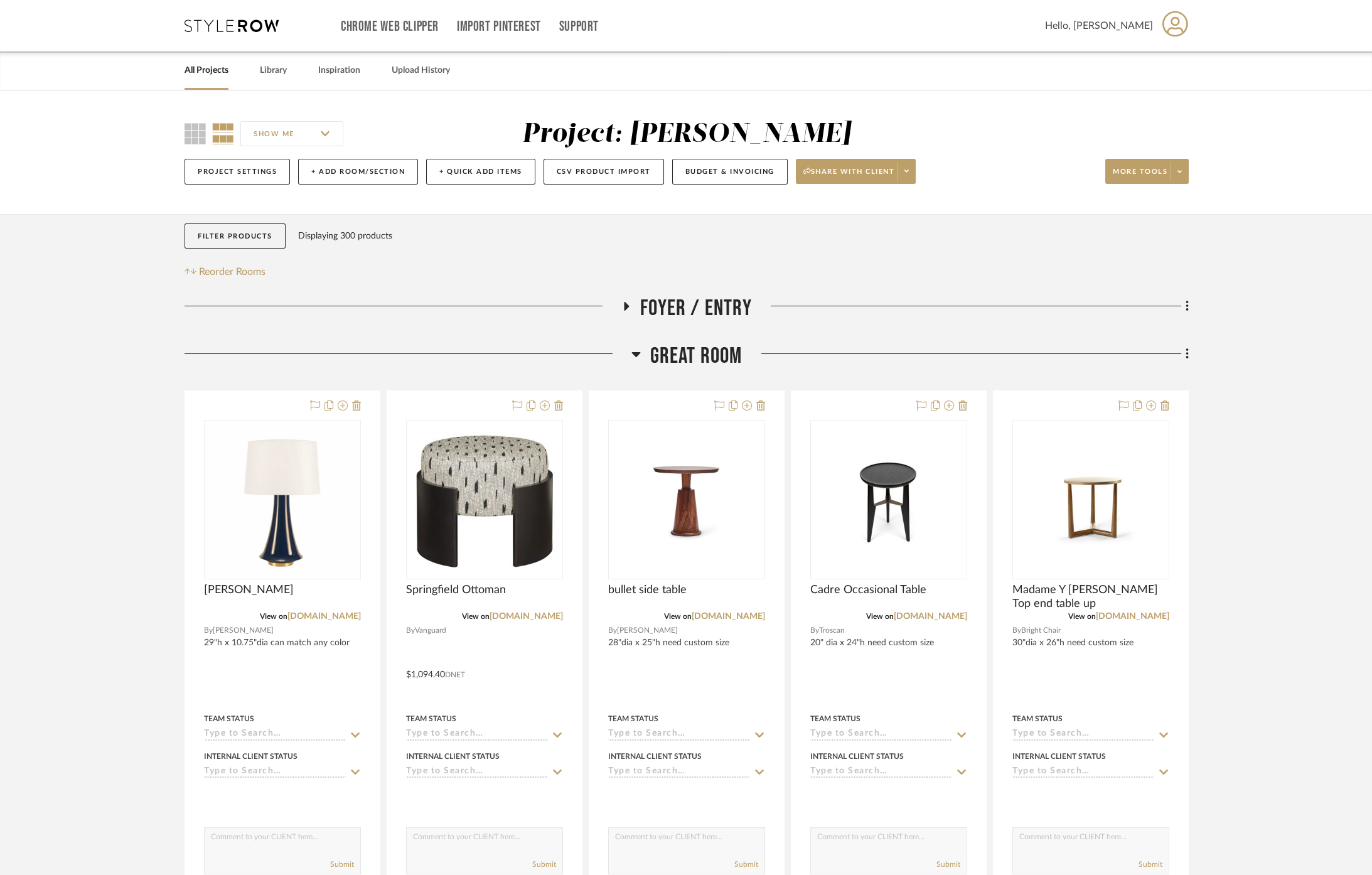
click at [197, 66] on link "All Projects" at bounding box center [206, 71] width 44 height 17
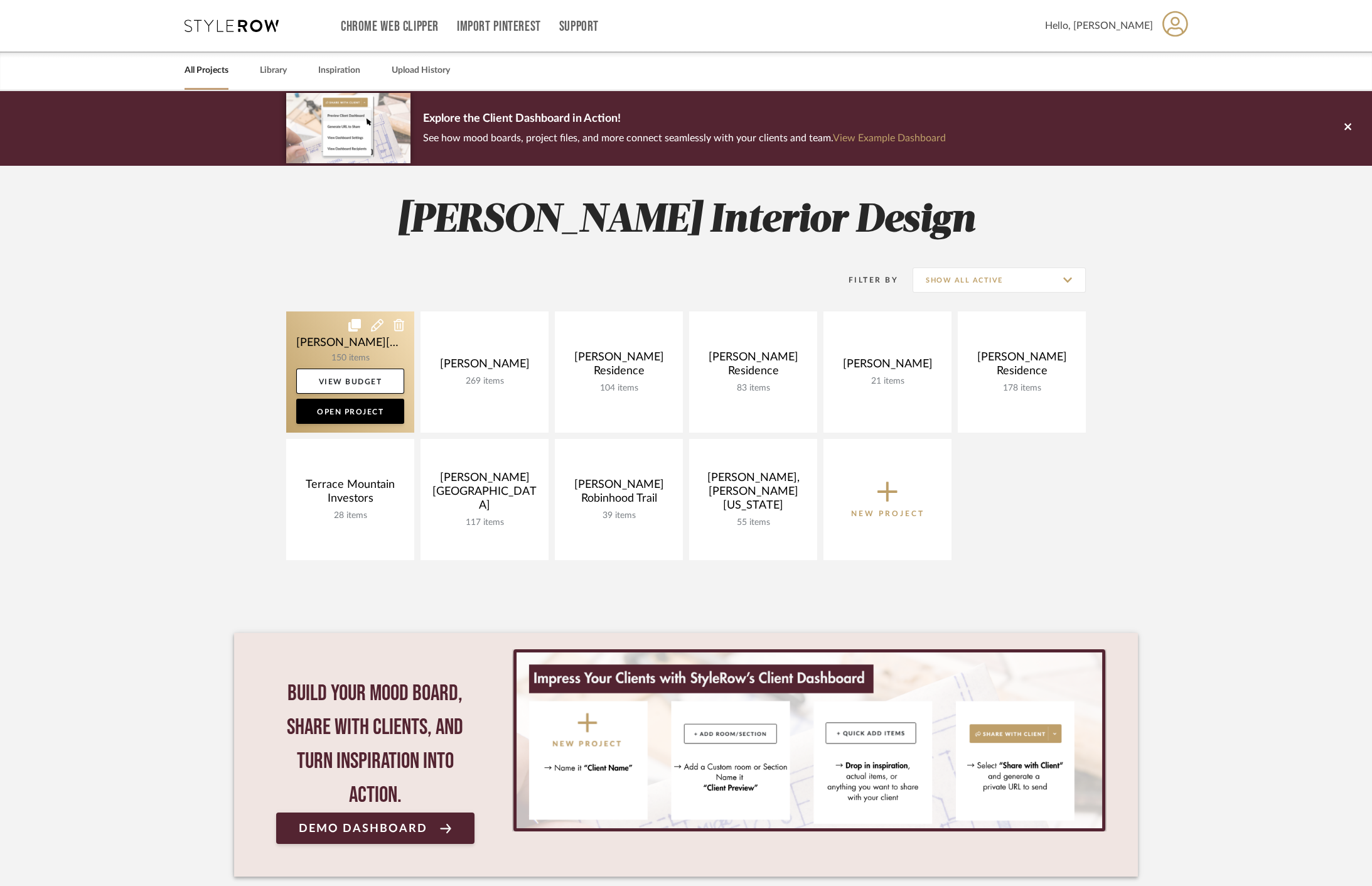
click at [374, 355] on link at bounding box center [350, 372] width 128 height 121
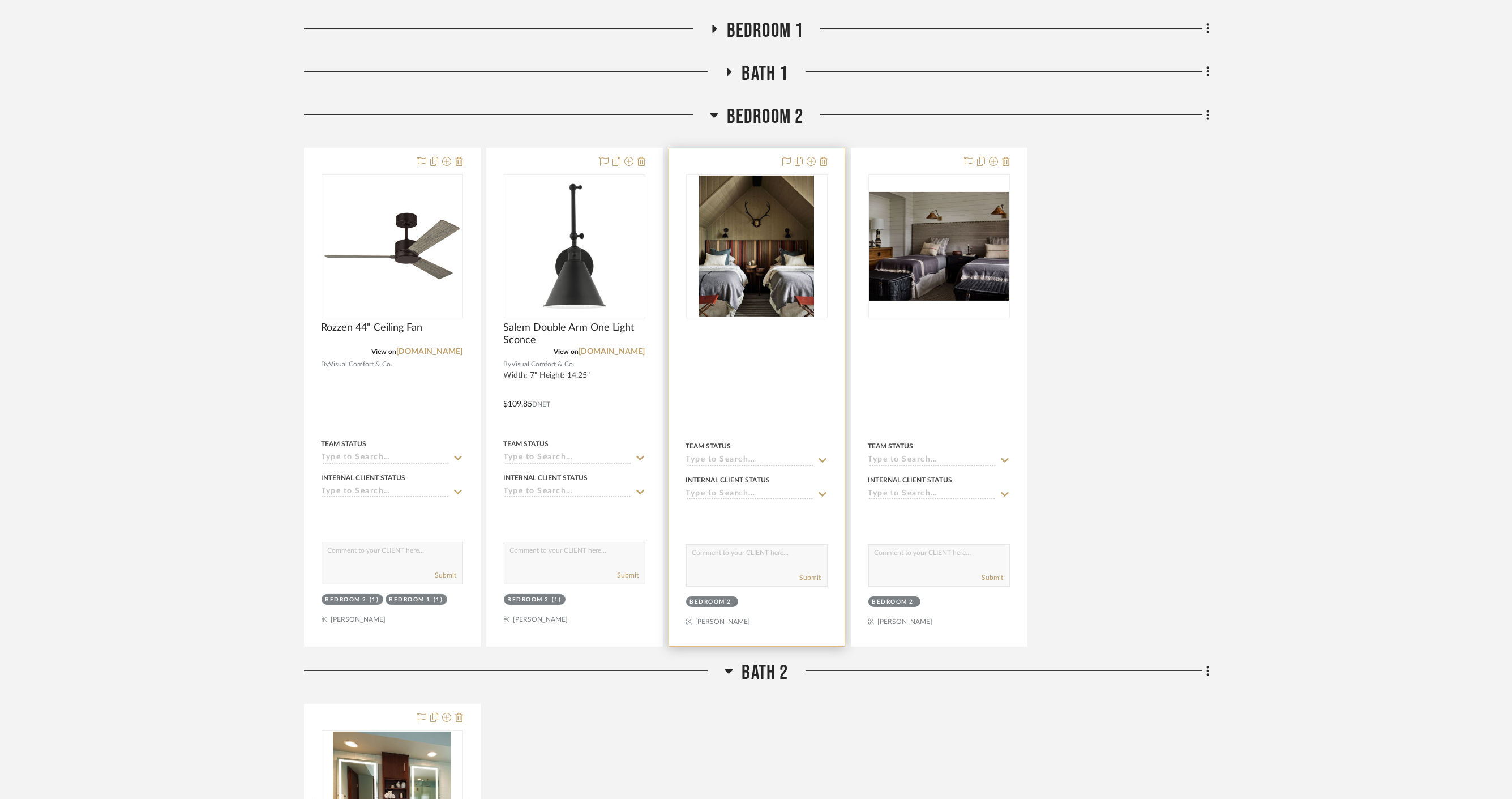
scroll to position [1006, 0]
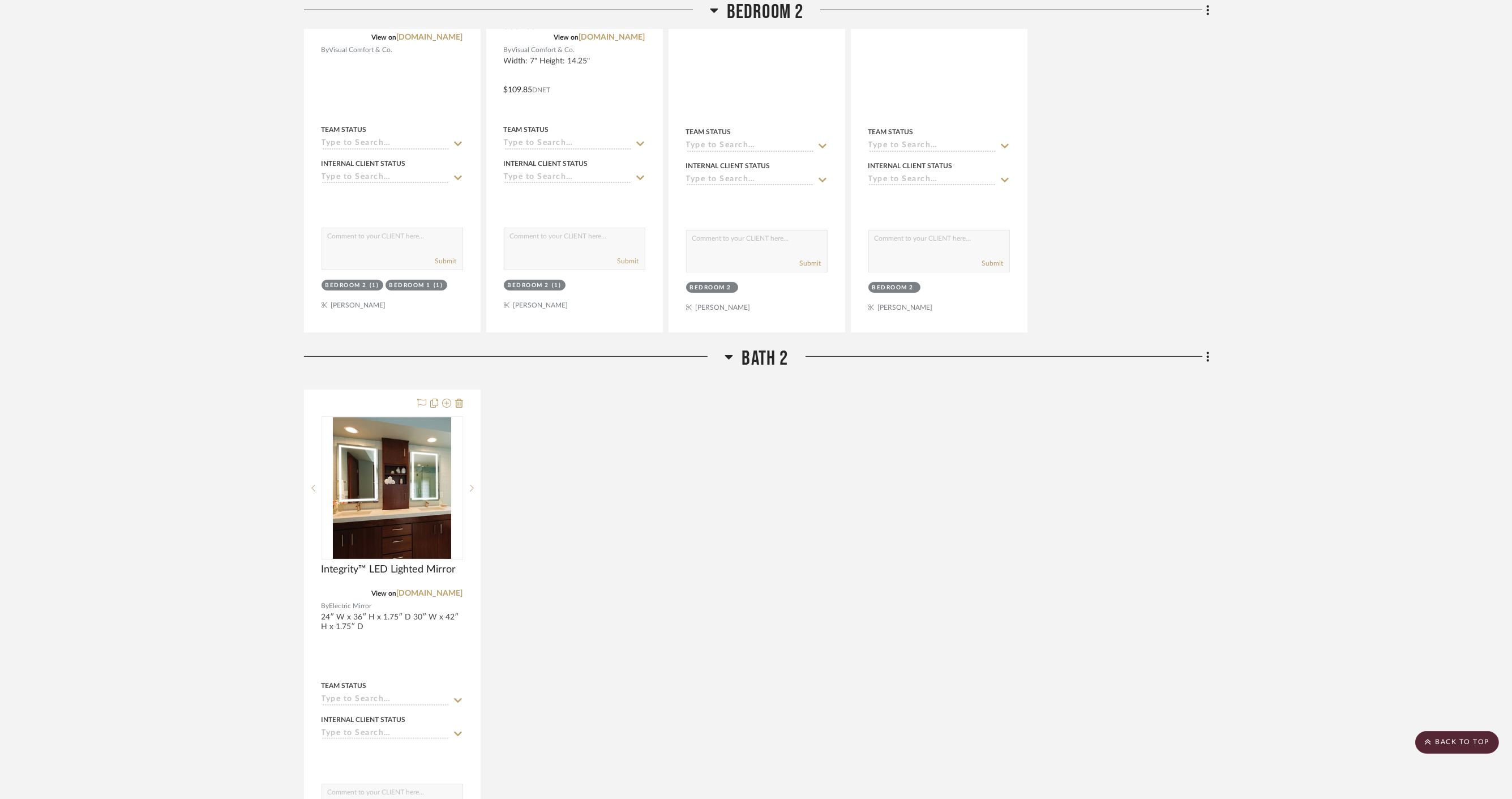
click at [760, 346] on span "Bath 2" at bounding box center [765, 359] width 47 height 24
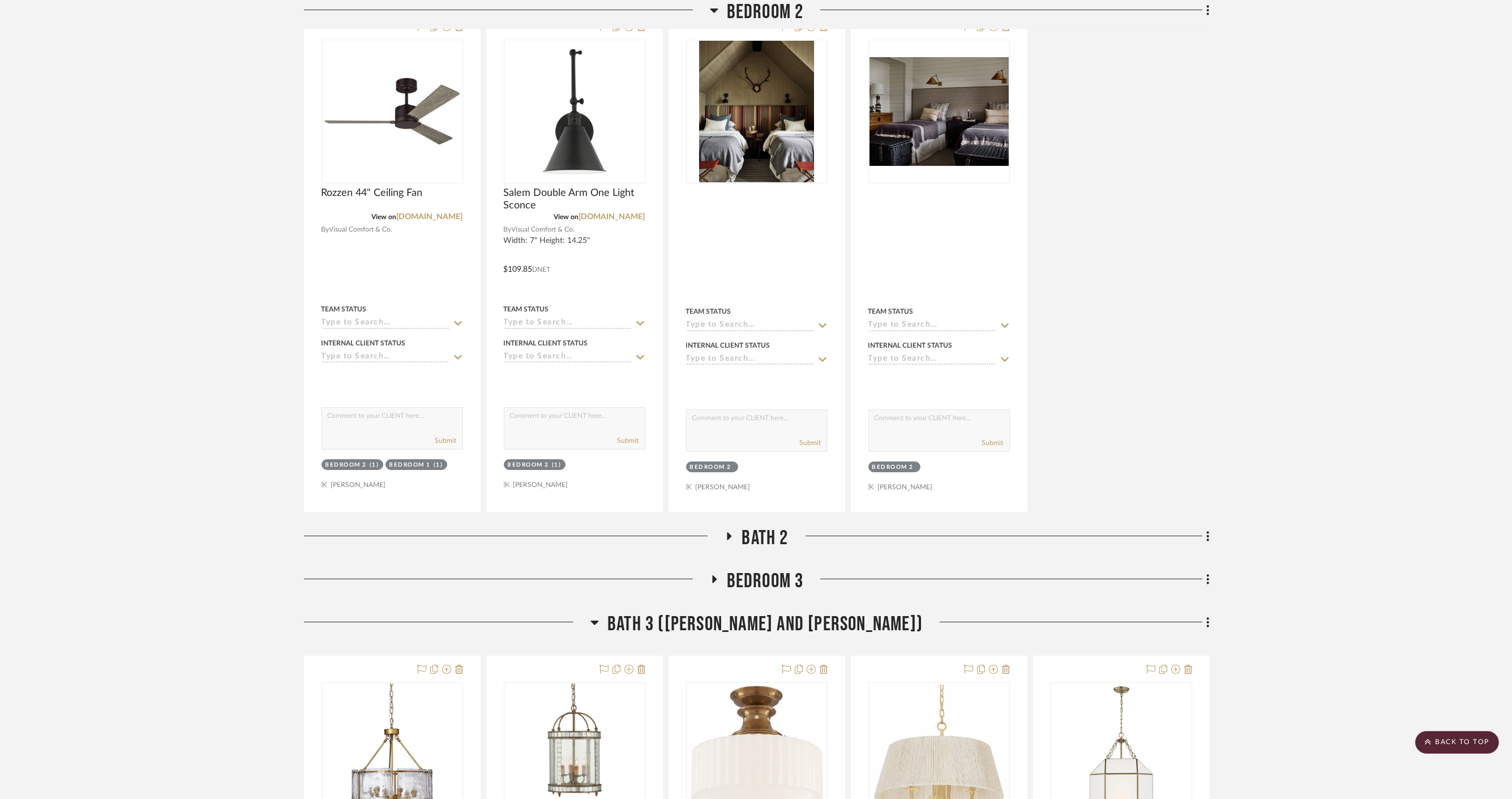
scroll to position [692, 0]
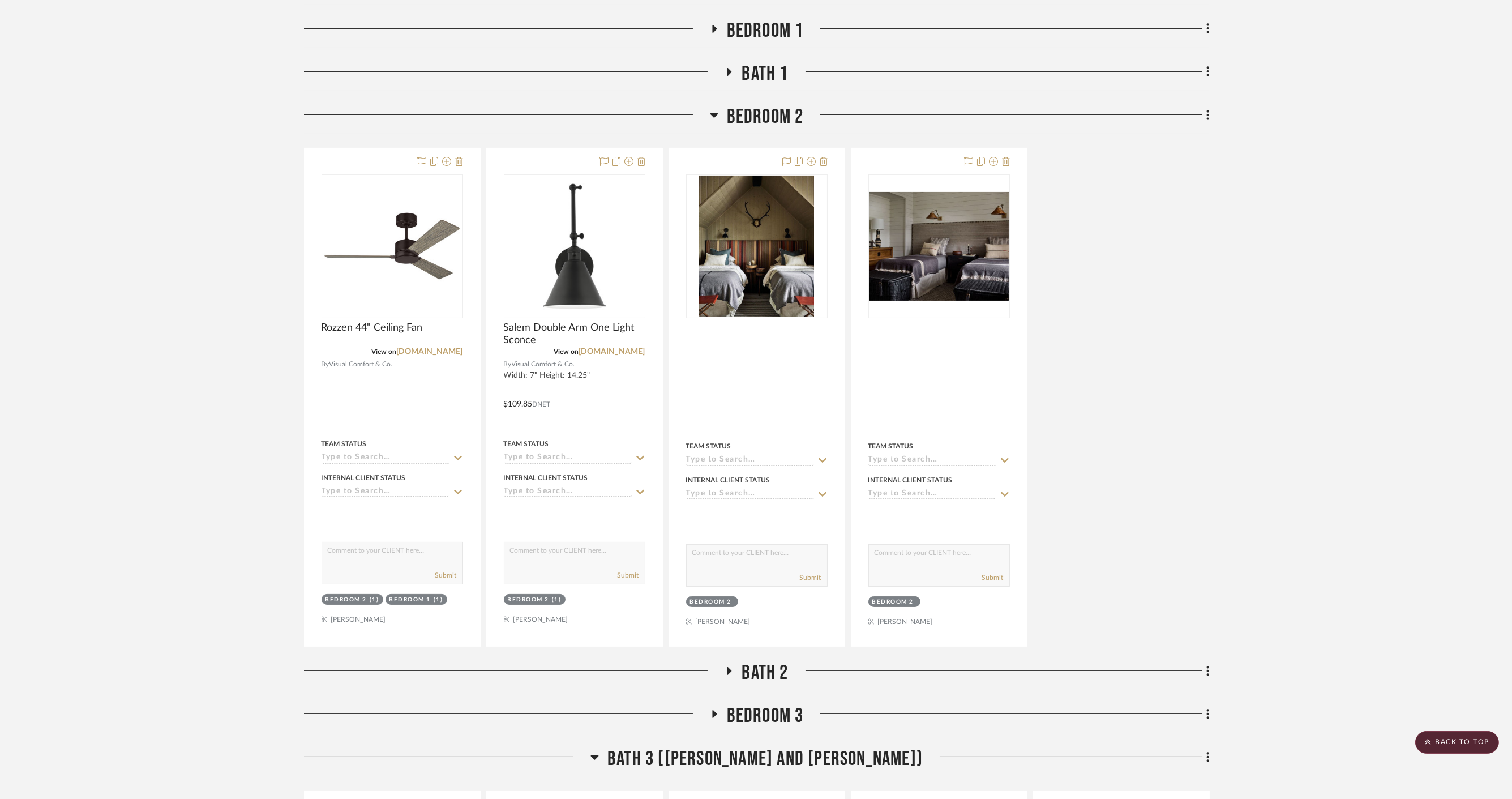
click at [754, 105] on span "Bedroom 2" at bounding box center [765, 117] width 77 height 24
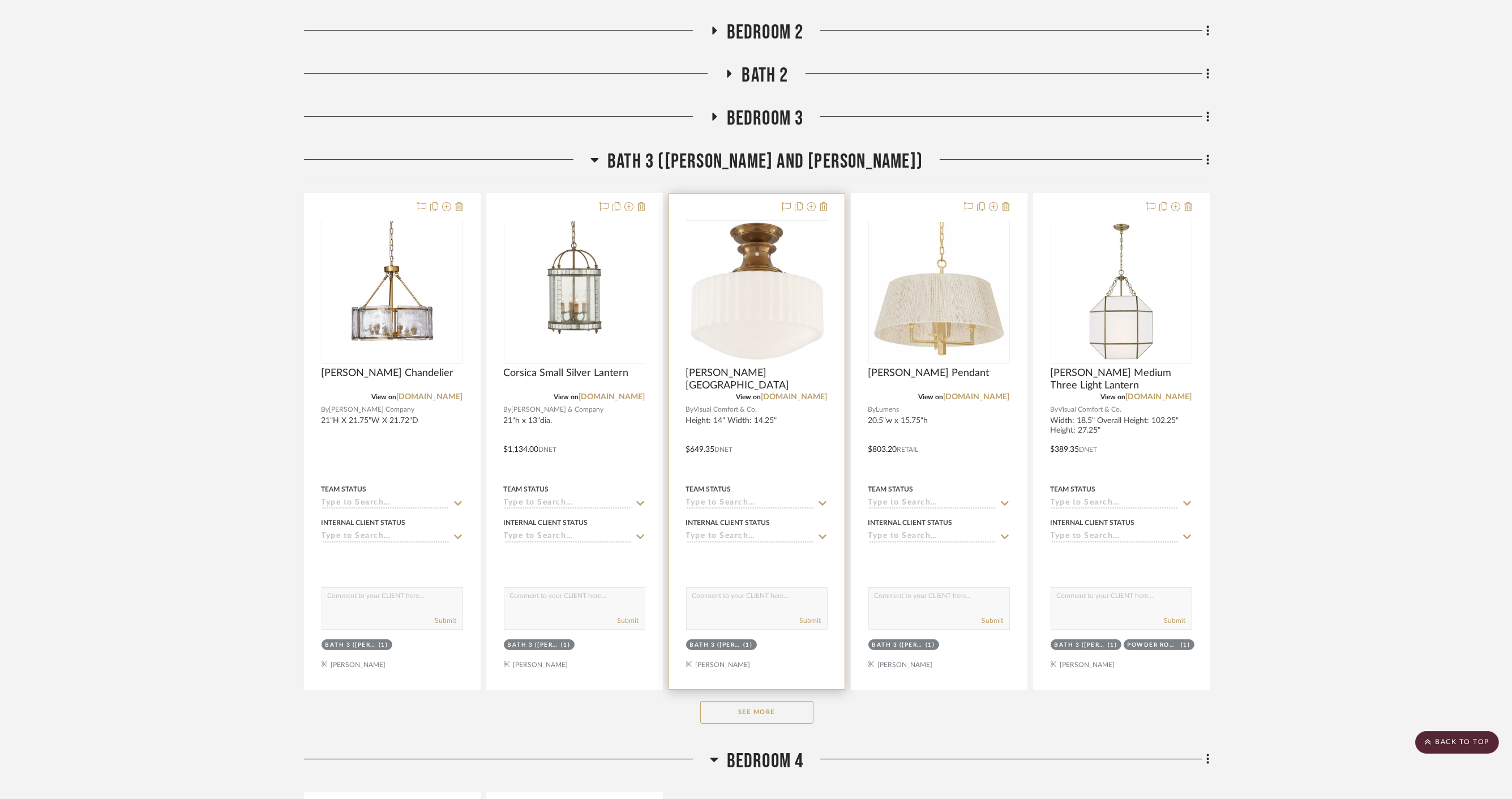
scroll to position [817, 0]
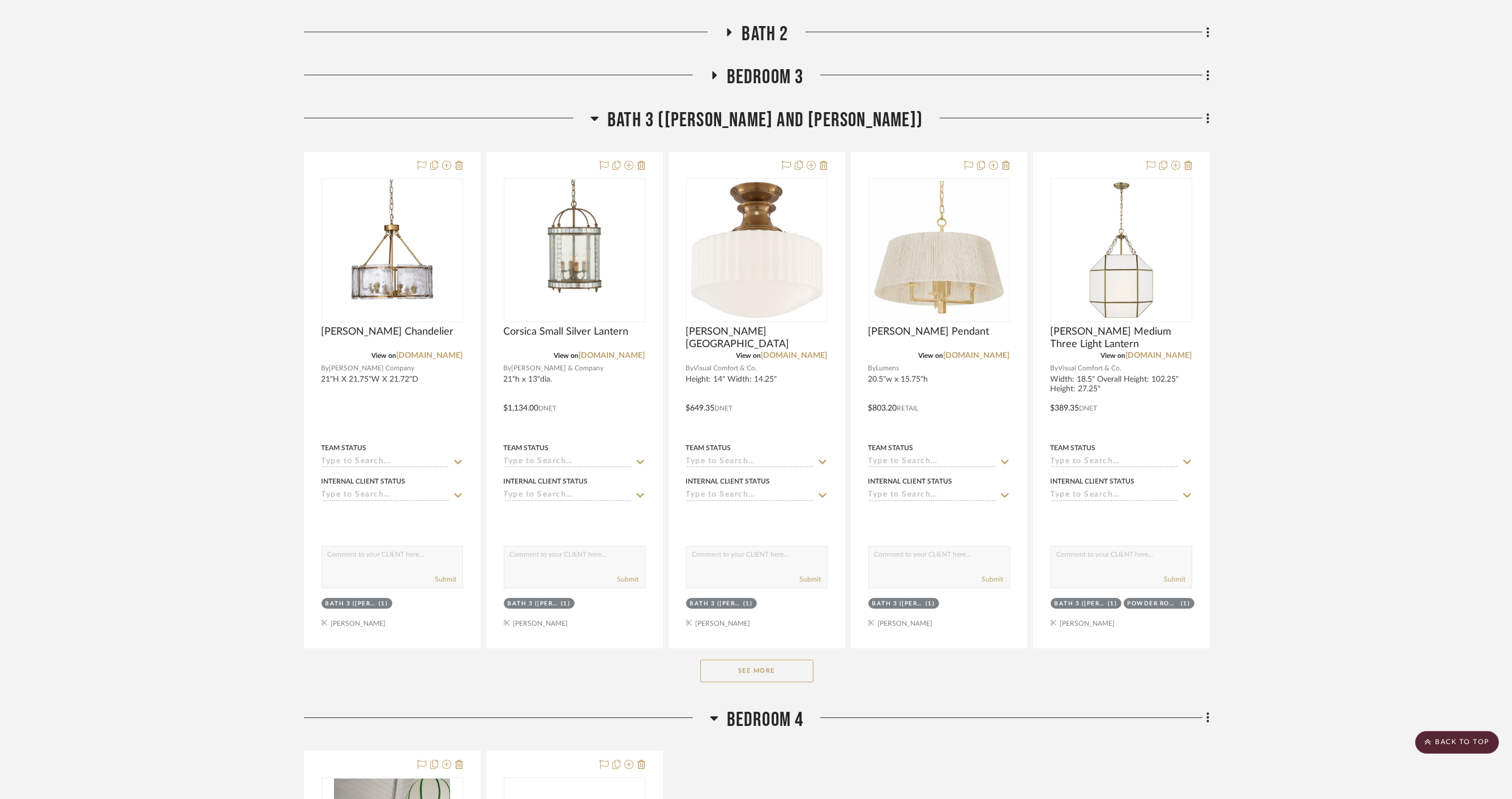
click at [770, 108] on span "Bath 3 (Polly and Mike)" at bounding box center [765, 121] width 315 height 24
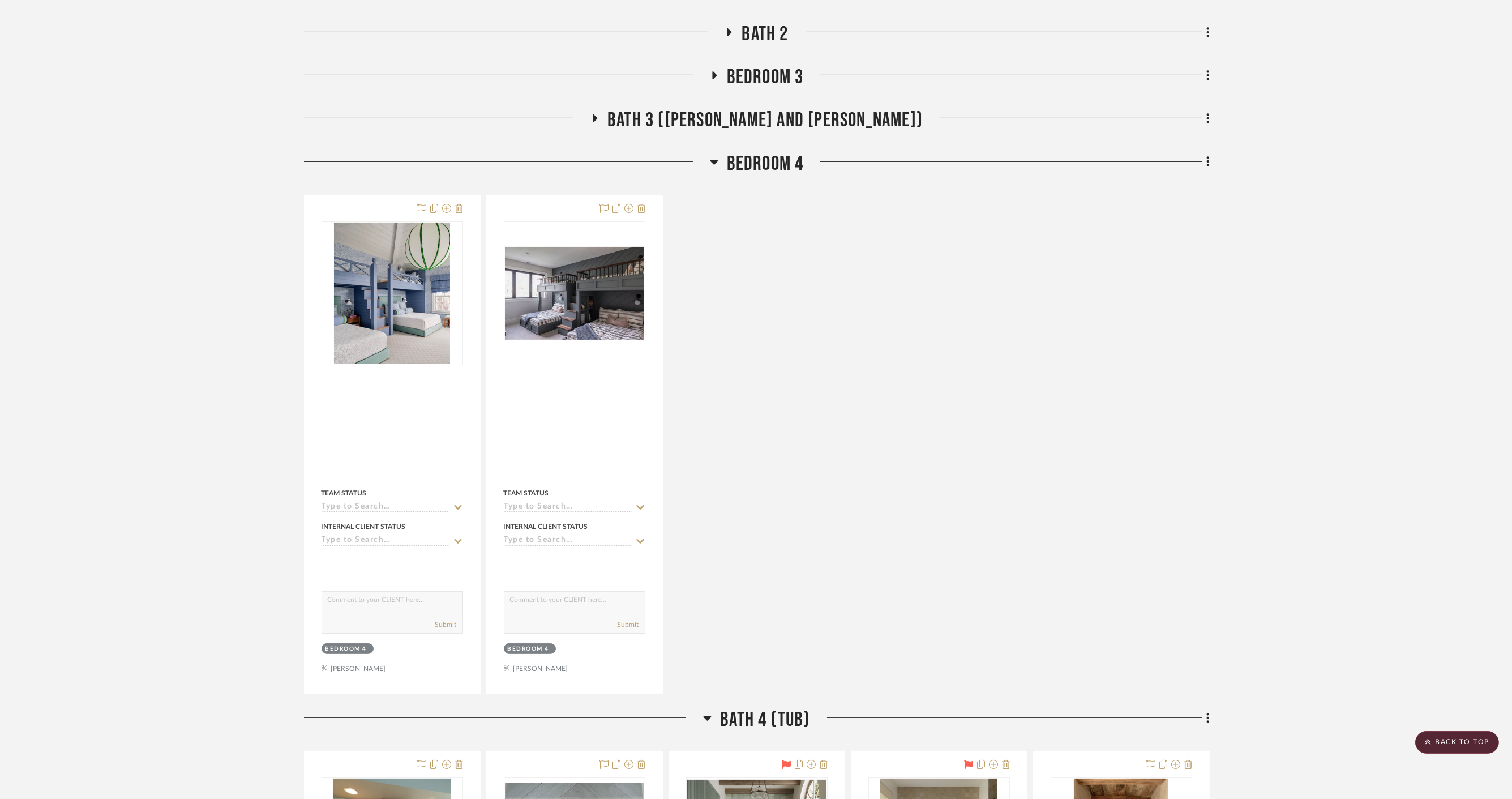
click at [754, 152] on span "Bedroom 4" at bounding box center [765, 164] width 77 height 24
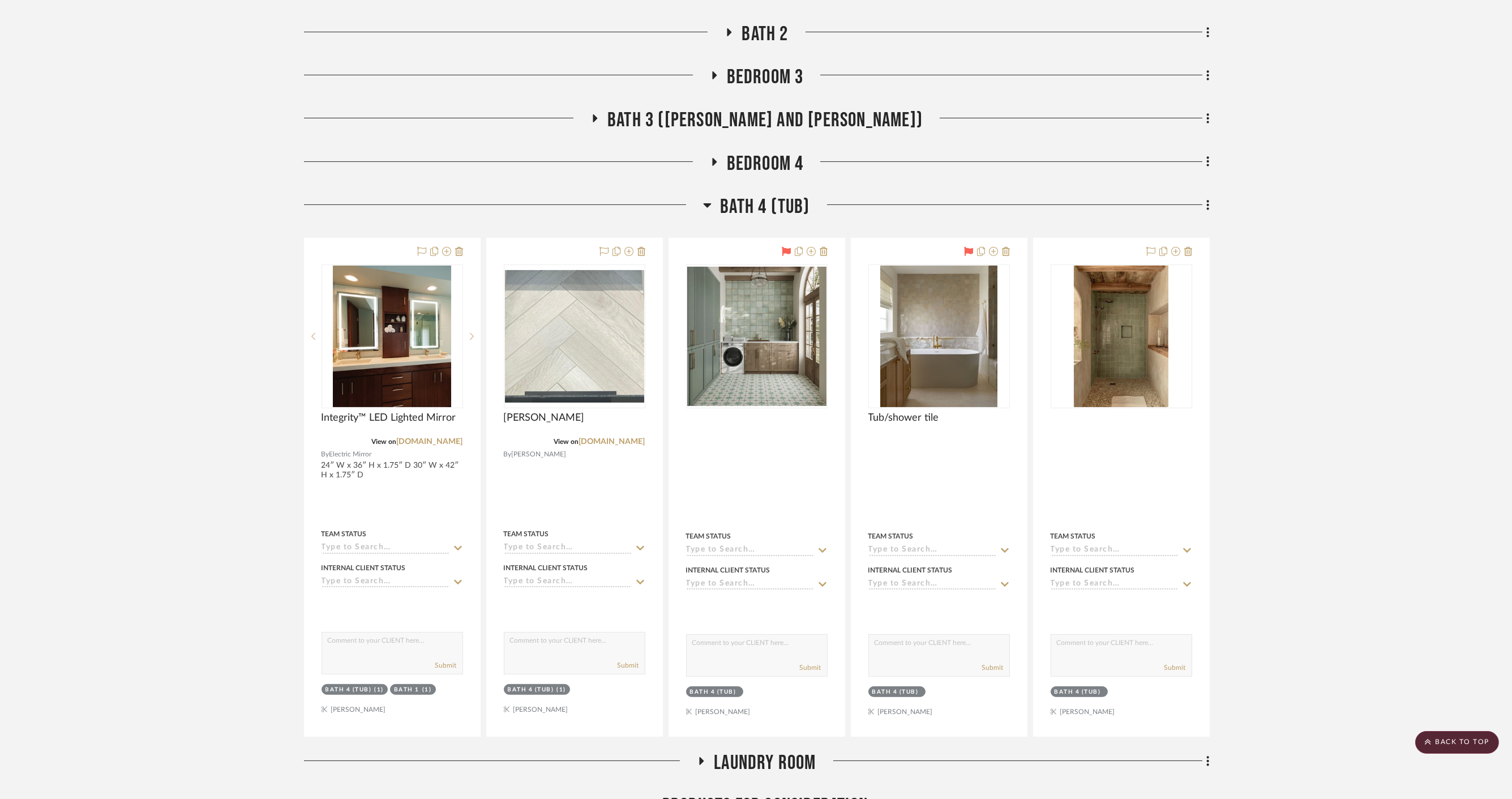
click at [762, 195] on span "Bath 4 (Tub)" at bounding box center [765, 207] width 89 height 24
